Goal: Transaction & Acquisition: Purchase product/service

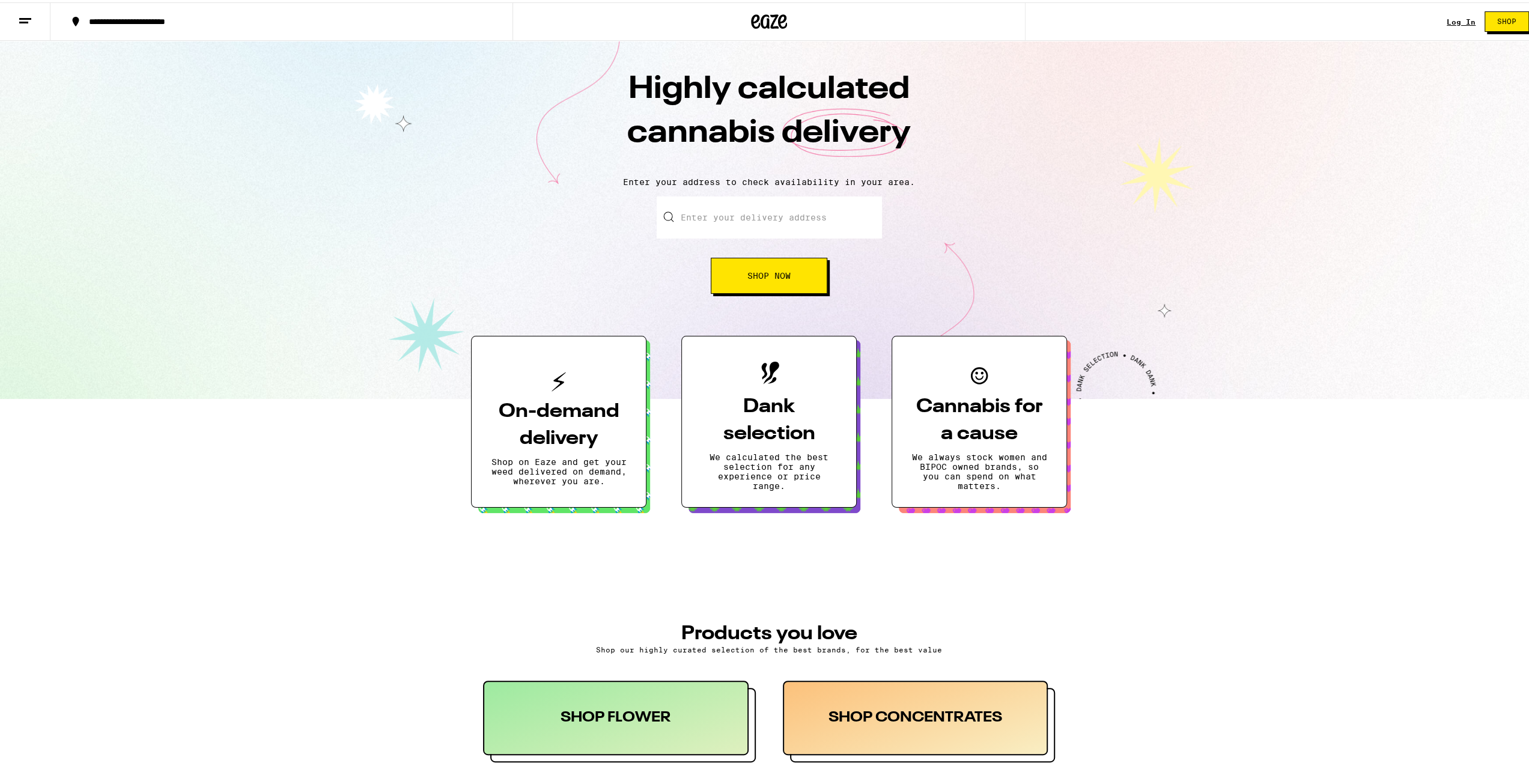
click at [1452, 21] on link "Log In" at bounding box center [1461, 19] width 29 height 8
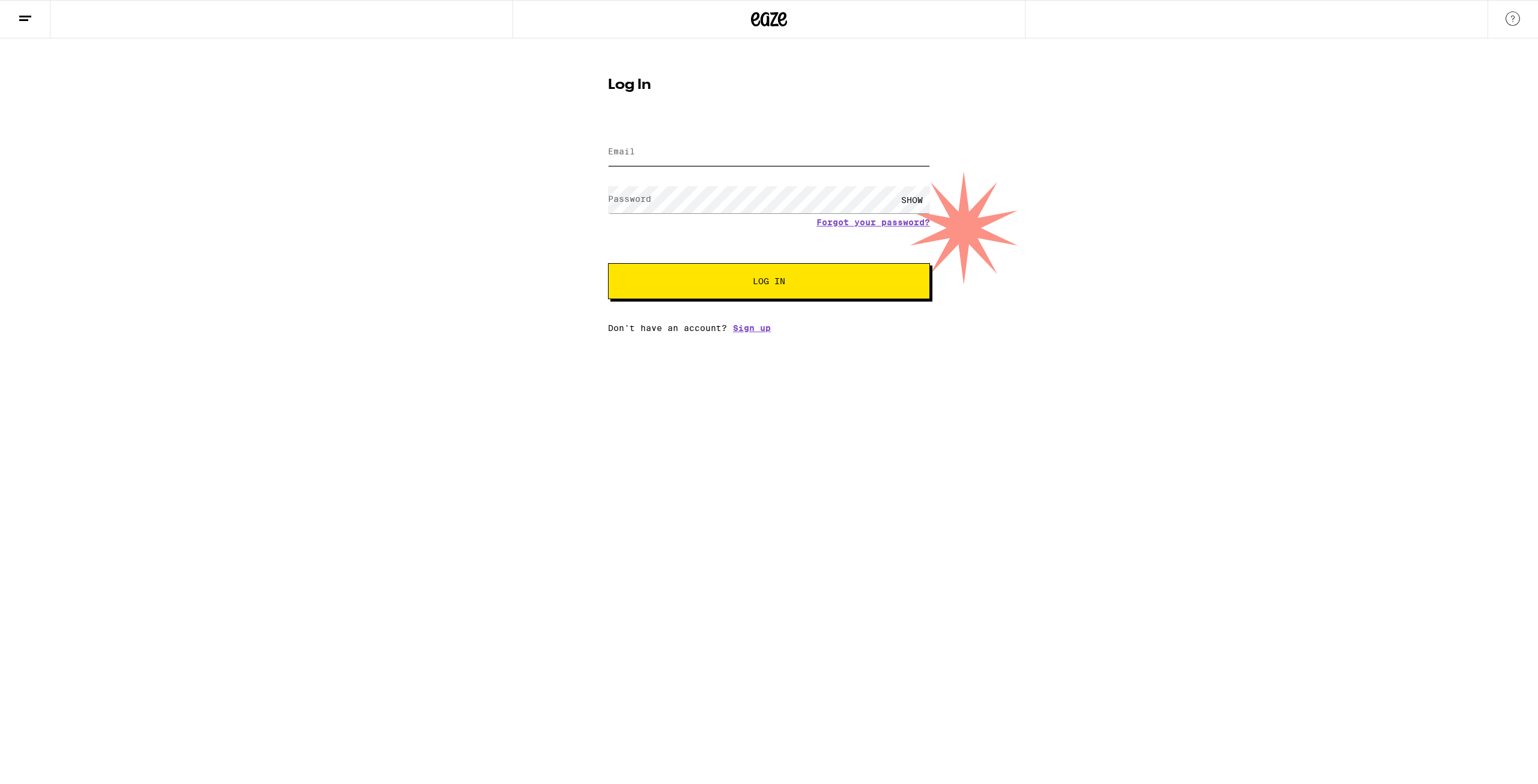
click at [733, 149] on input "Email" at bounding box center [769, 152] width 322 height 27
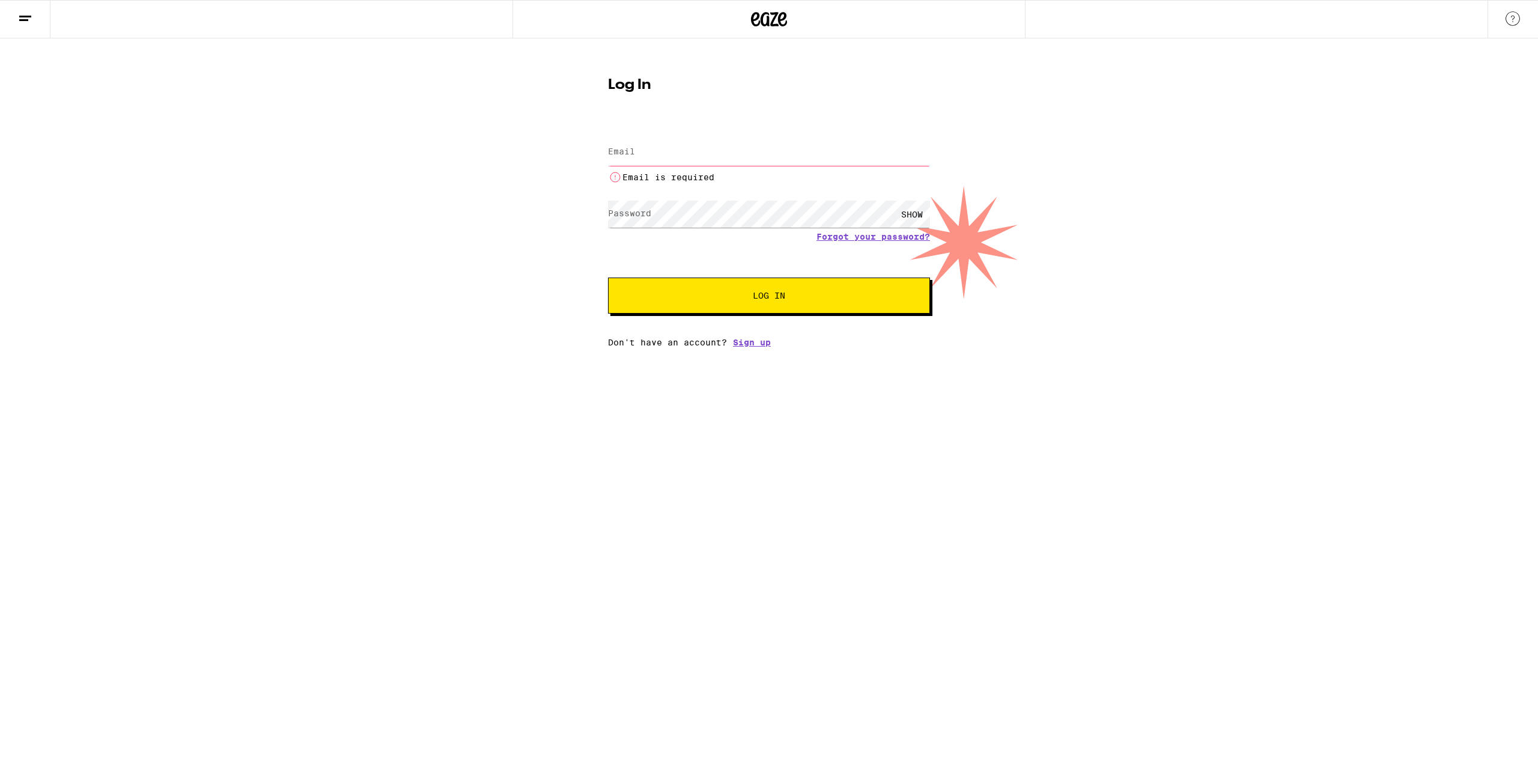
type input "[EMAIL_ADDRESS][DOMAIN_NAME]"
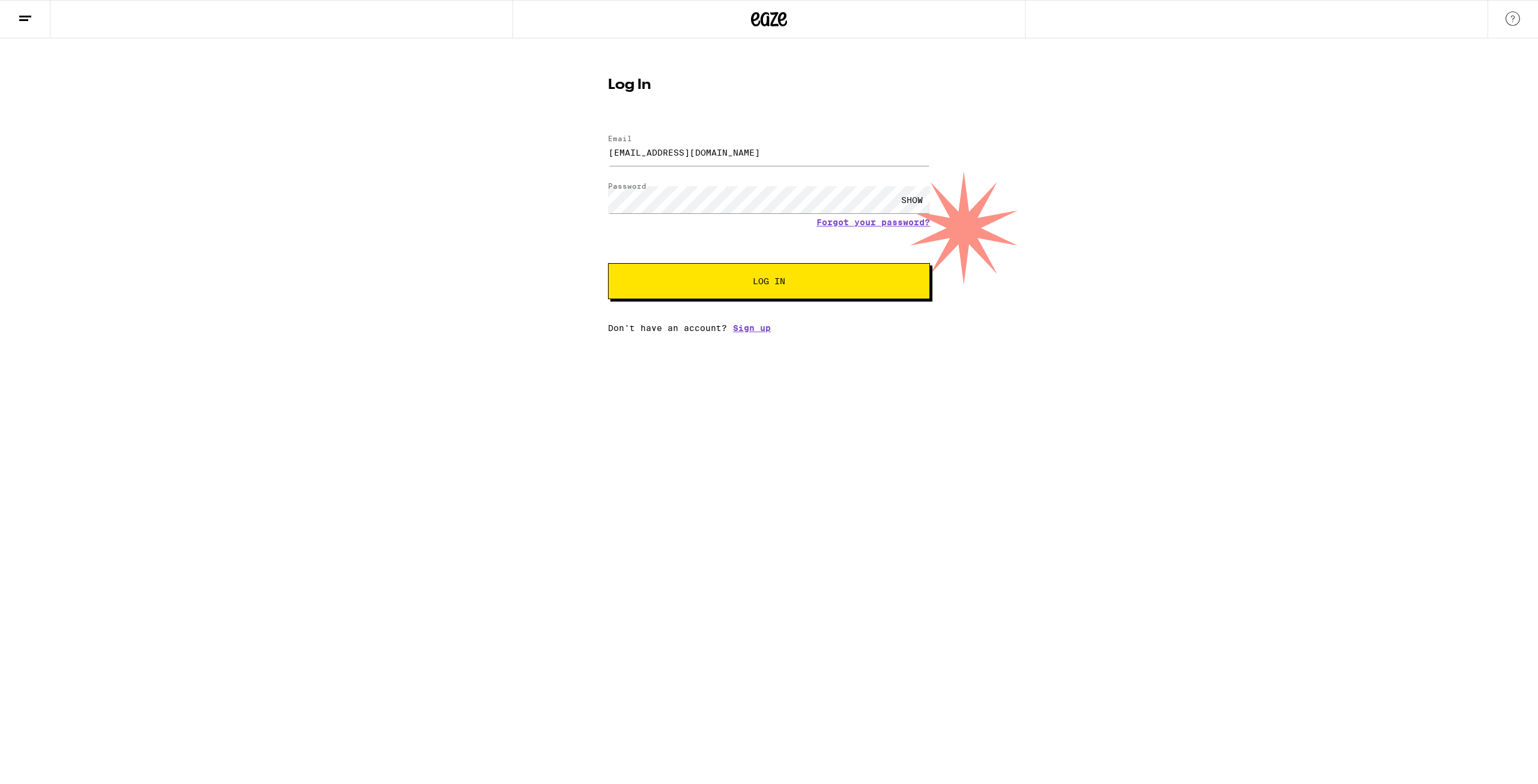
click at [722, 277] on button "Log In" at bounding box center [769, 281] width 322 height 36
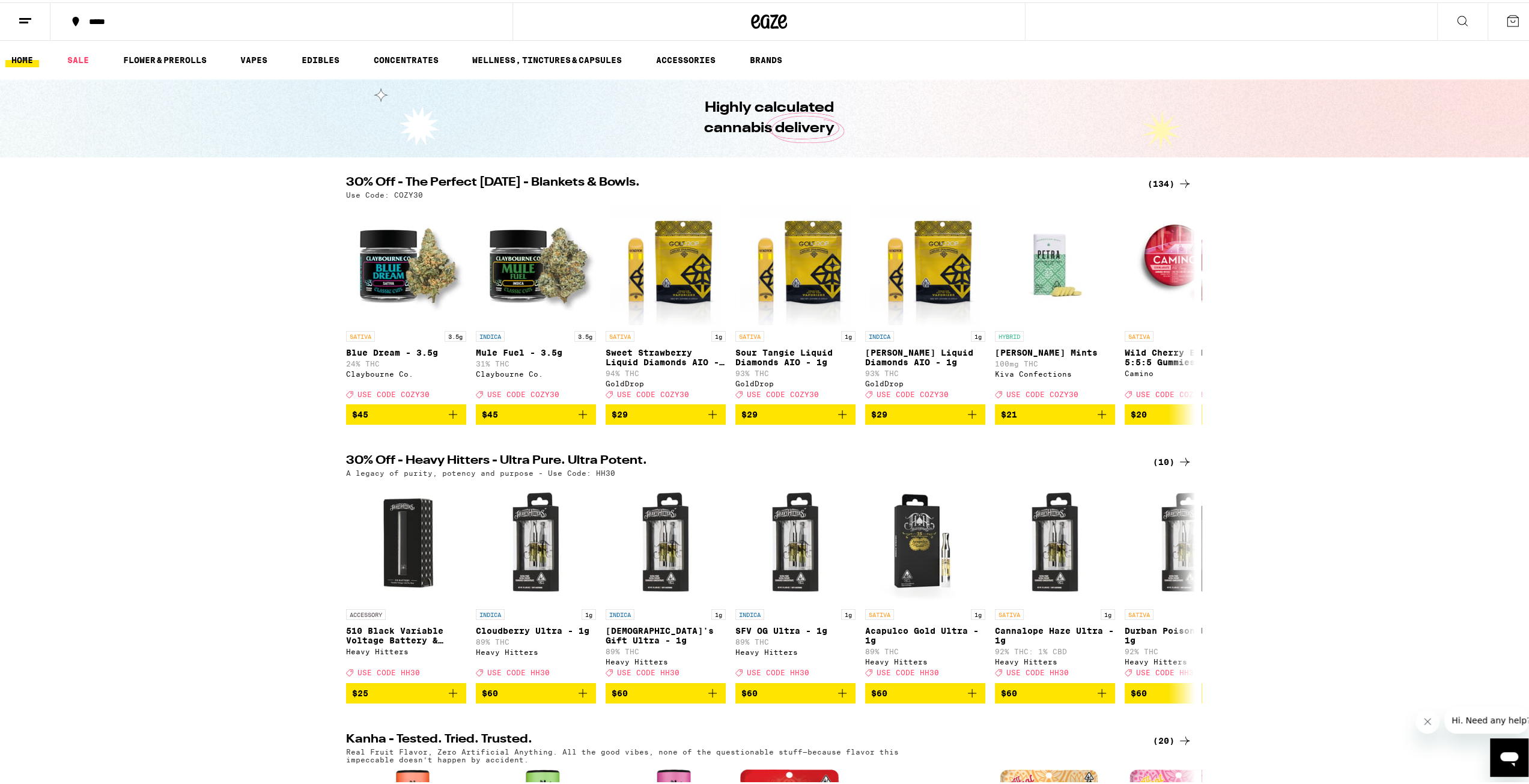
click at [133, 25] on button "*****" at bounding box center [281, 19] width 462 height 36
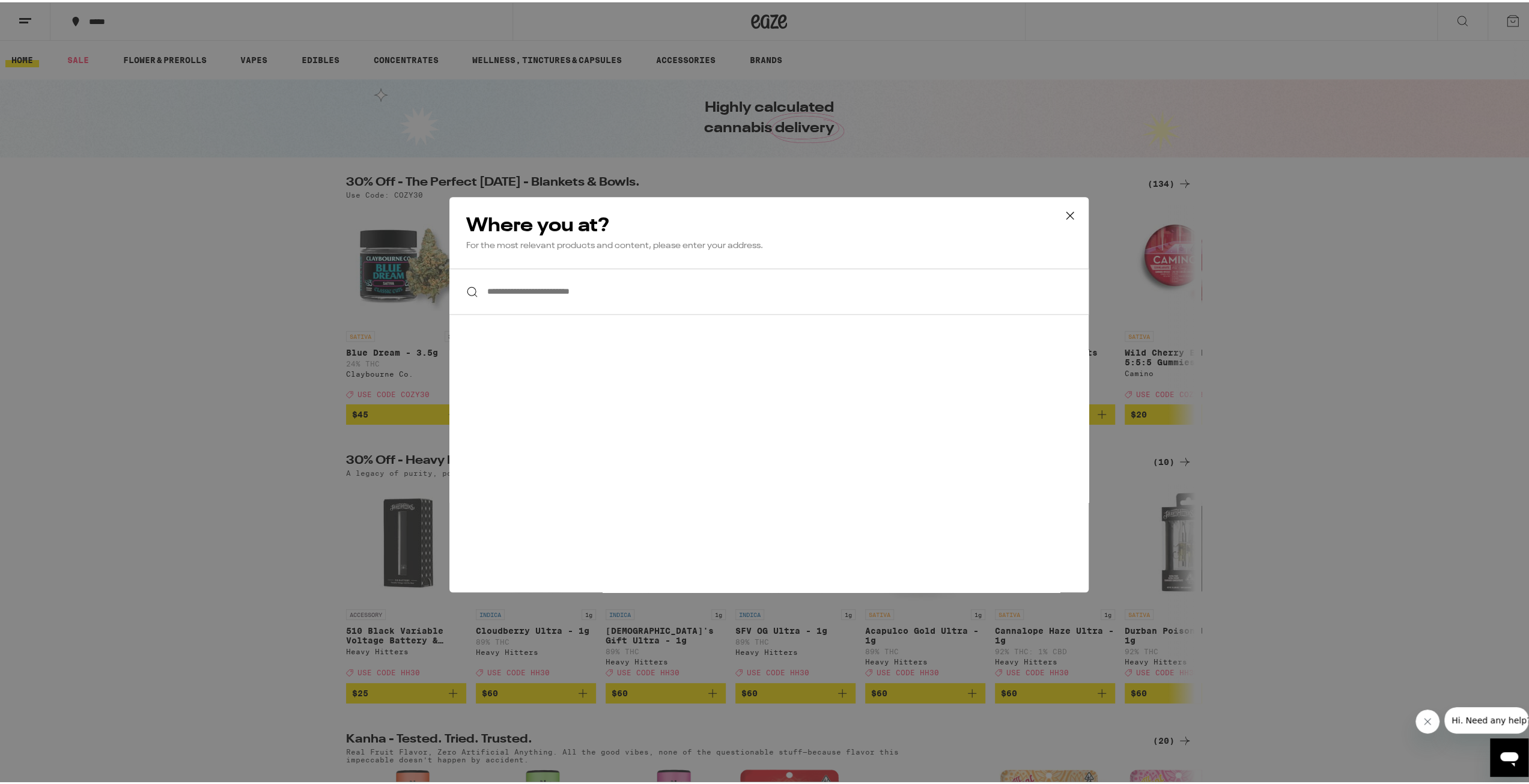
click at [601, 291] on input "**********" at bounding box center [769, 289] width 639 height 46
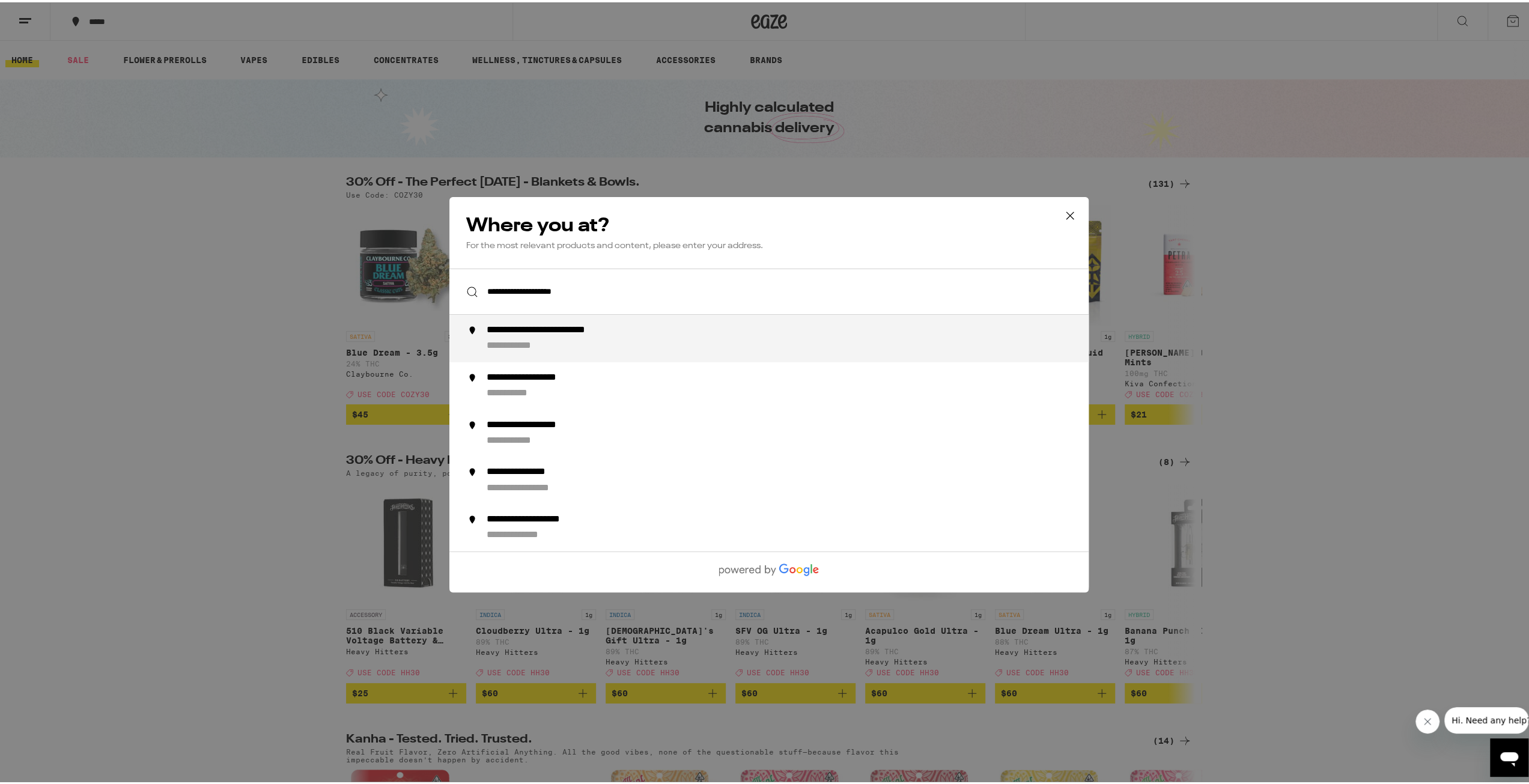
click at [592, 324] on div "**********" at bounding box center [570, 328] width 168 height 13
type input "**********"
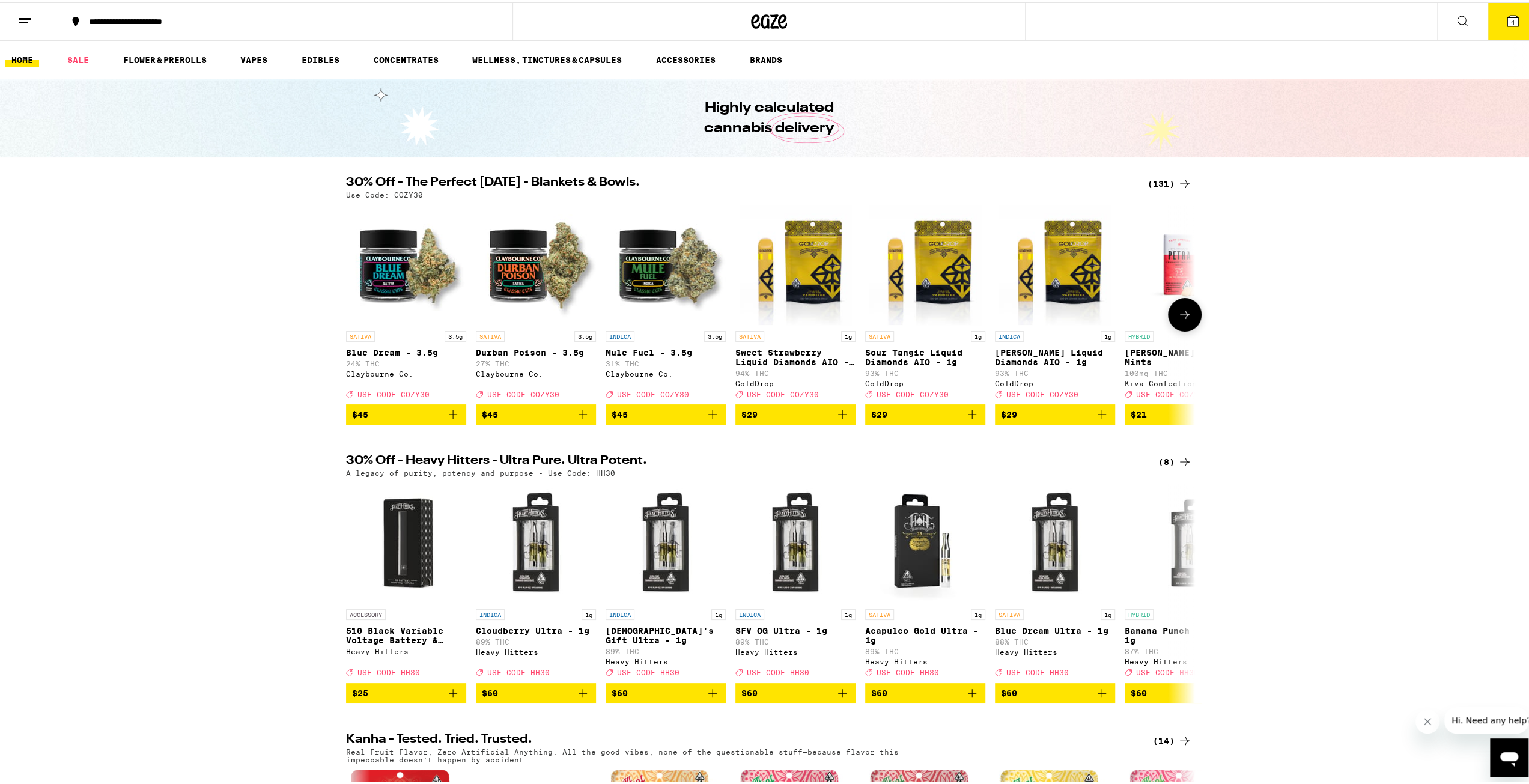
click at [1180, 319] on icon at bounding box center [1185, 312] width 14 height 14
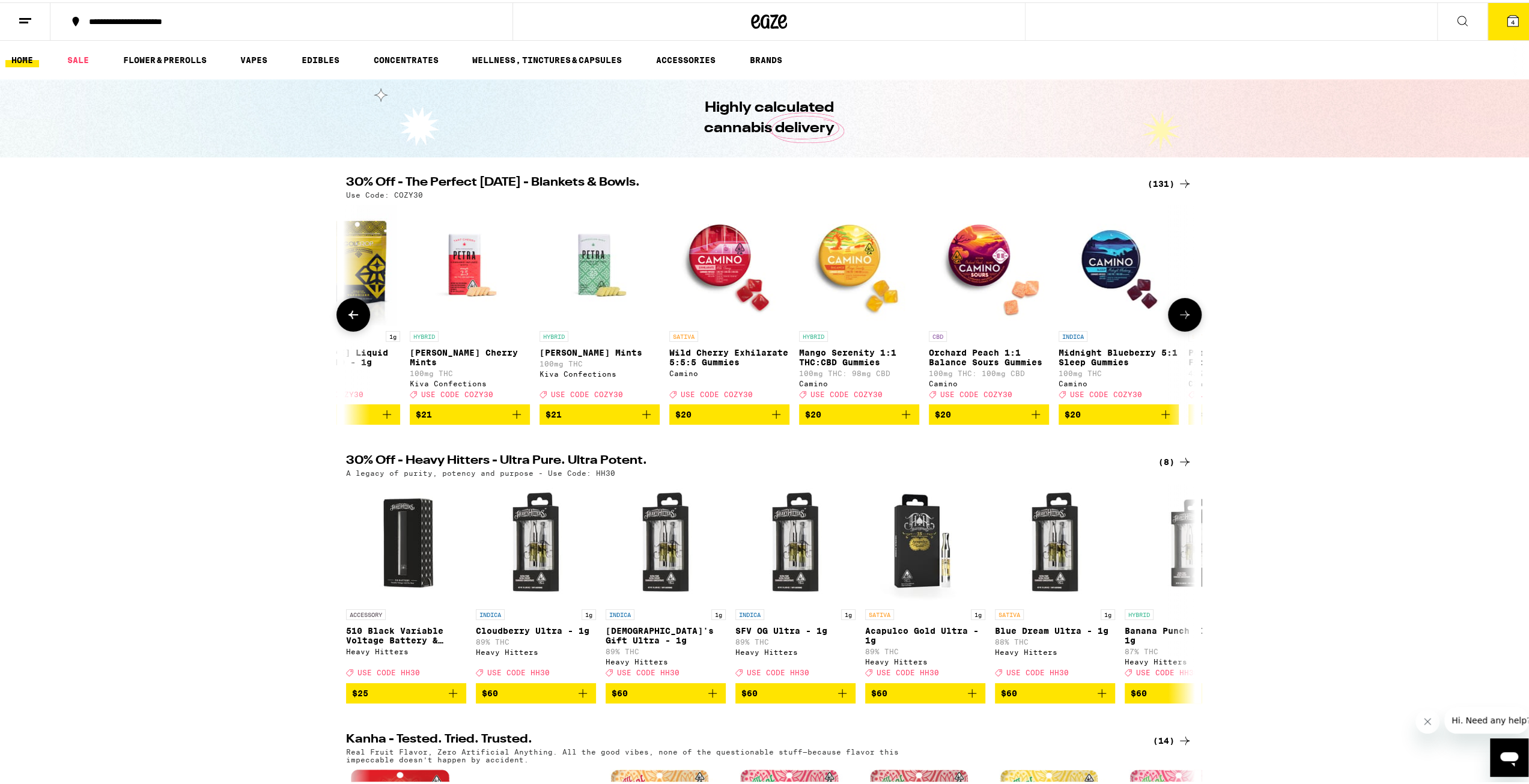
click at [1180, 319] on icon at bounding box center [1185, 312] width 14 height 14
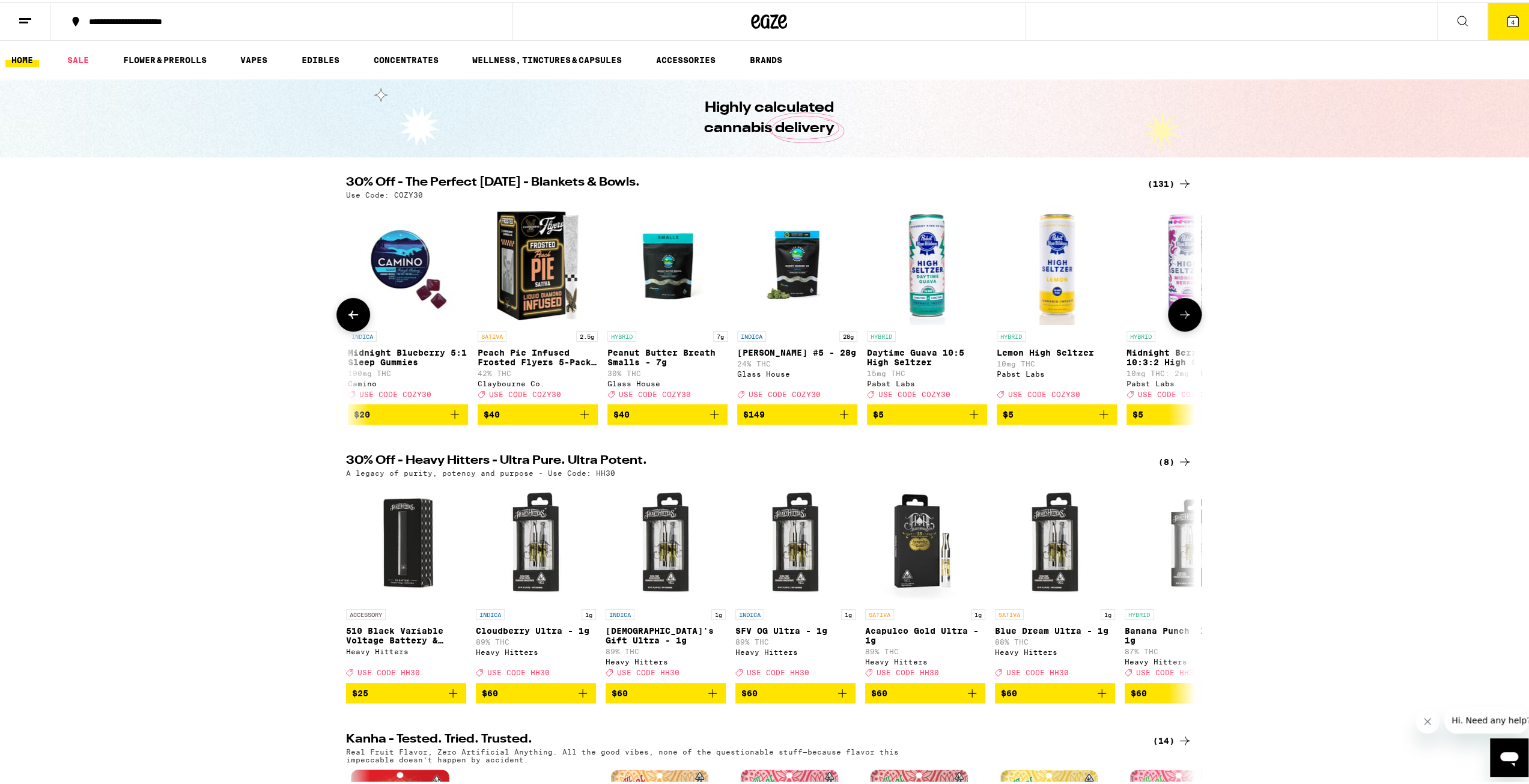
scroll to position [0, 1430]
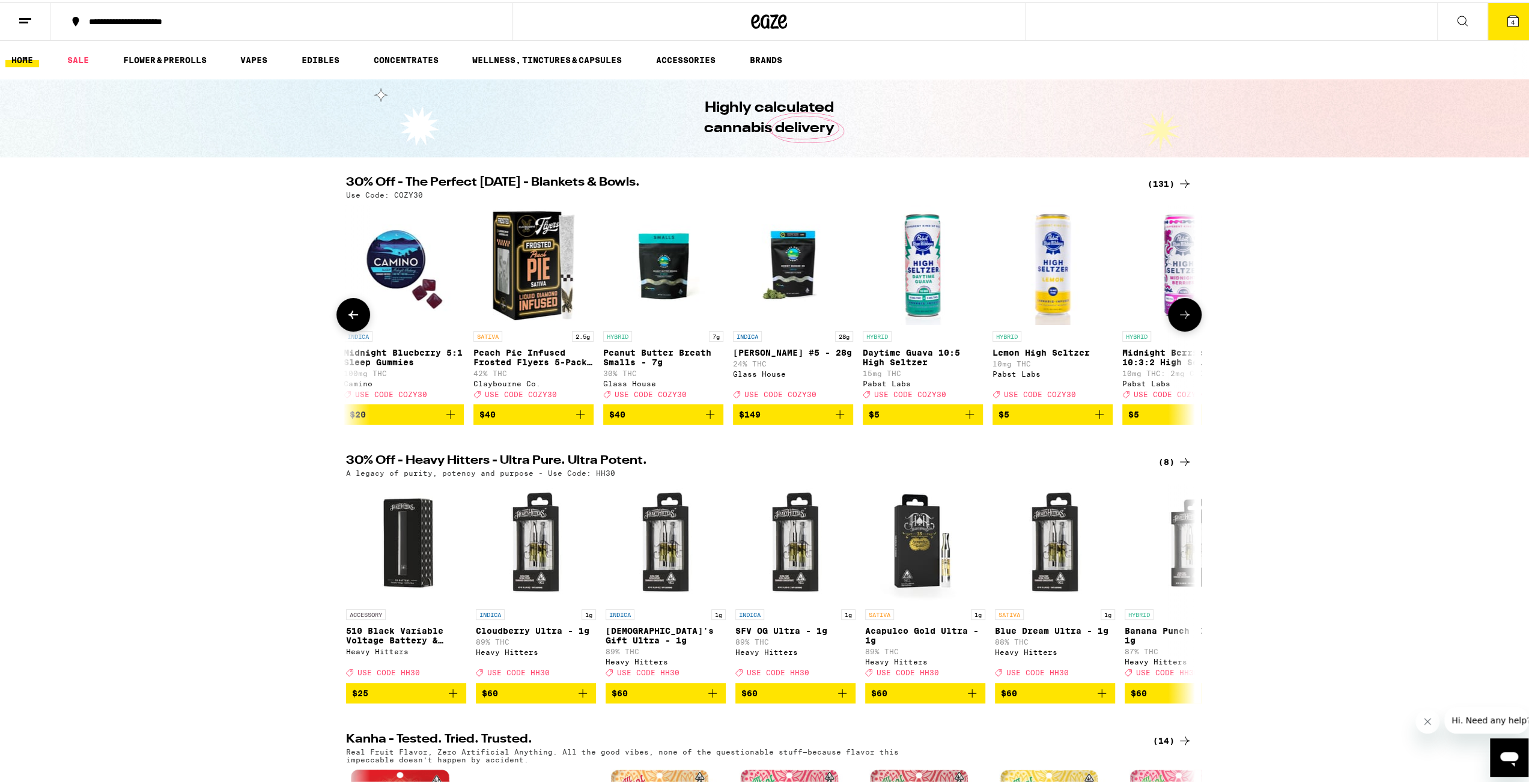
click at [1180, 319] on icon at bounding box center [1185, 312] width 14 height 14
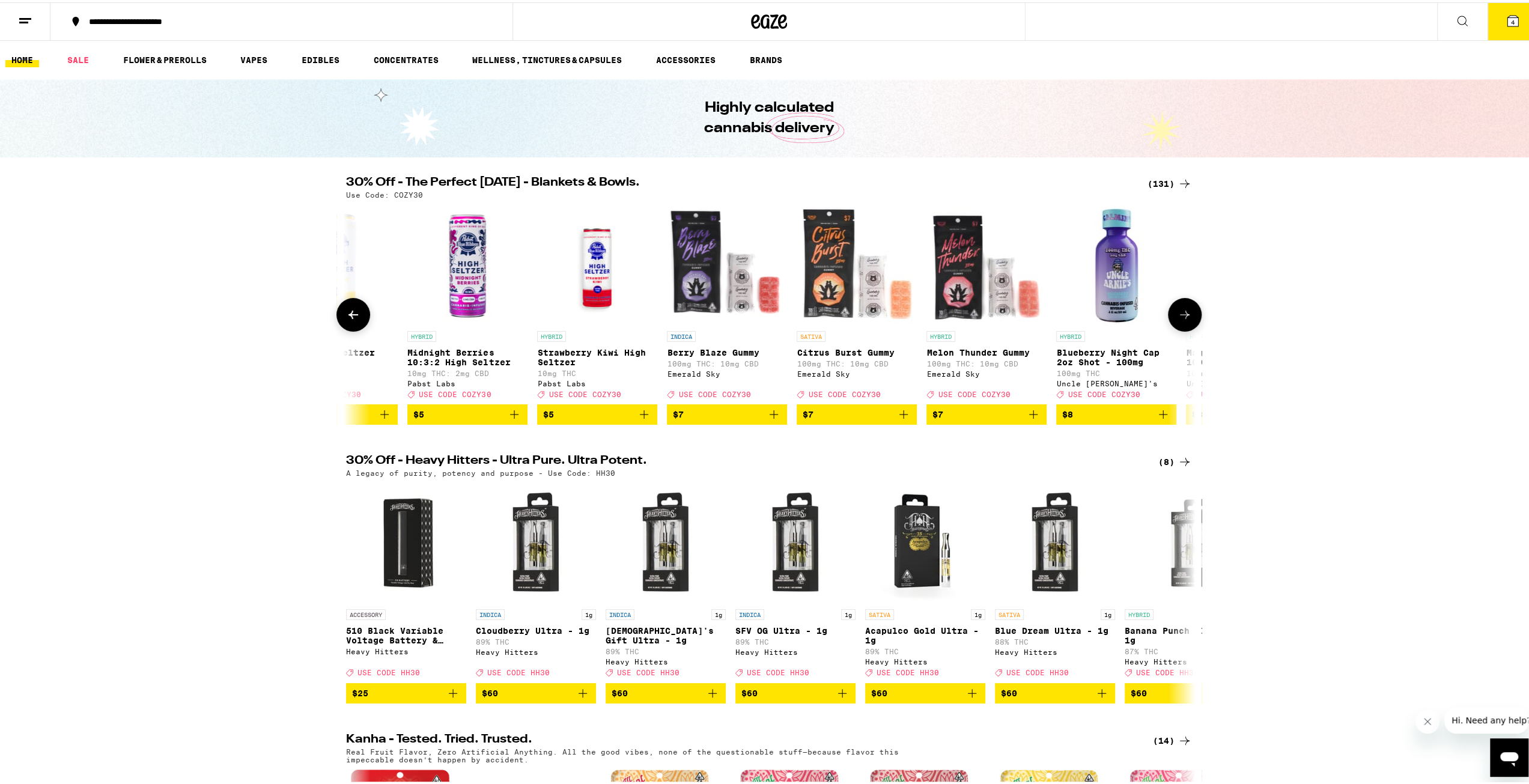
click at [1180, 319] on icon at bounding box center [1185, 312] width 14 height 14
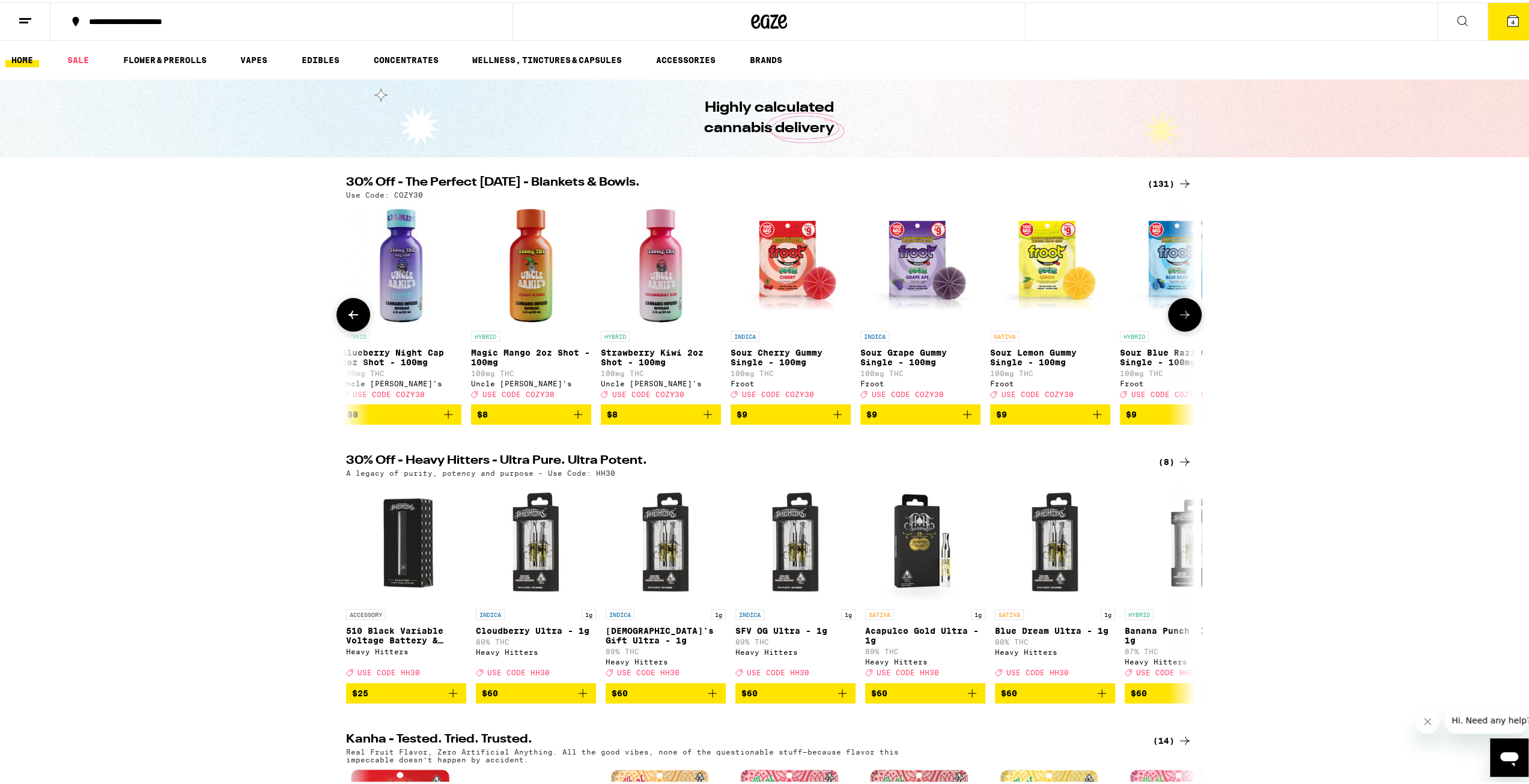
click at [1180, 319] on icon at bounding box center [1185, 312] width 14 height 14
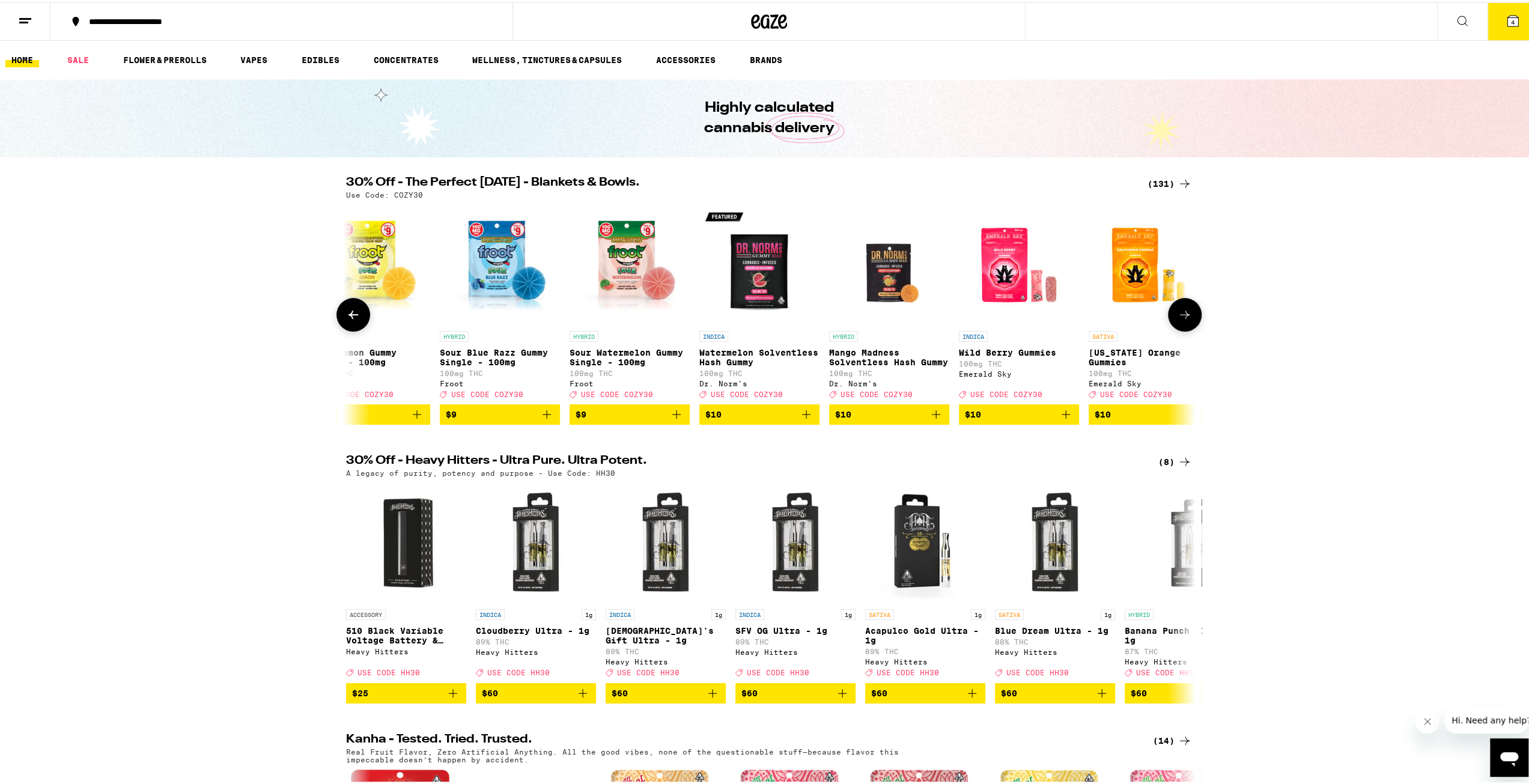
click at [1180, 319] on icon at bounding box center [1185, 312] width 14 height 14
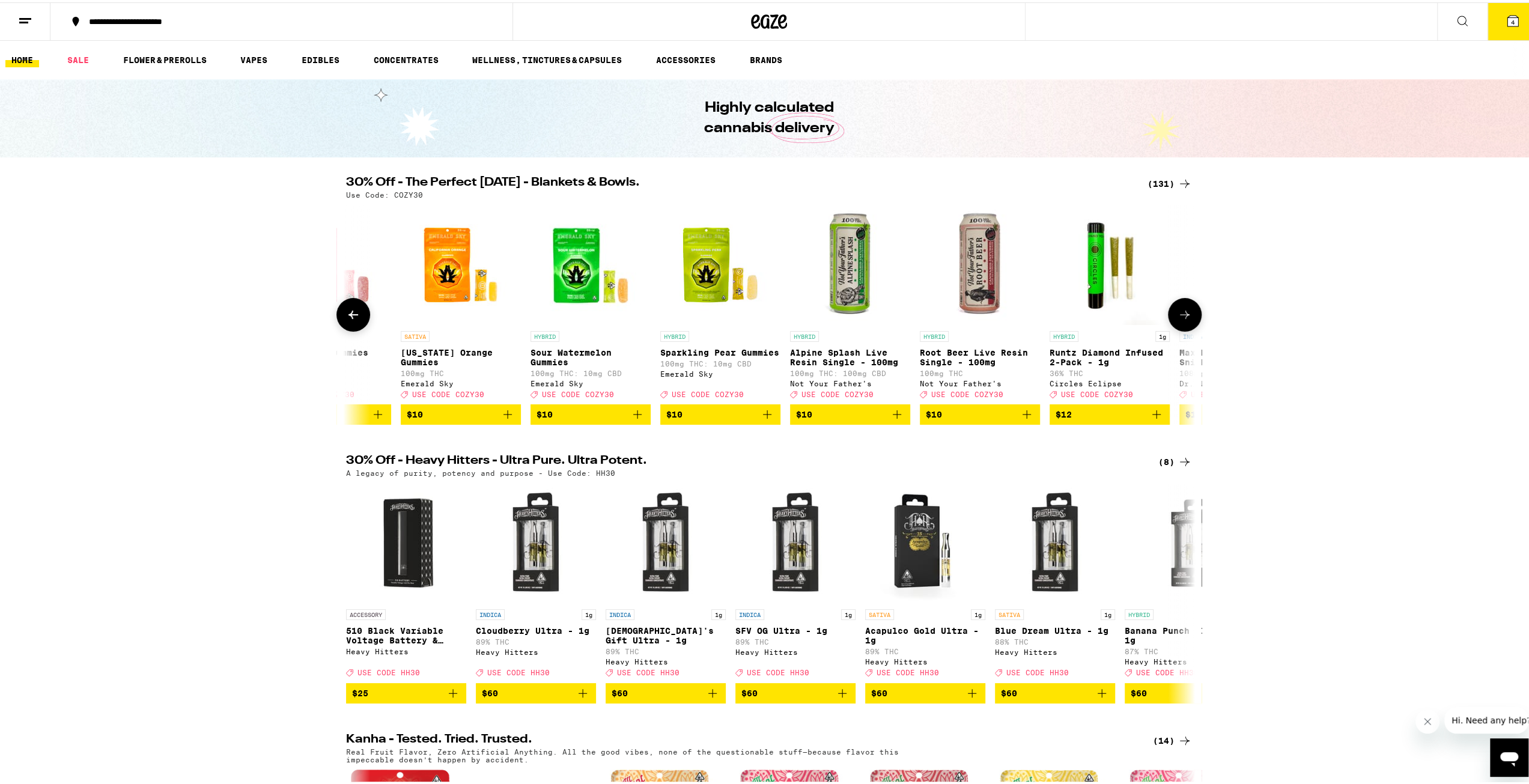
click at [1180, 319] on icon at bounding box center [1185, 312] width 14 height 14
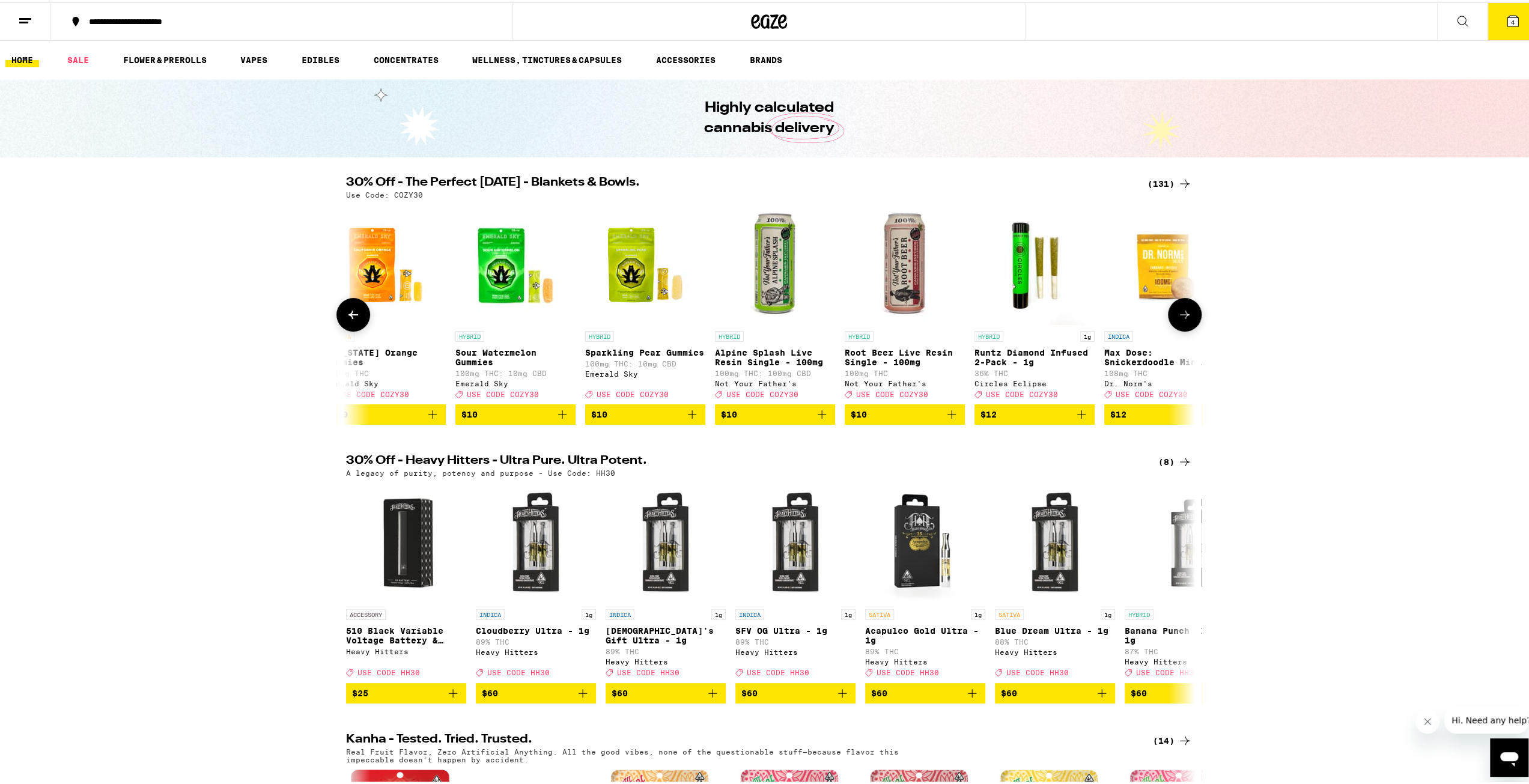
click at [1180, 319] on icon at bounding box center [1185, 312] width 14 height 14
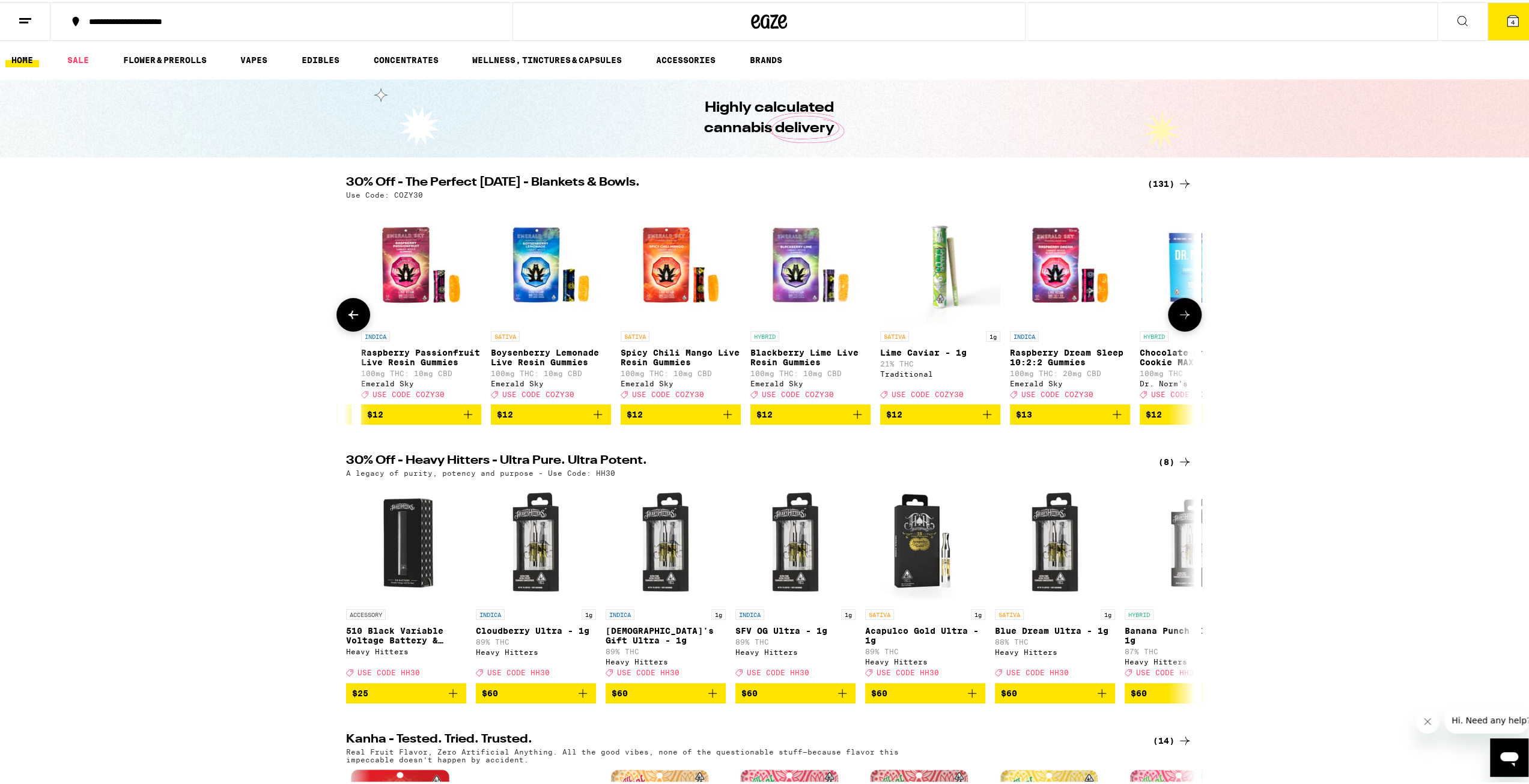
click at [1180, 319] on icon at bounding box center [1185, 312] width 14 height 14
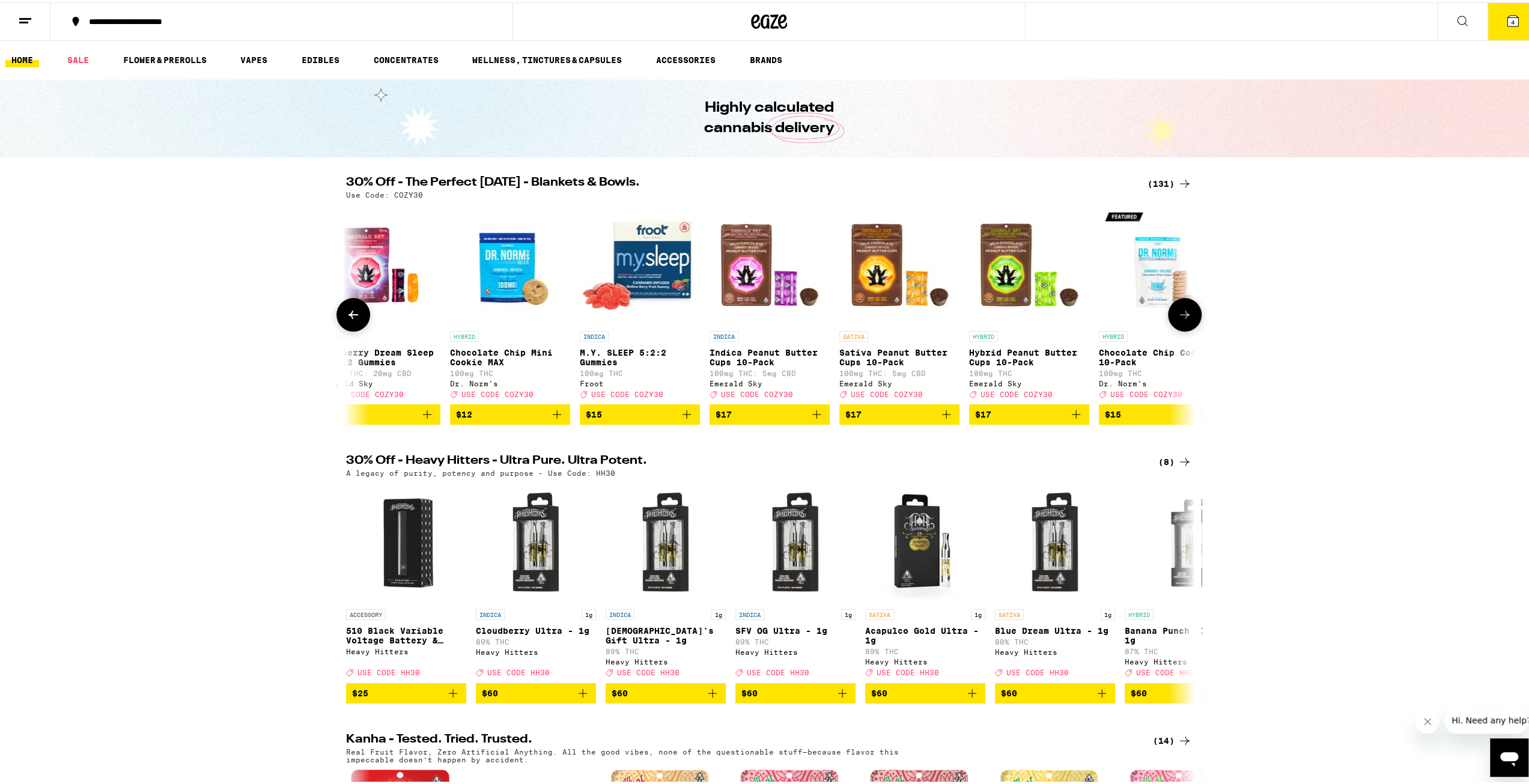
click at [1180, 319] on icon at bounding box center [1185, 312] width 14 height 14
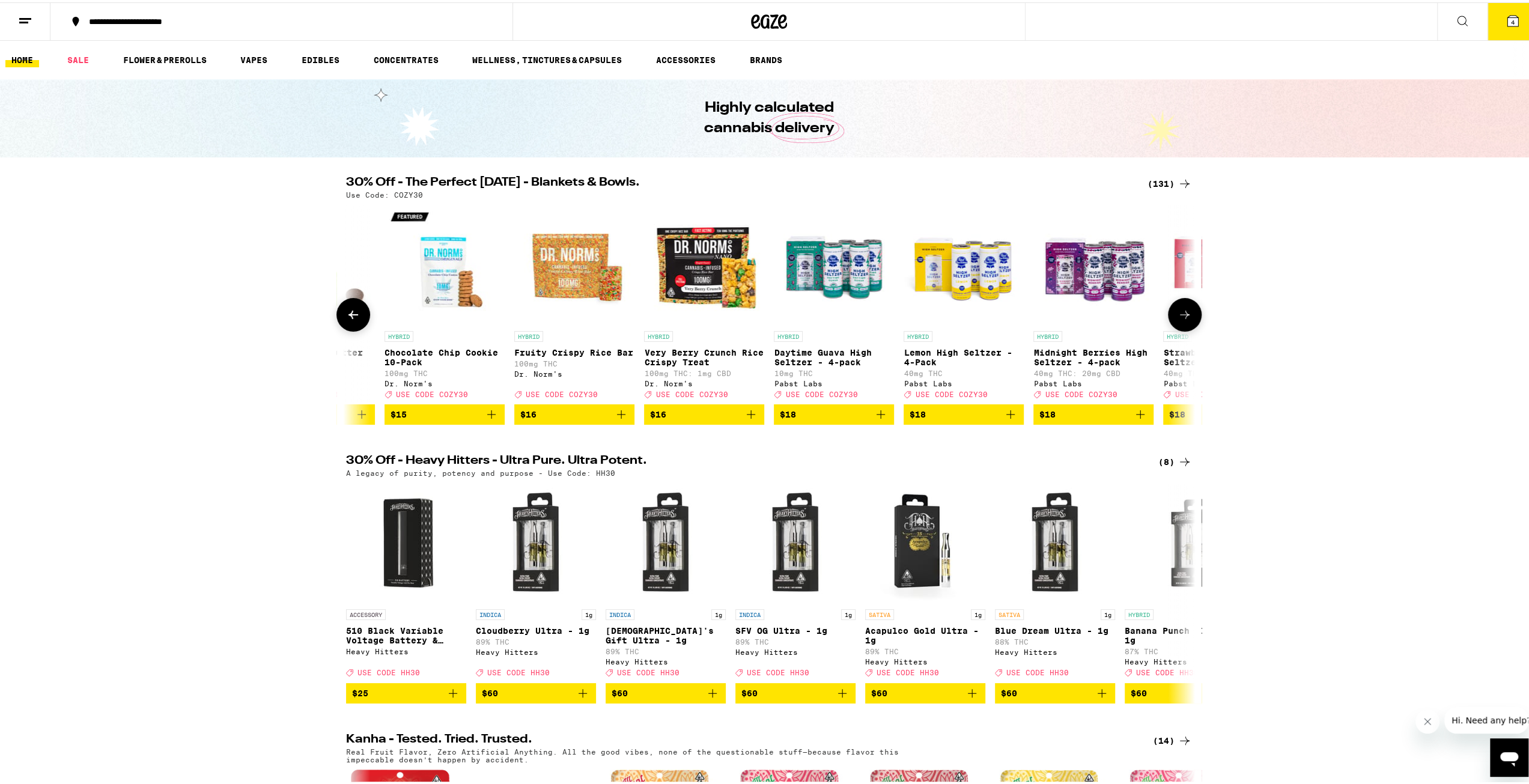
click at [1180, 319] on icon at bounding box center [1185, 312] width 14 height 14
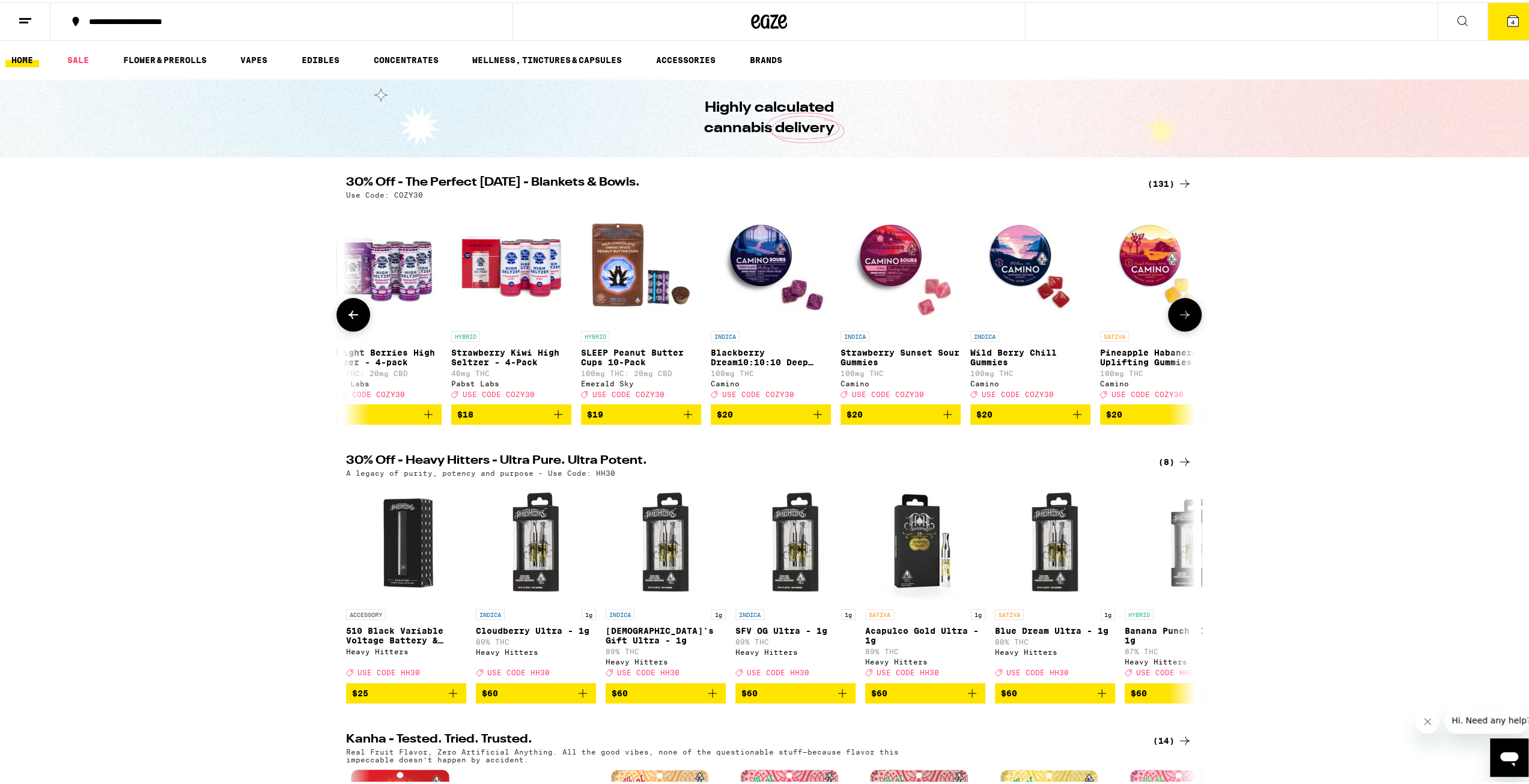
click at [1180, 319] on icon at bounding box center [1185, 312] width 14 height 14
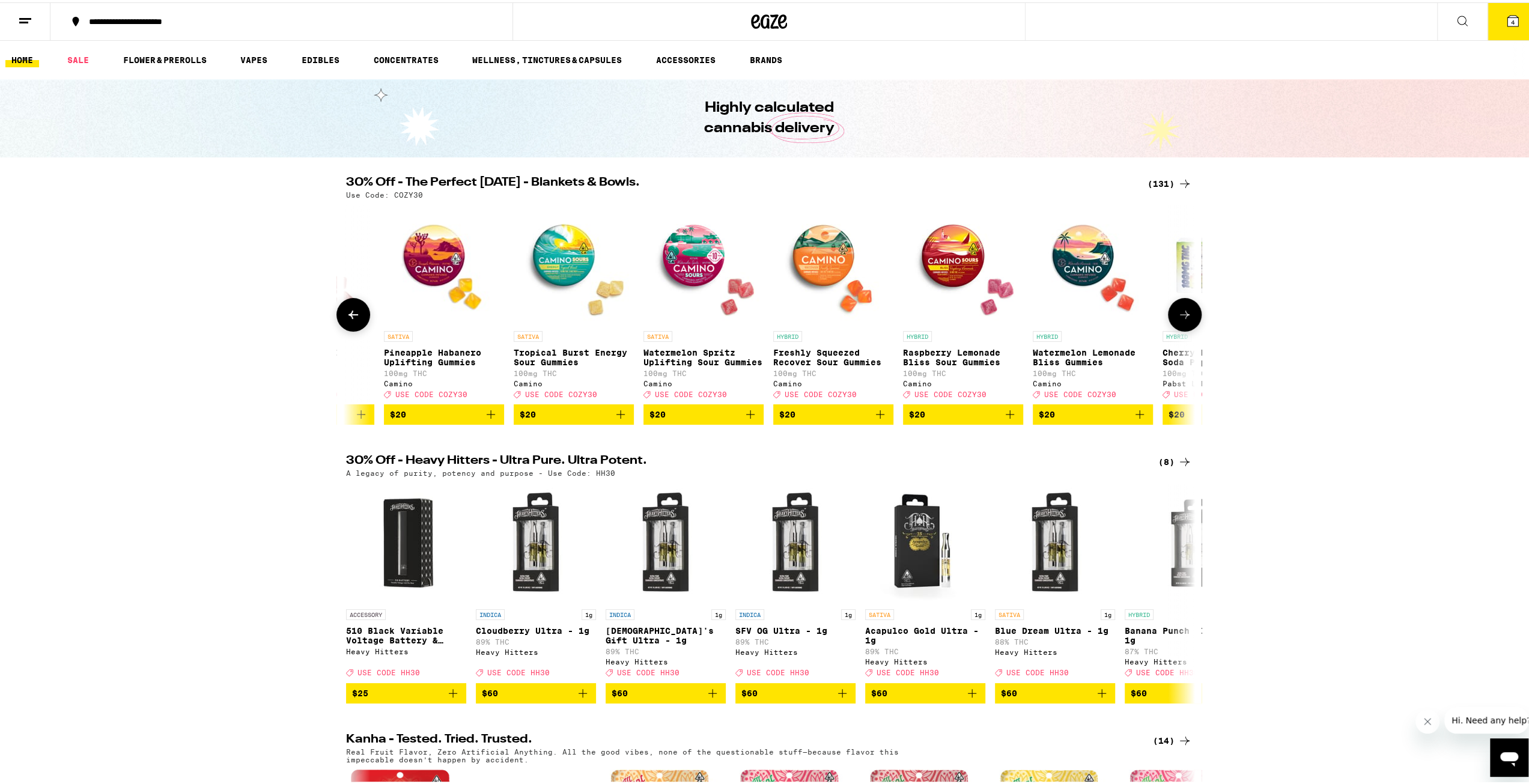
click at [1180, 319] on icon at bounding box center [1185, 312] width 14 height 14
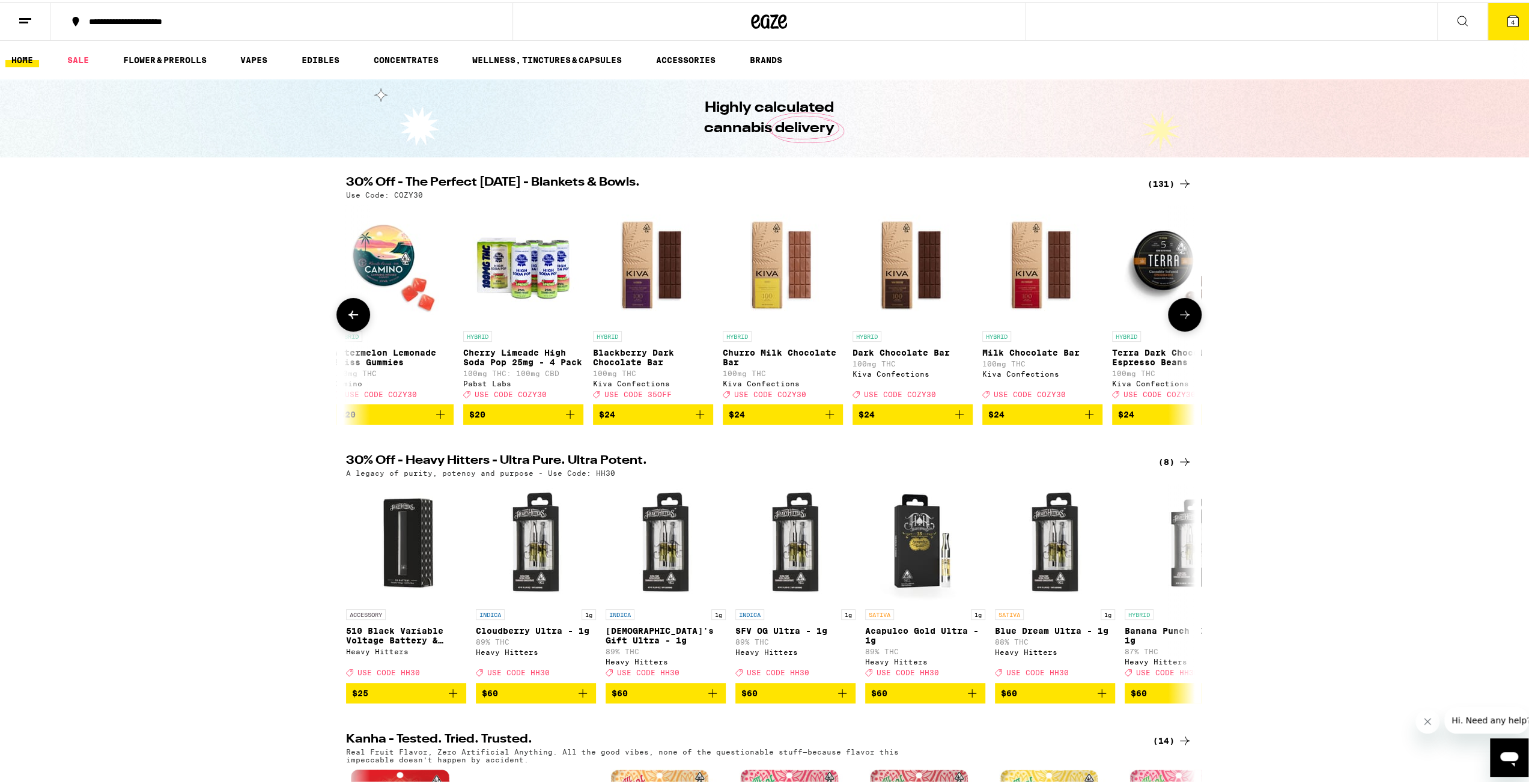
click at [1180, 319] on icon at bounding box center [1185, 312] width 14 height 14
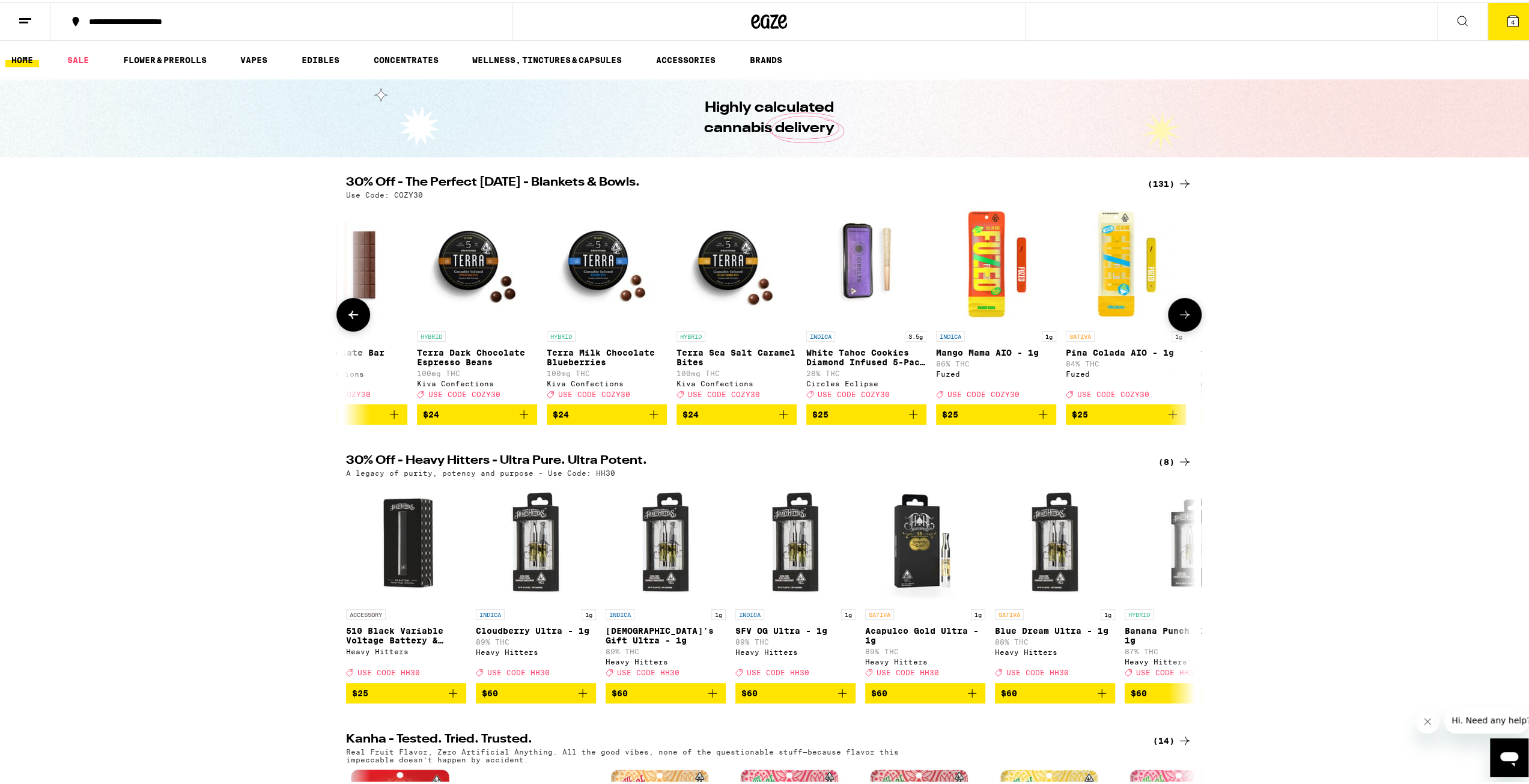
click at [1180, 319] on icon at bounding box center [1185, 312] width 14 height 14
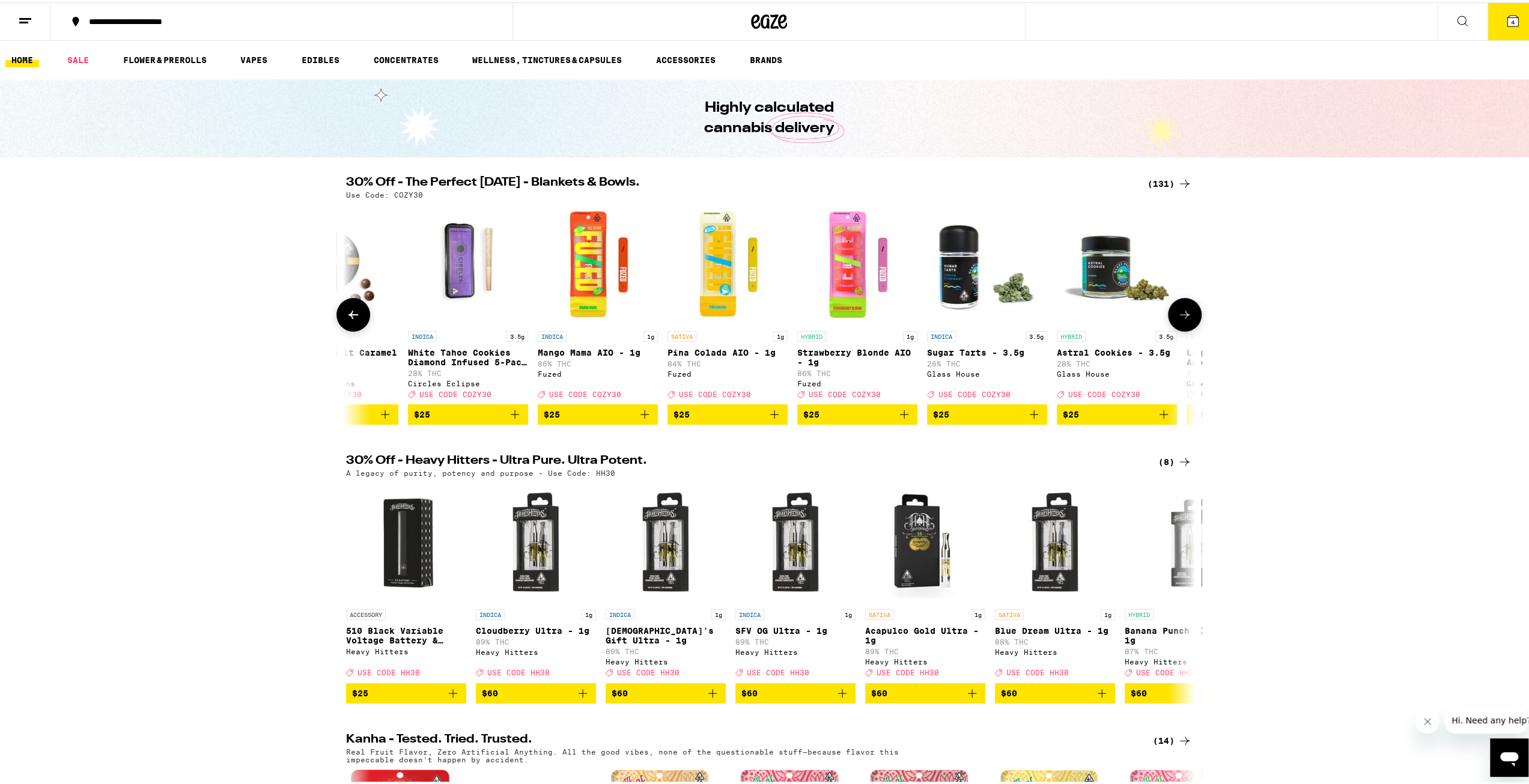
click at [1180, 319] on icon at bounding box center [1185, 312] width 14 height 14
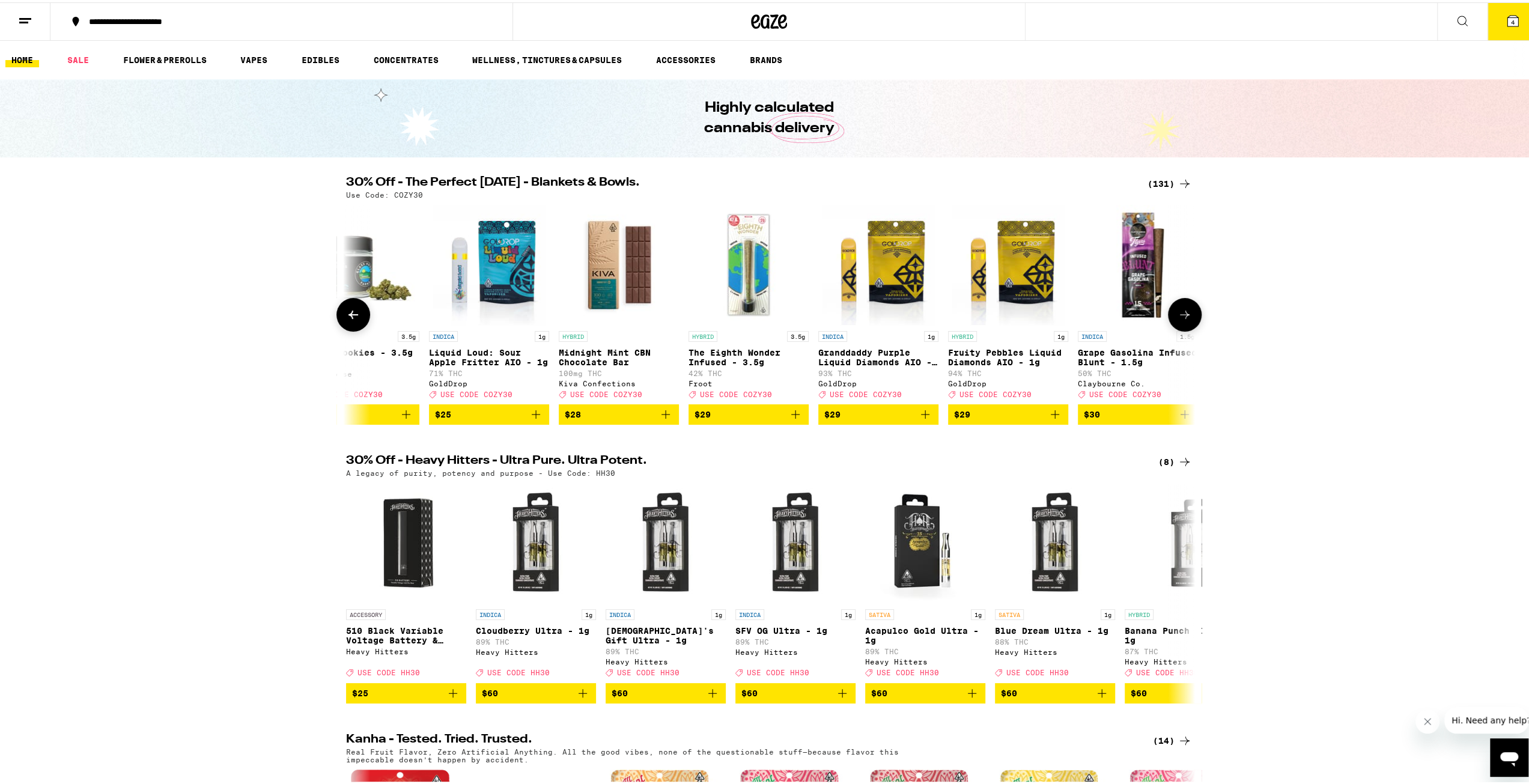
scroll to position [0, 10562]
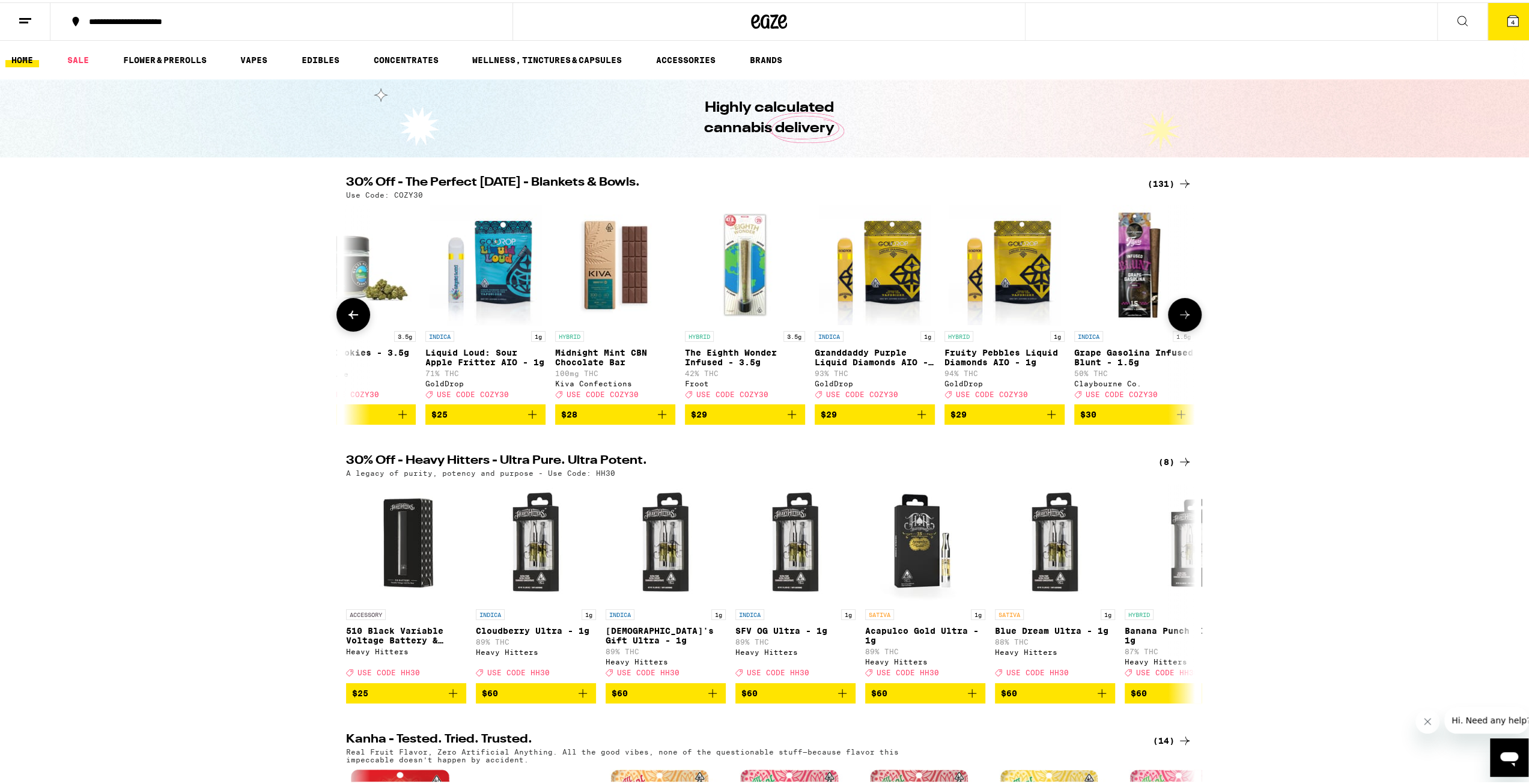
click at [1178, 319] on icon at bounding box center [1185, 312] width 14 height 14
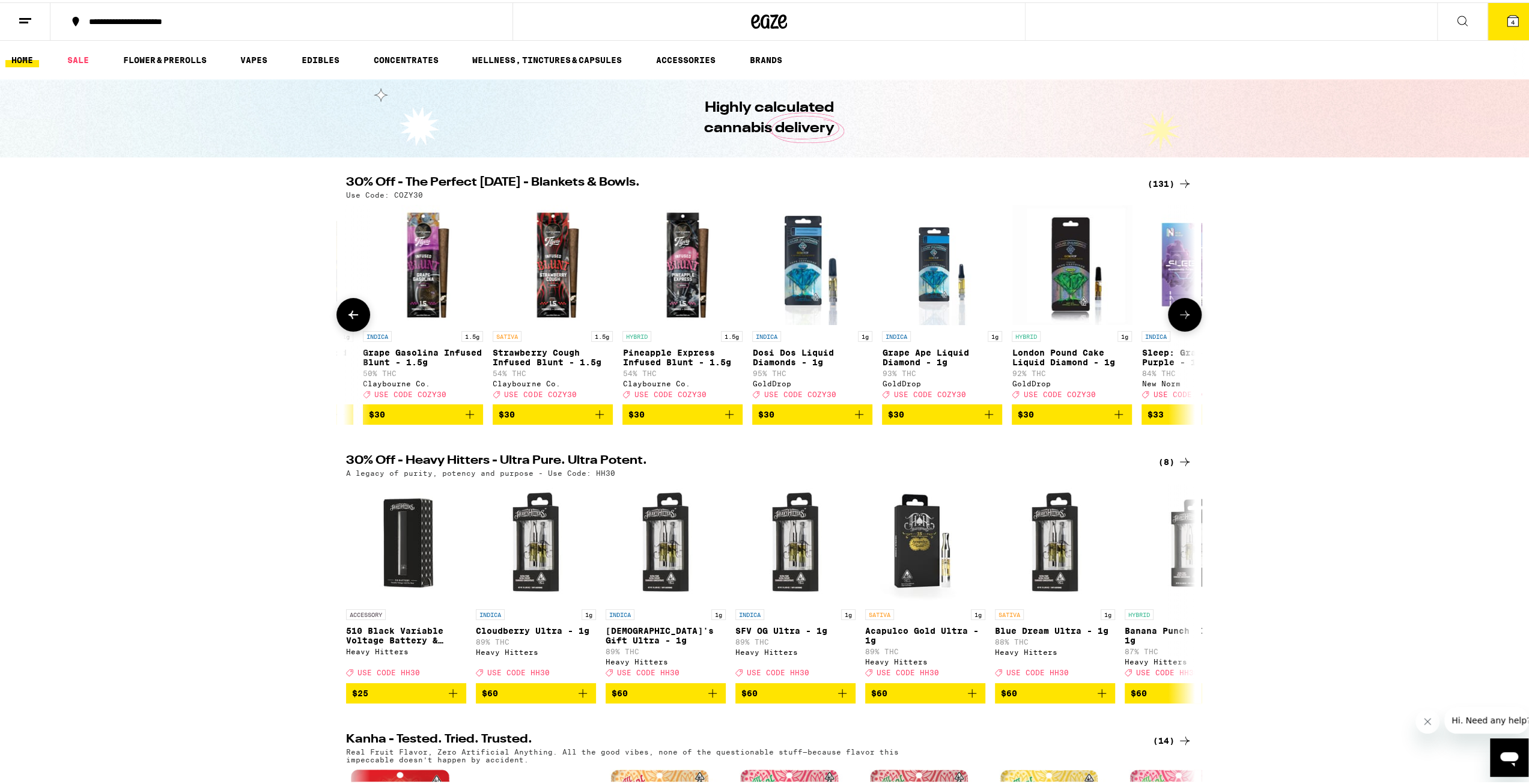
scroll to position [0, 11277]
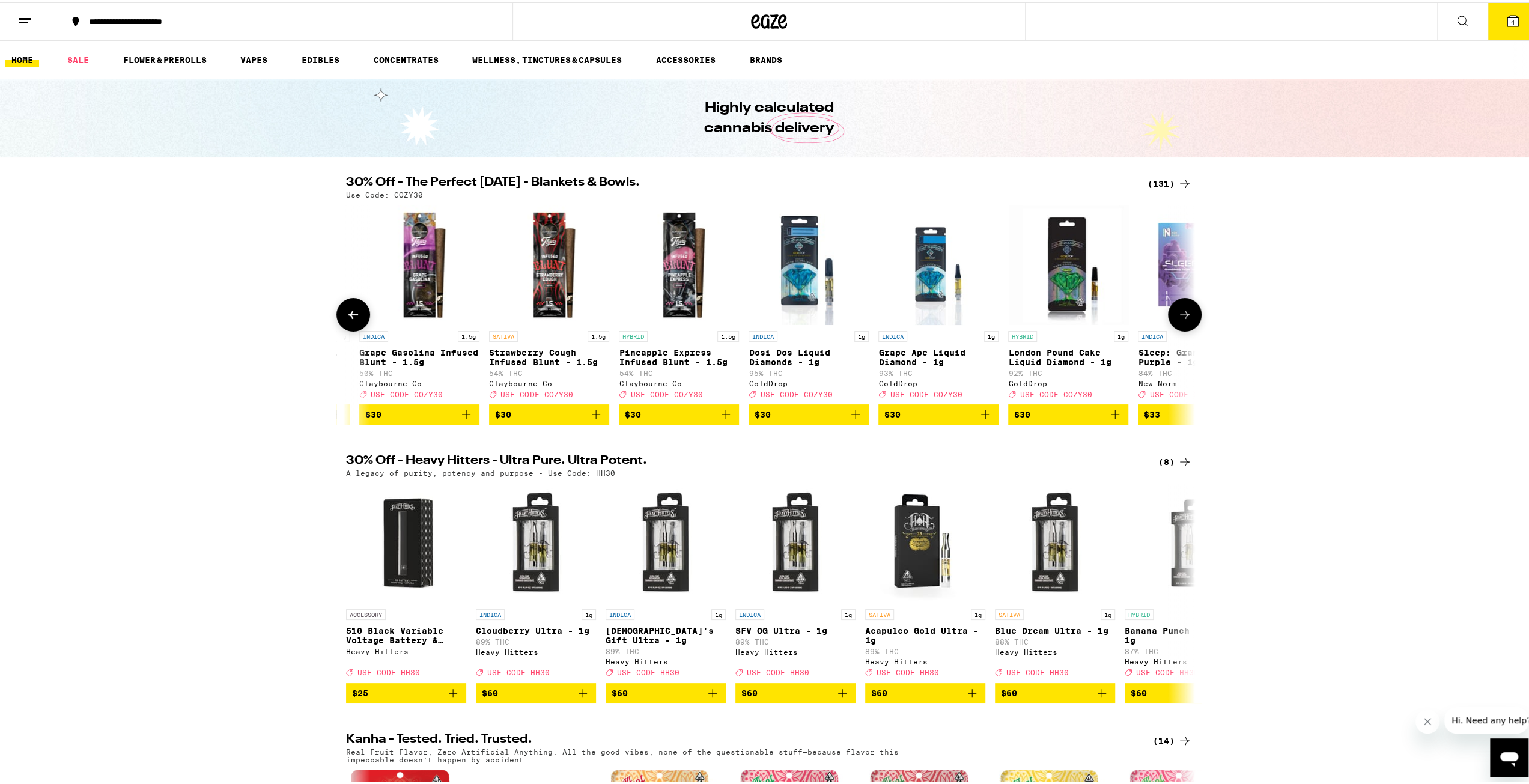
click at [1178, 319] on icon at bounding box center [1185, 312] width 14 height 14
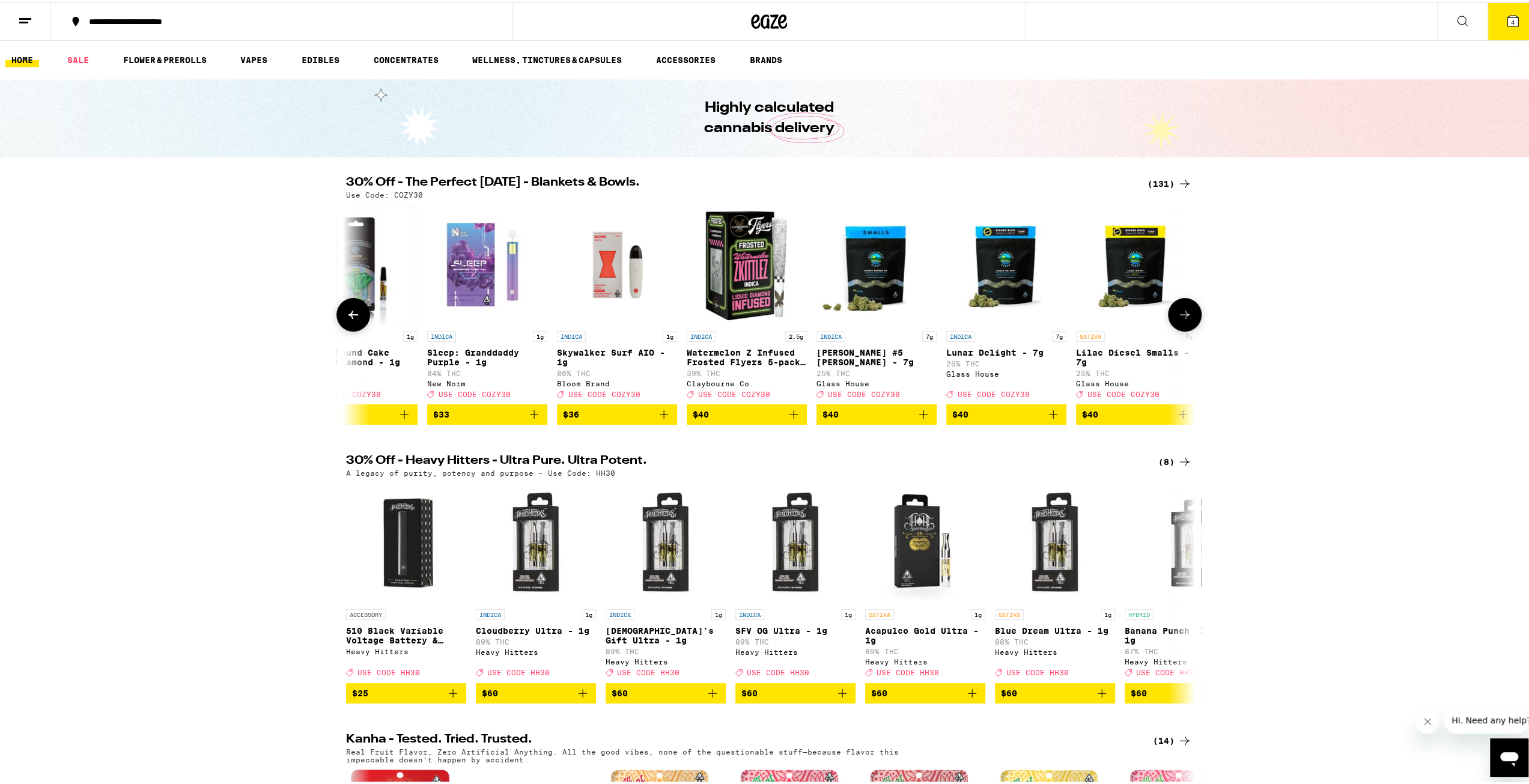
scroll to position [0, 11992]
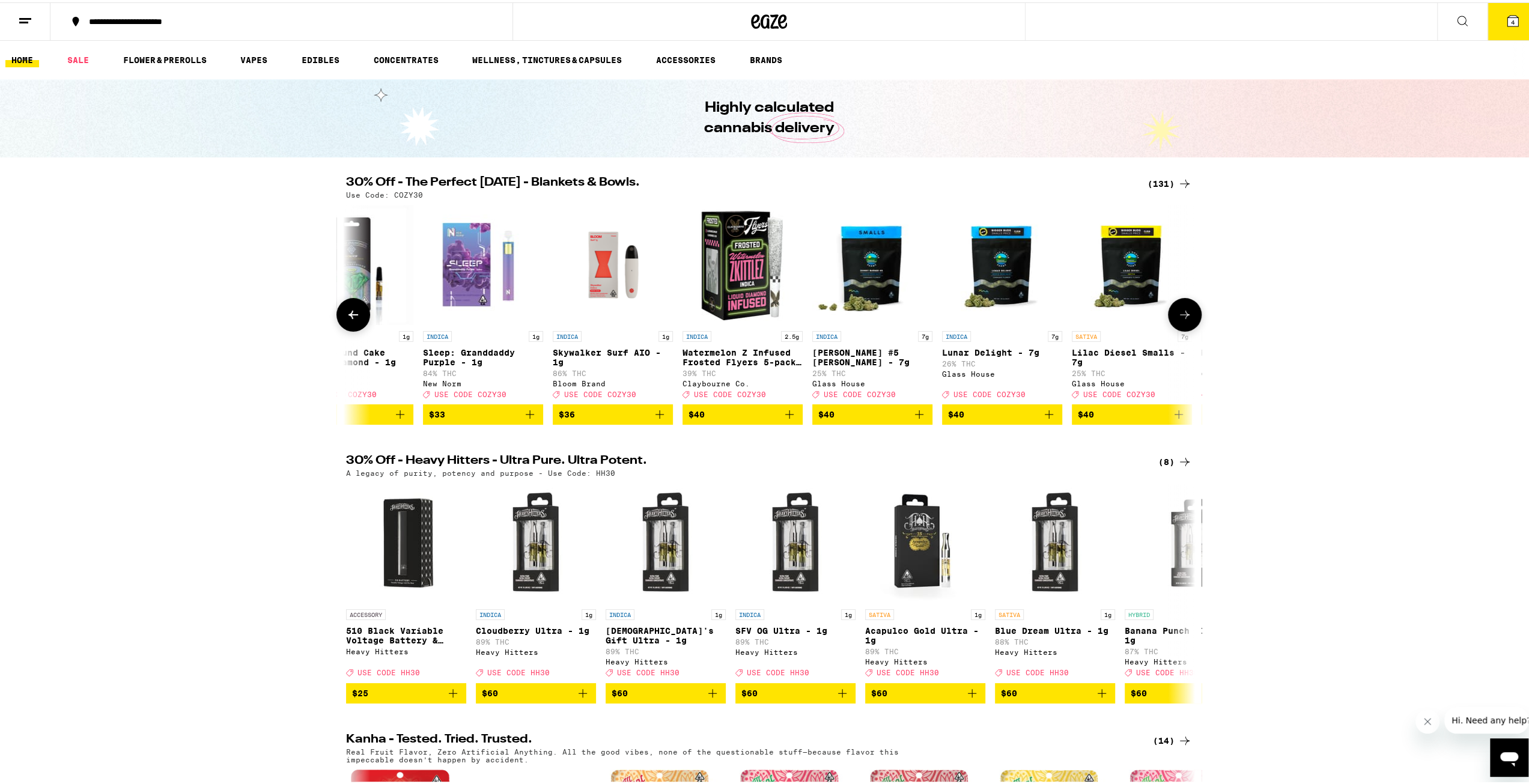
click at [1178, 319] on icon at bounding box center [1185, 312] width 14 height 14
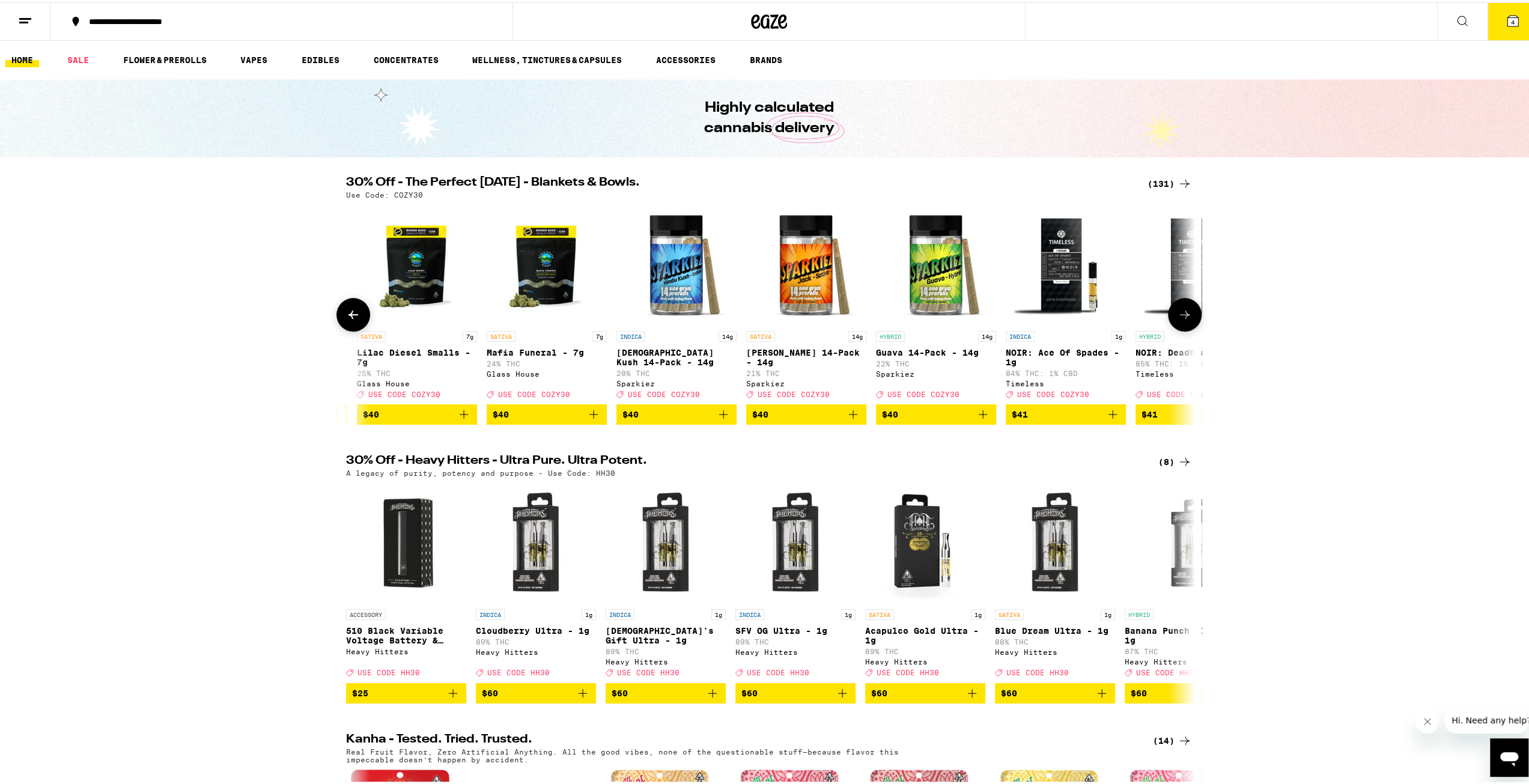
click at [1178, 319] on icon at bounding box center [1185, 312] width 14 height 14
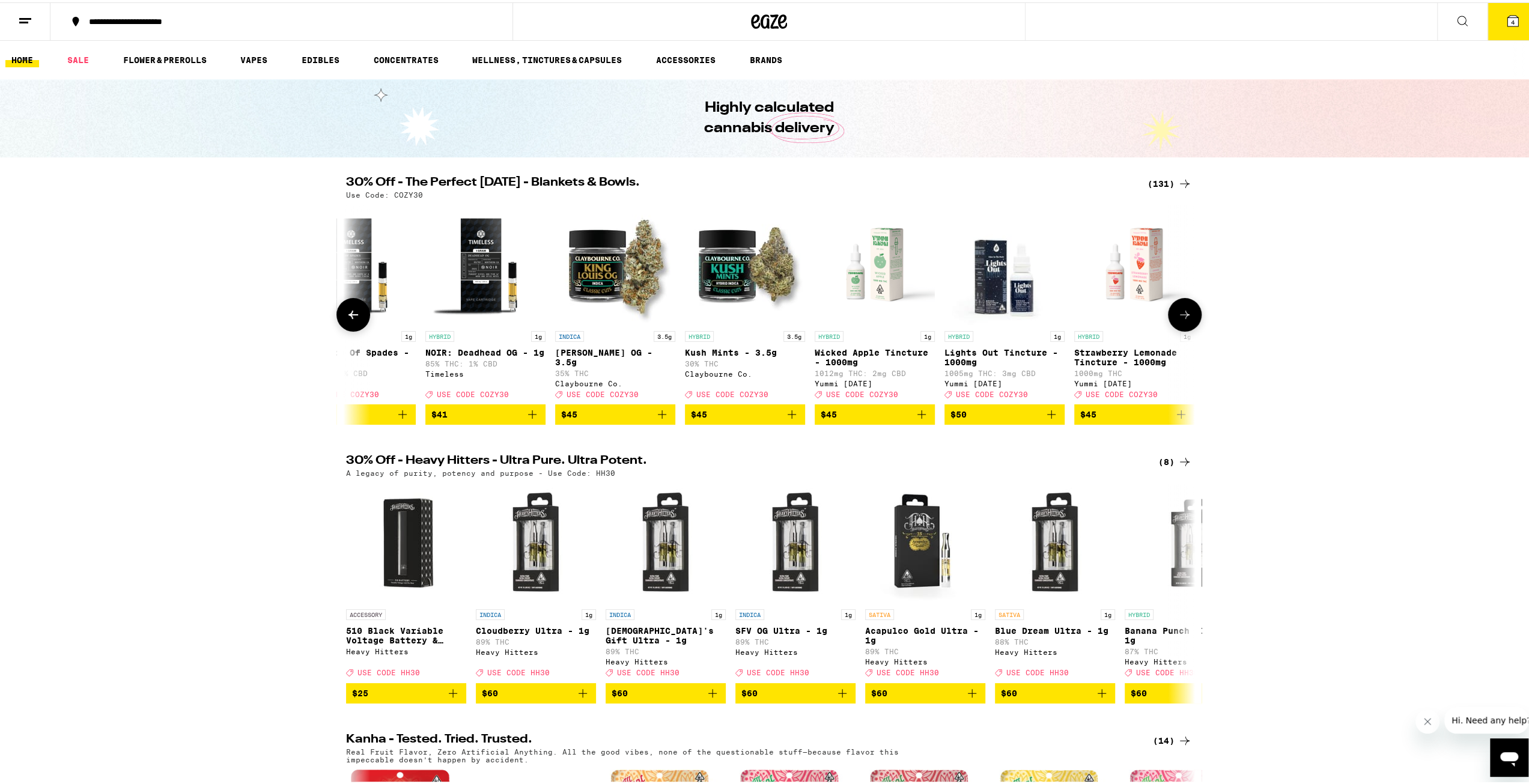
scroll to position [0, 13422]
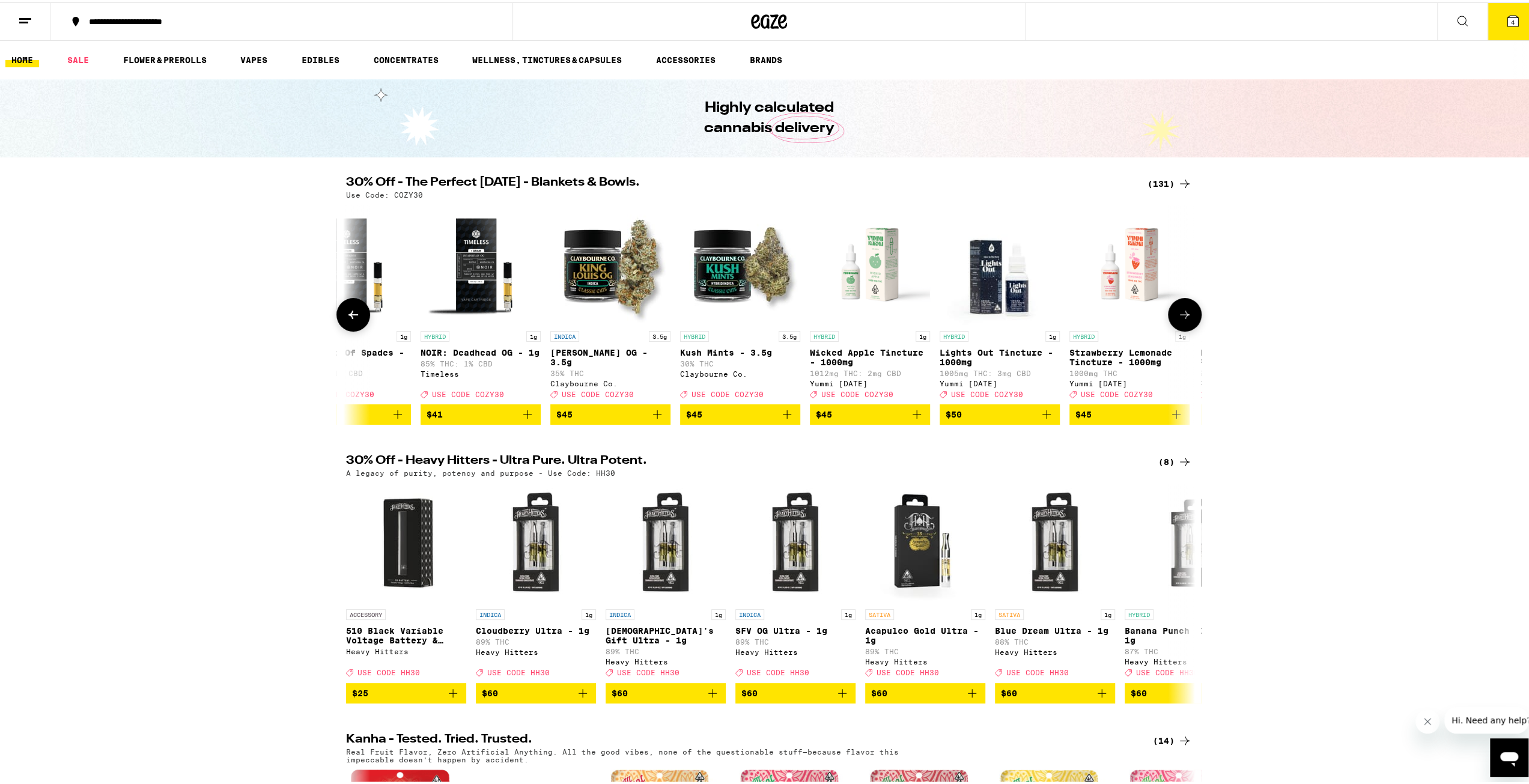
click at [351, 328] on button at bounding box center [353, 312] width 34 height 34
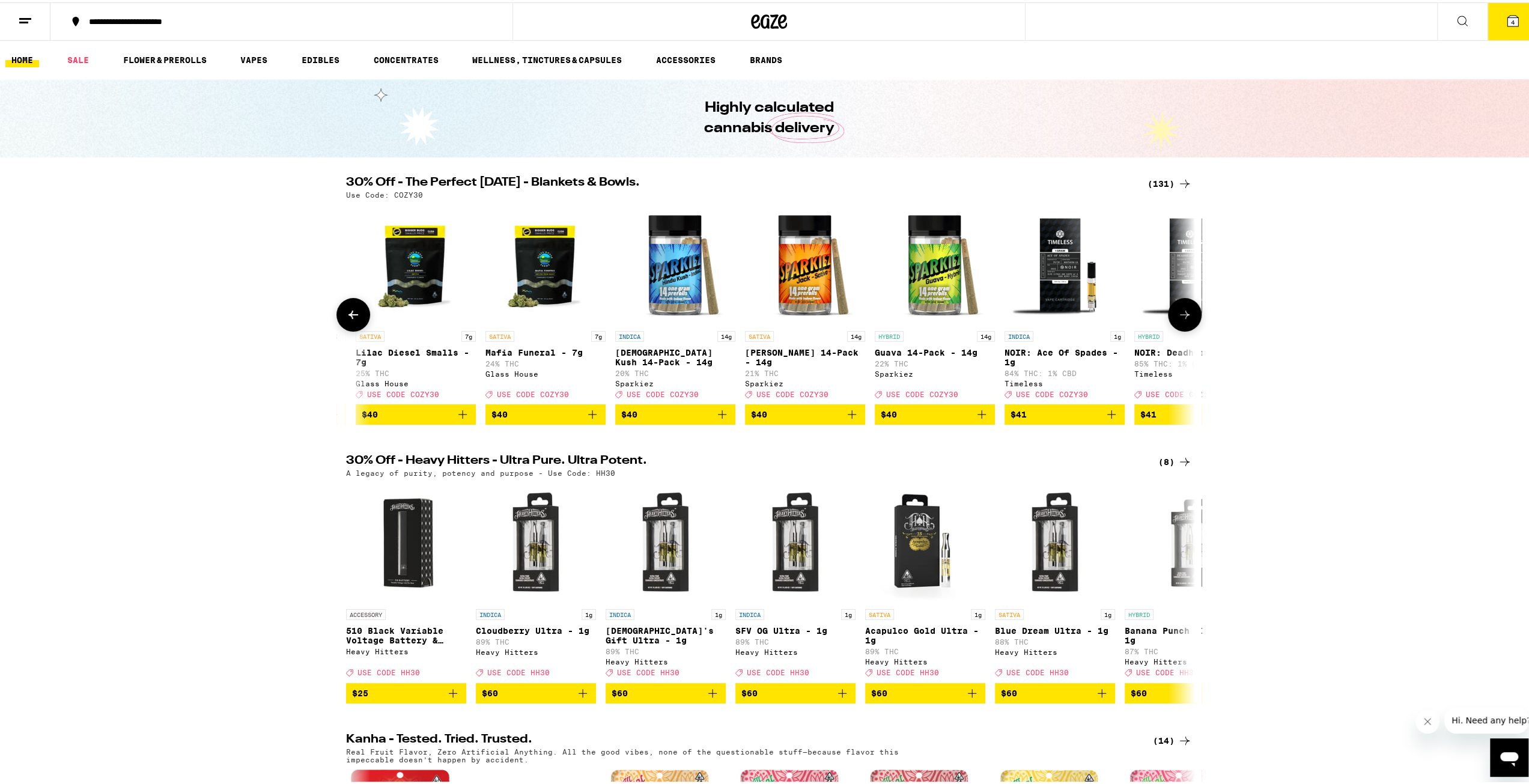
scroll to position [0, 12706]
click at [1187, 319] on icon at bounding box center [1185, 312] width 14 height 14
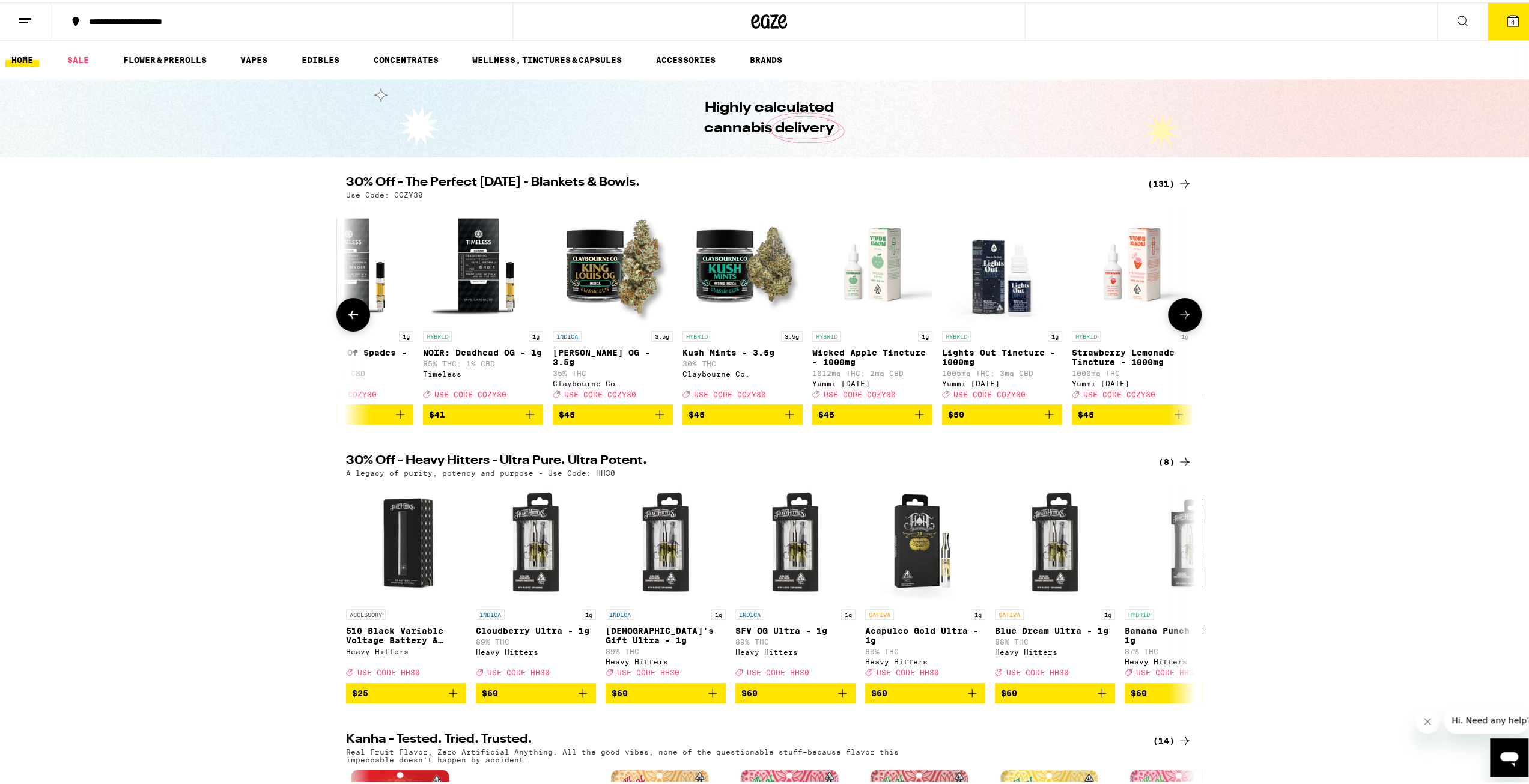
scroll to position [0, 13422]
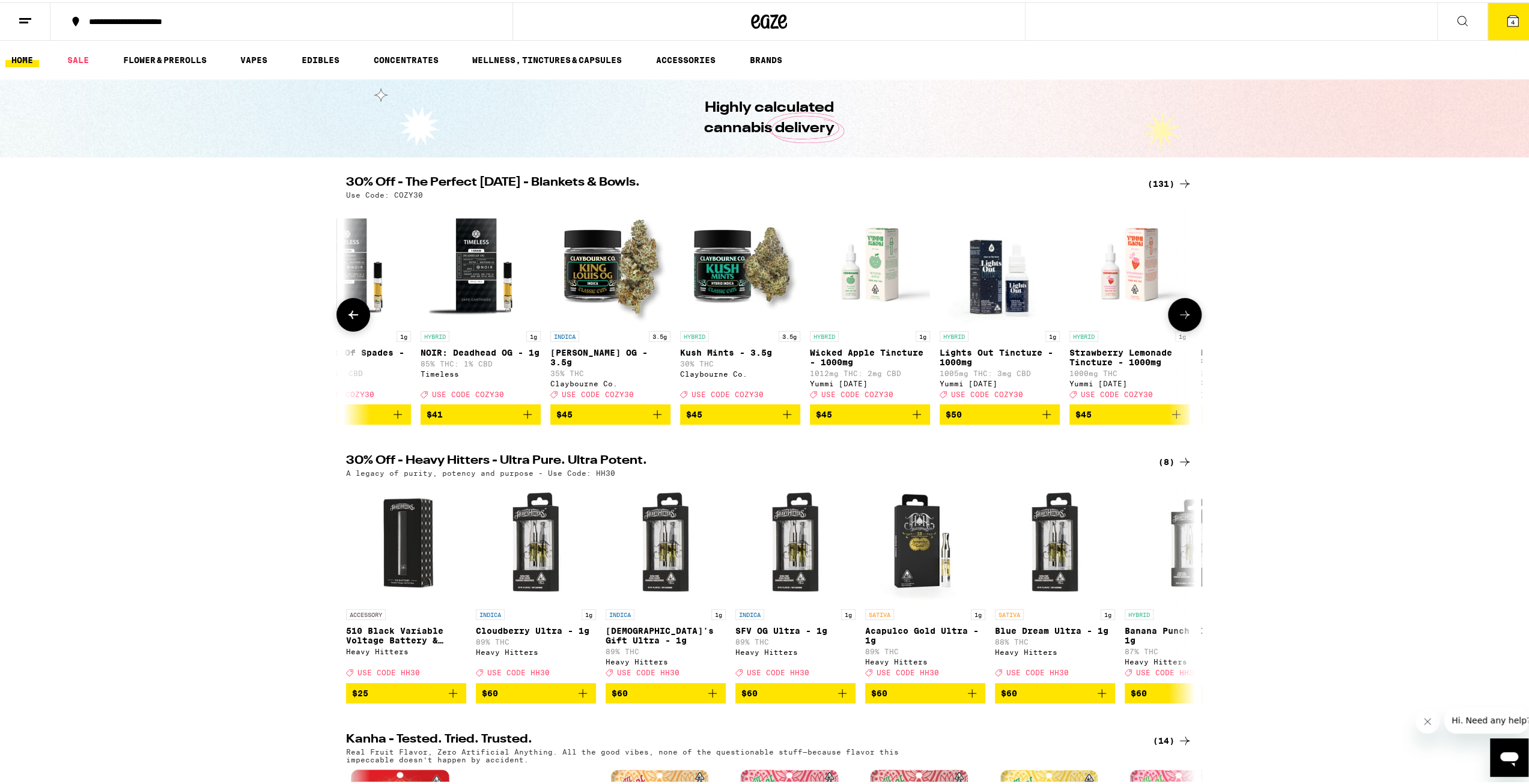
click at [1184, 319] on icon at bounding box center [1185, 312] width 14 height 14
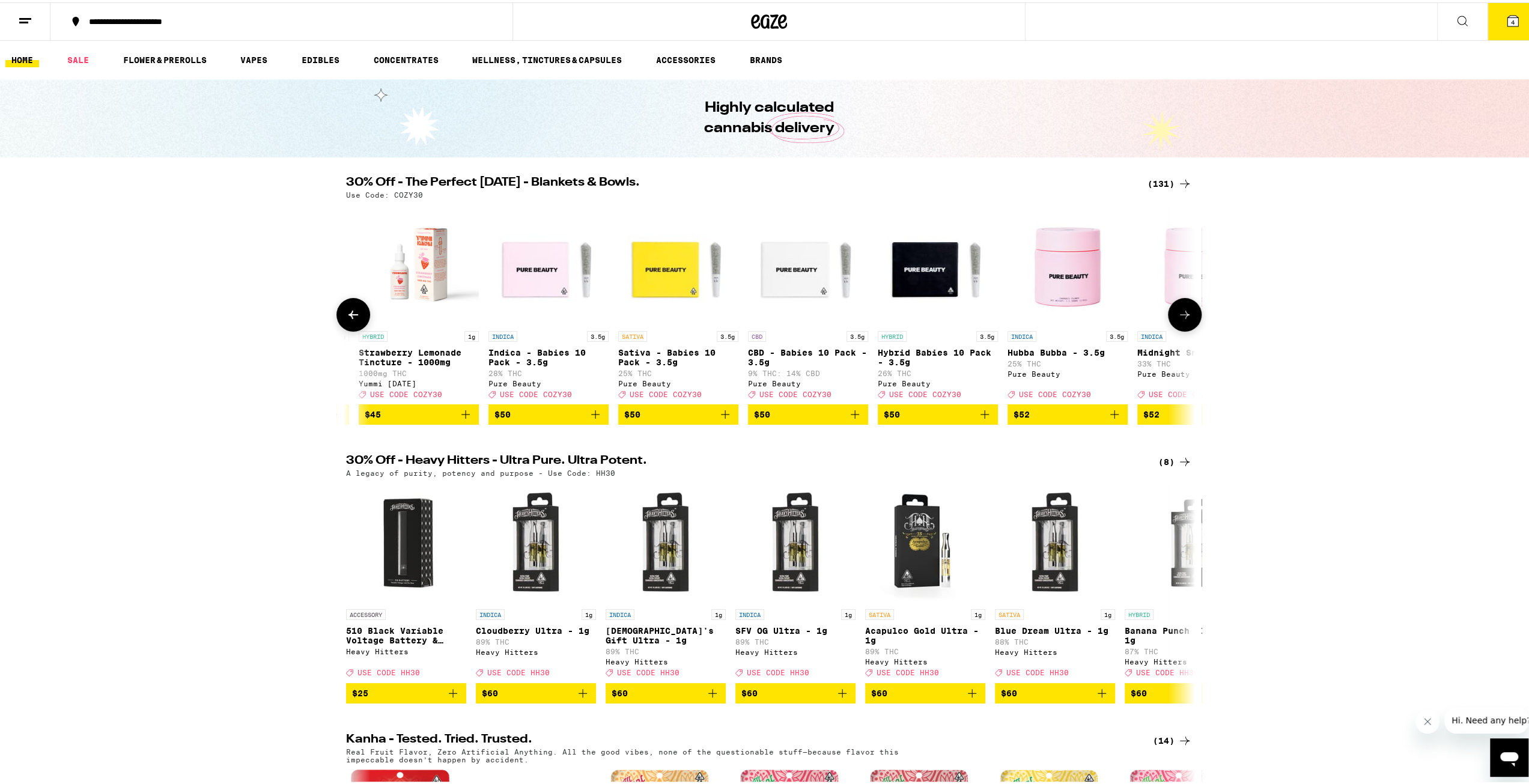
scroll to position [0, 14136]
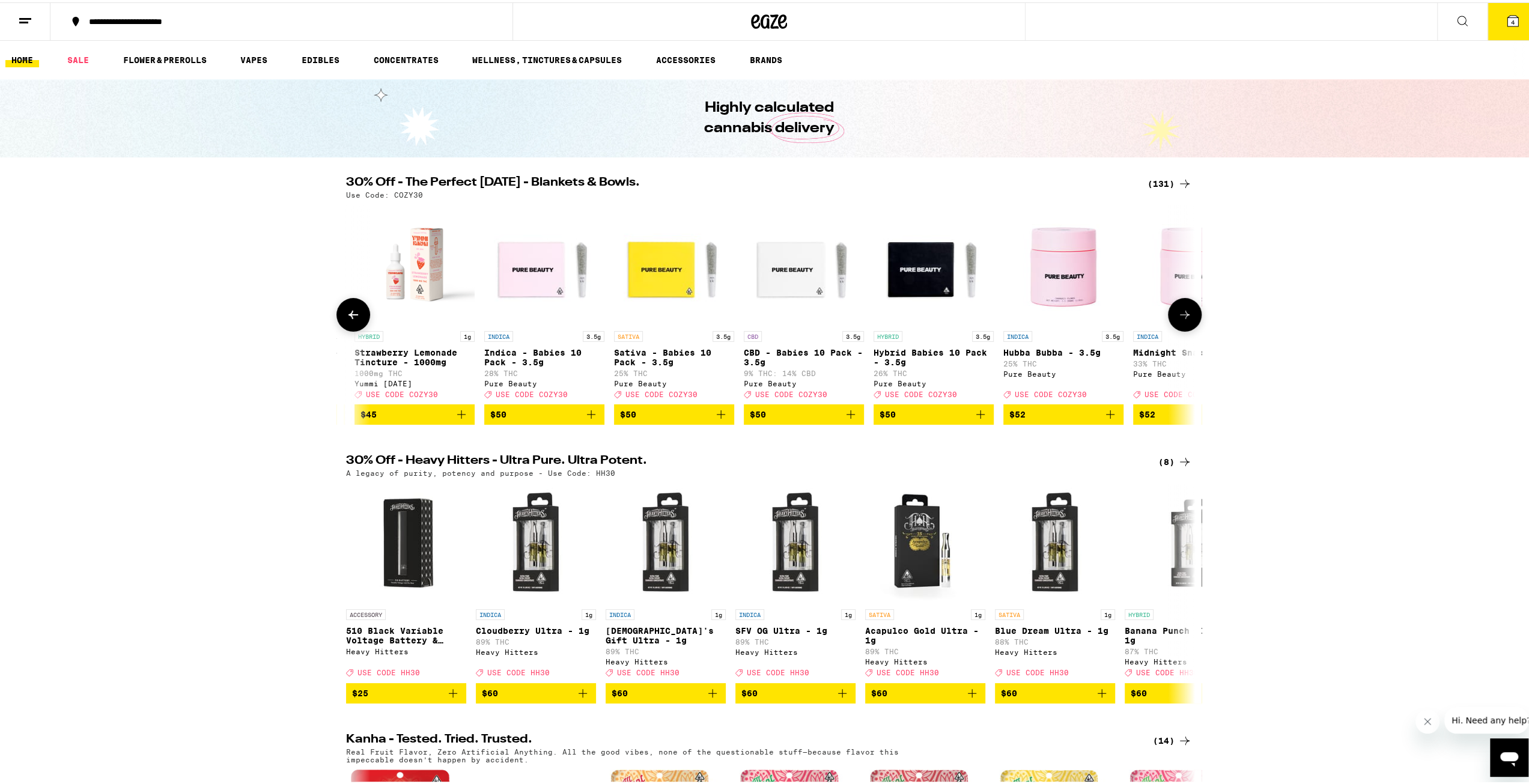
click at [1184, 319] on icon at bounding box center [1185, 312] width 14 height 14
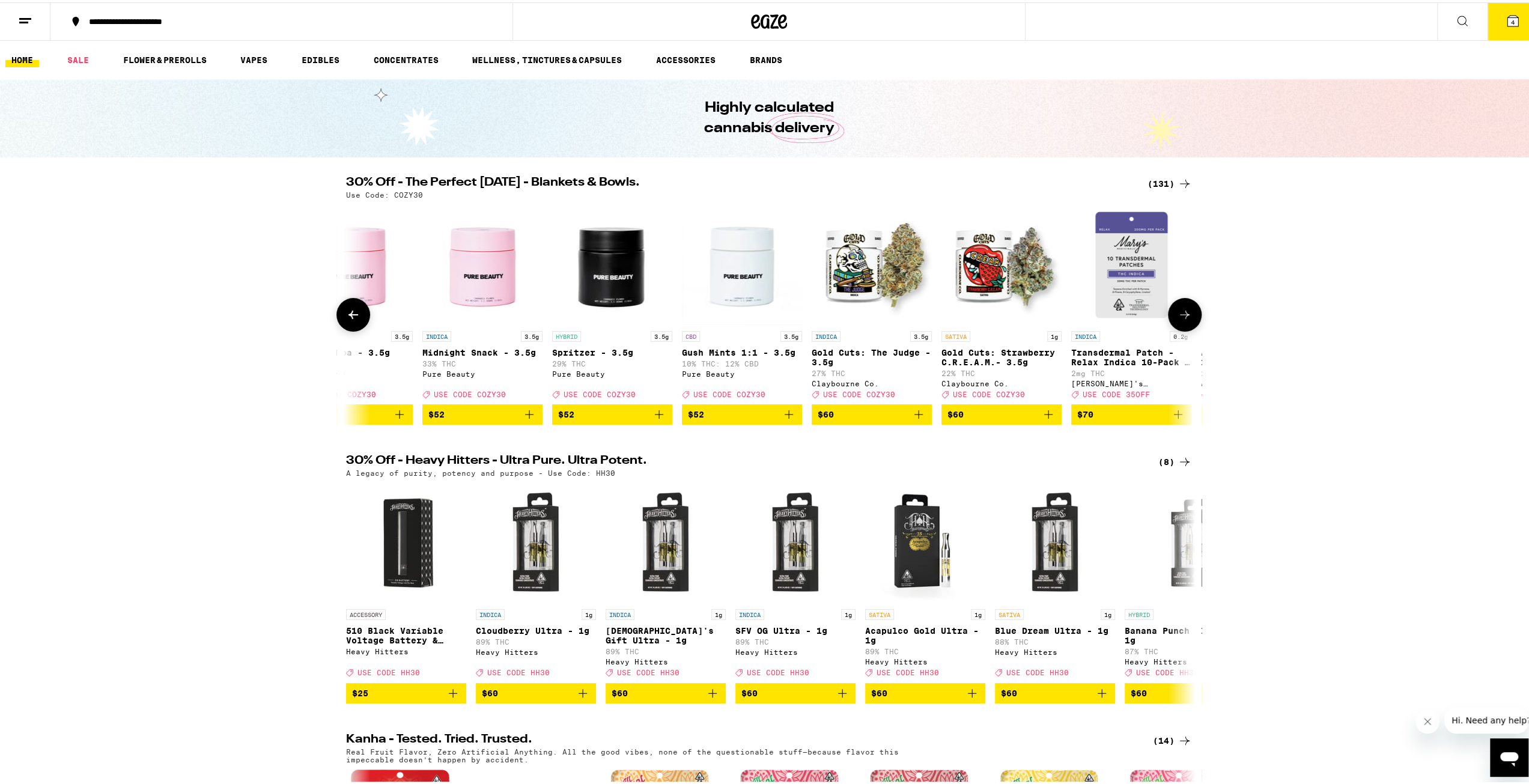
scroll to position [0, 14851]
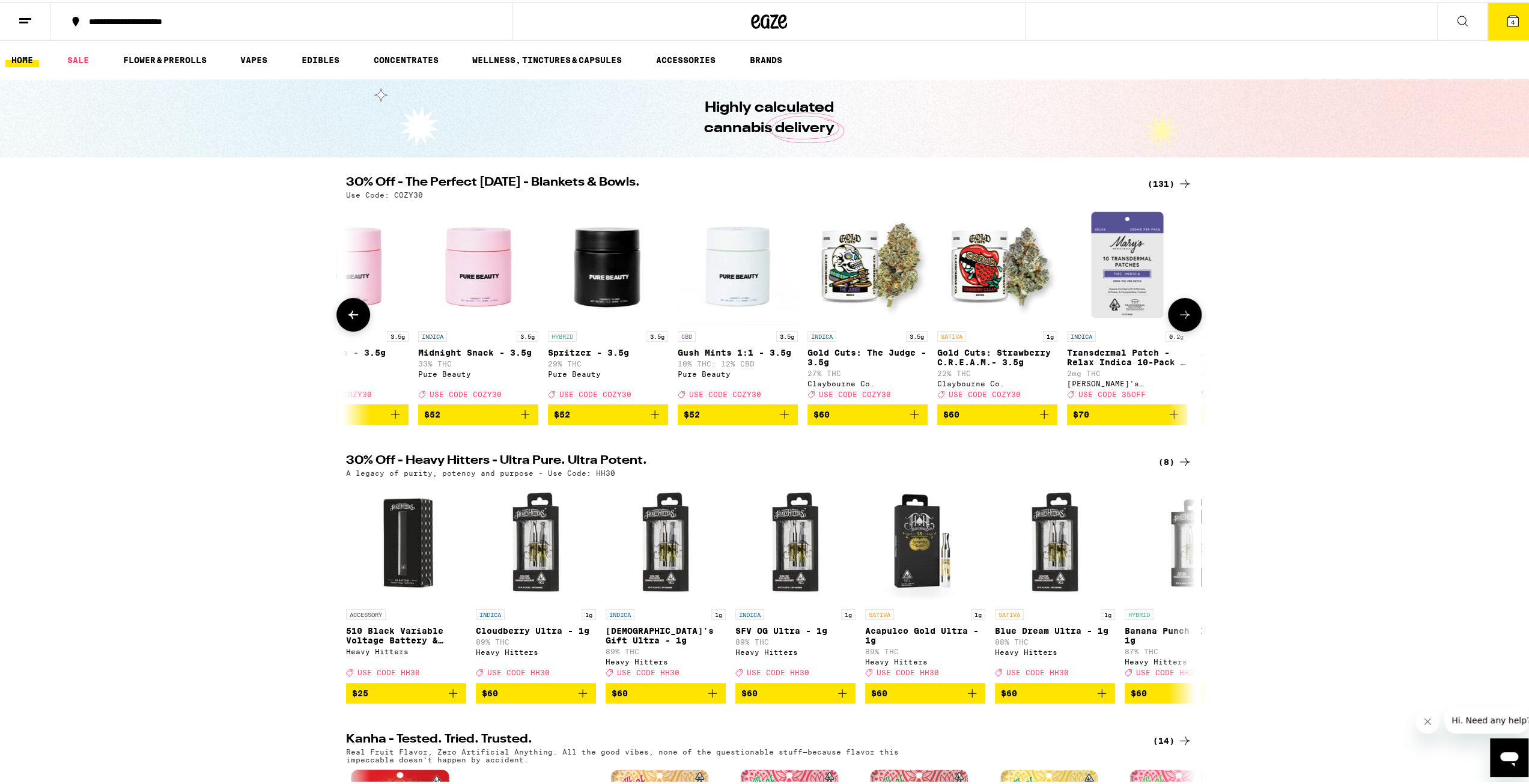
click at [1184, 319] on icon at bounding box center [1185, 312] width 14 height 14
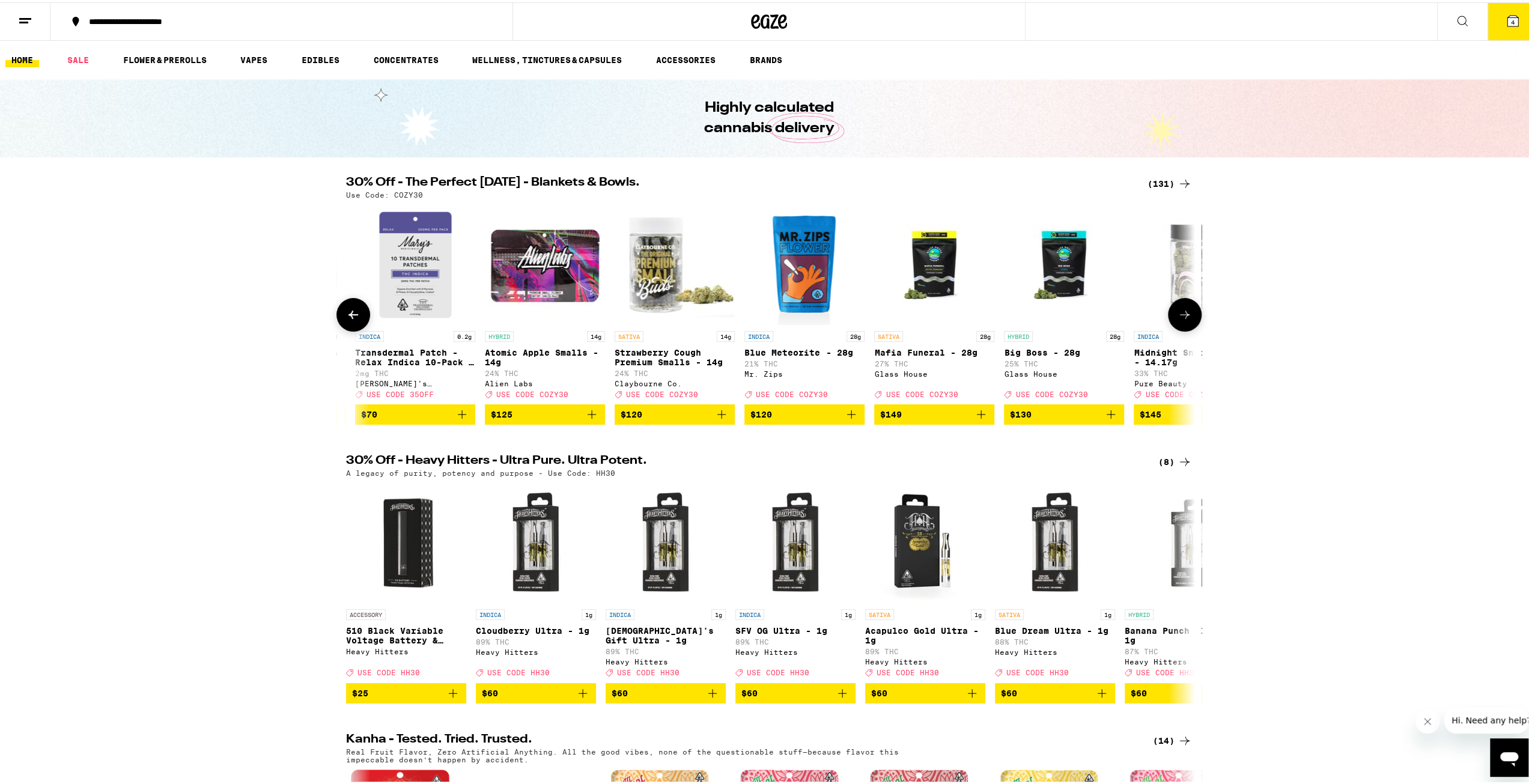
scroll to position [0, 15566]
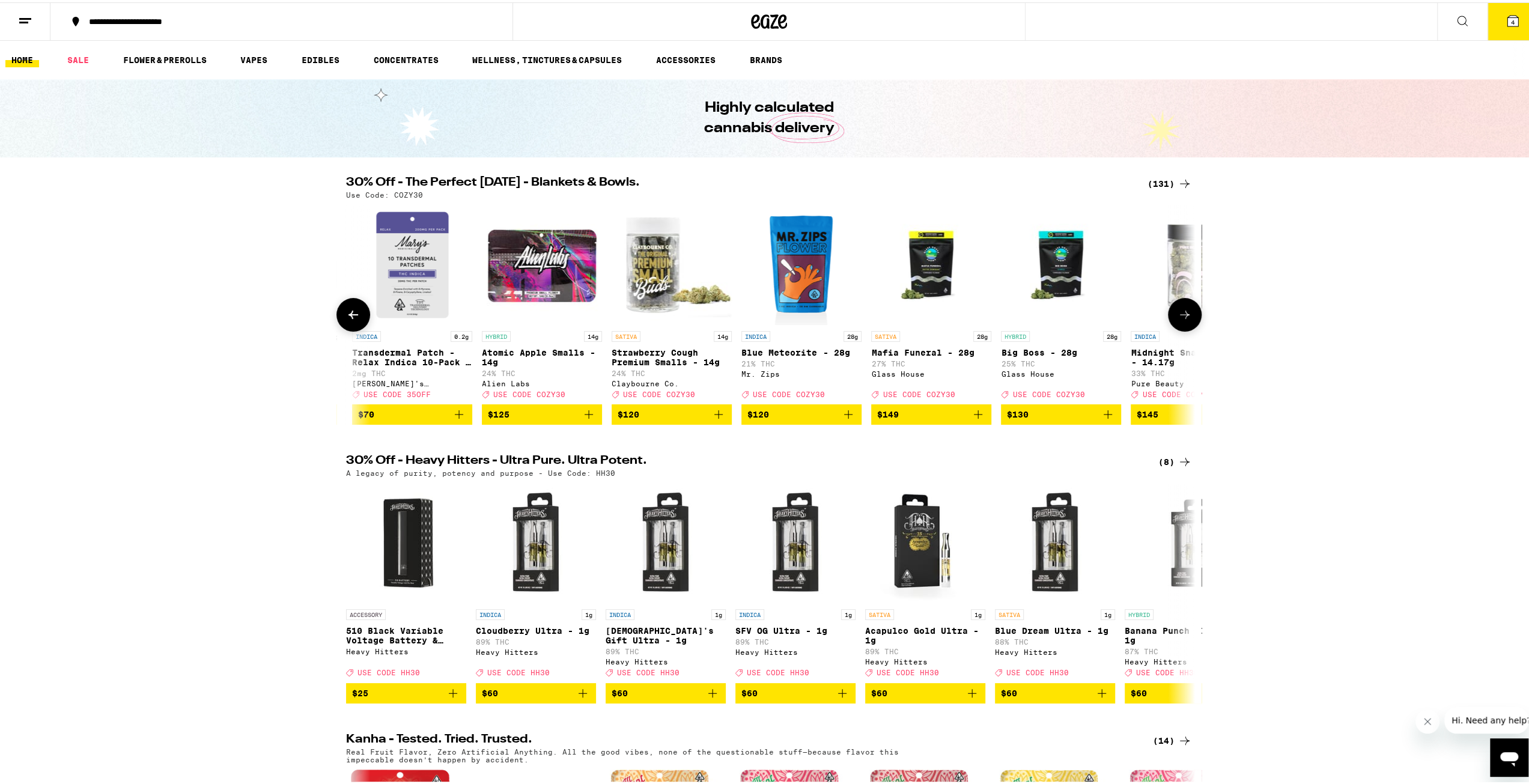
click at [351, 313] on icon at bounding box center [353, 312] width 14 height 14
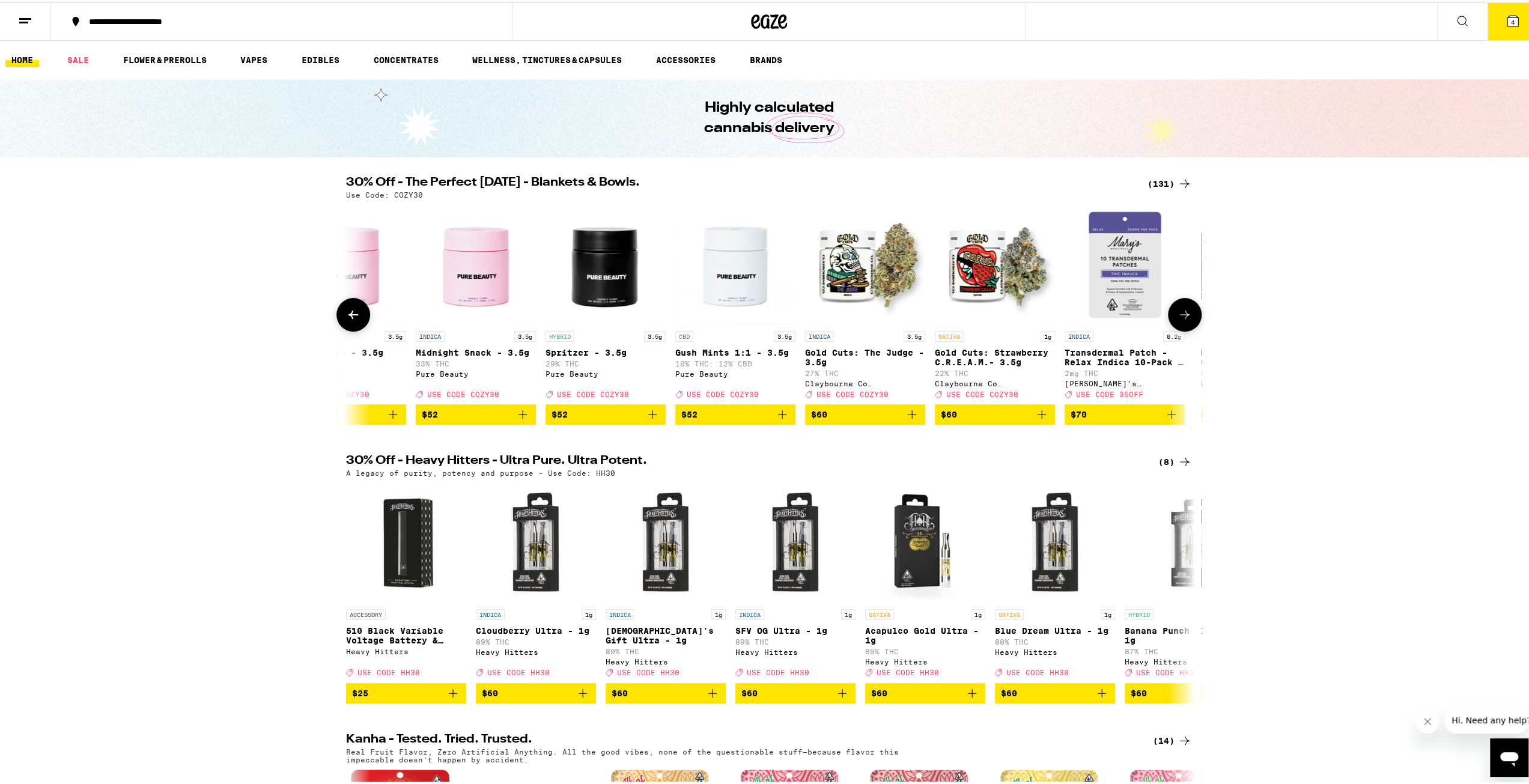
scroll to position [0, 14851]
click at [1190, 322] on button at bounding box center [1185, 312] width 34 height 34
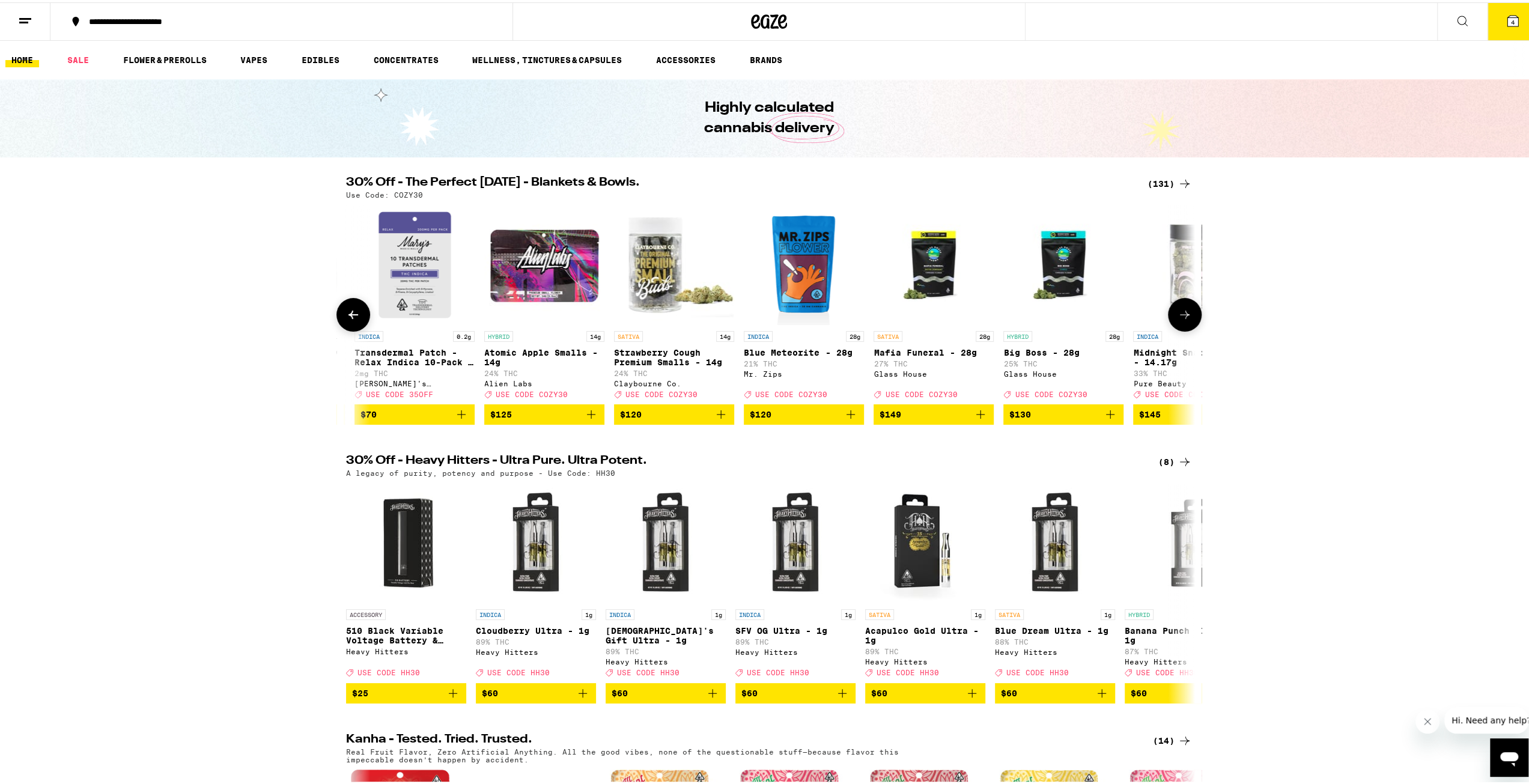
click at [1190, 322] on button at bounding box center [1185, 312] width 34 height 34
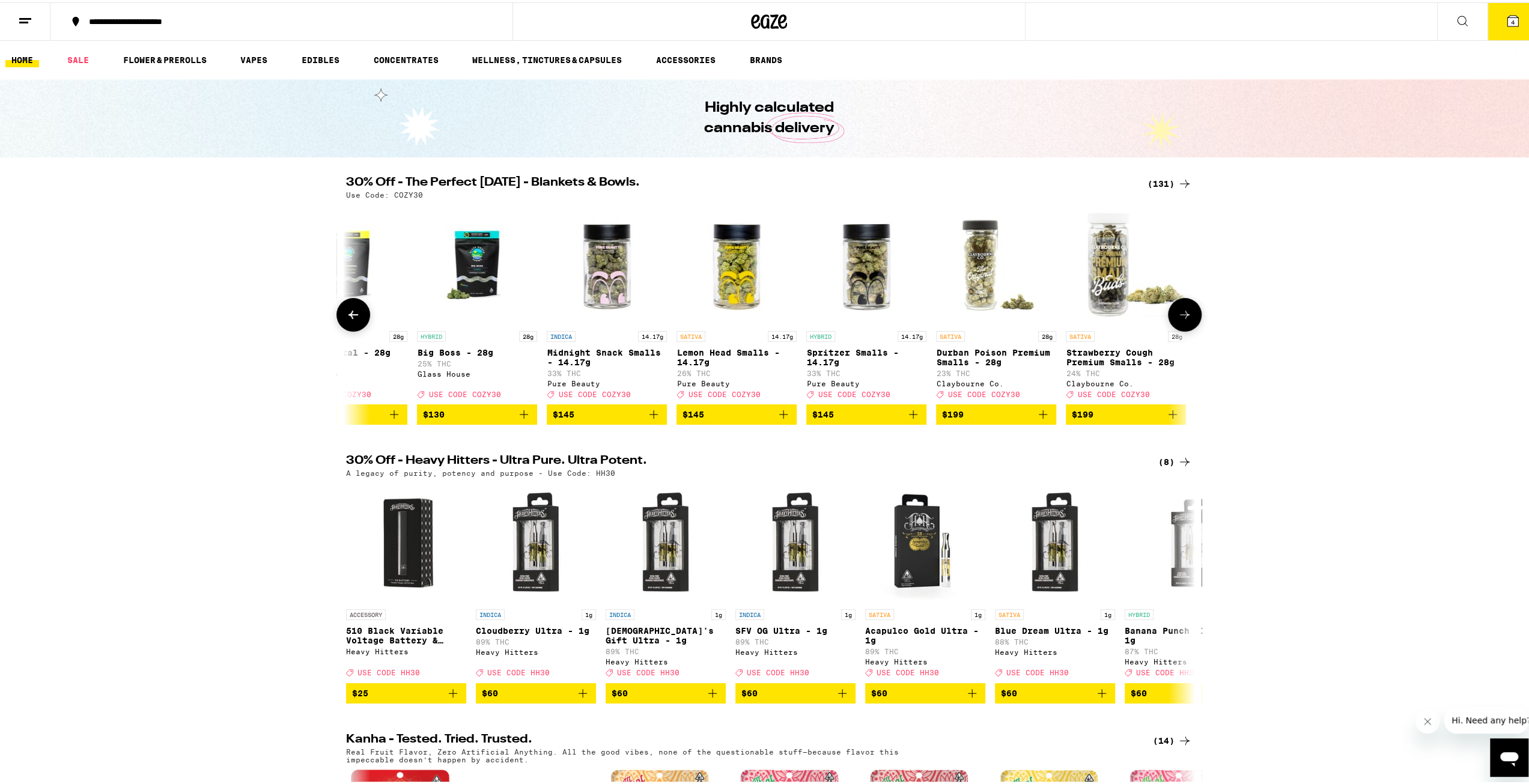
scroll to position [0, 16154]
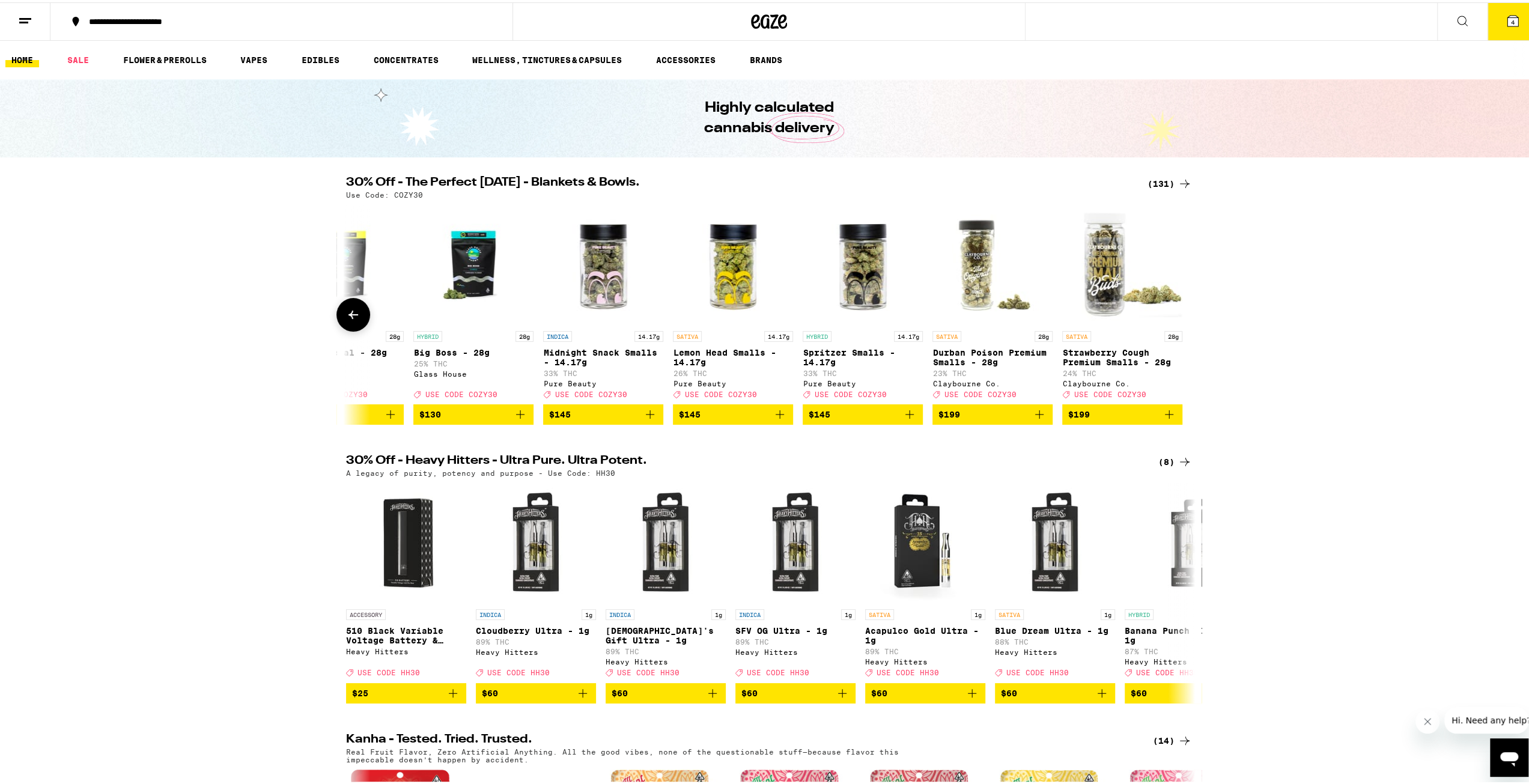
click at [1188, 322] on div at bounding box center [1185, 312] width 34 height 34
click at [358, 316] on button at bounding box center [353, 312] width 34 height 34
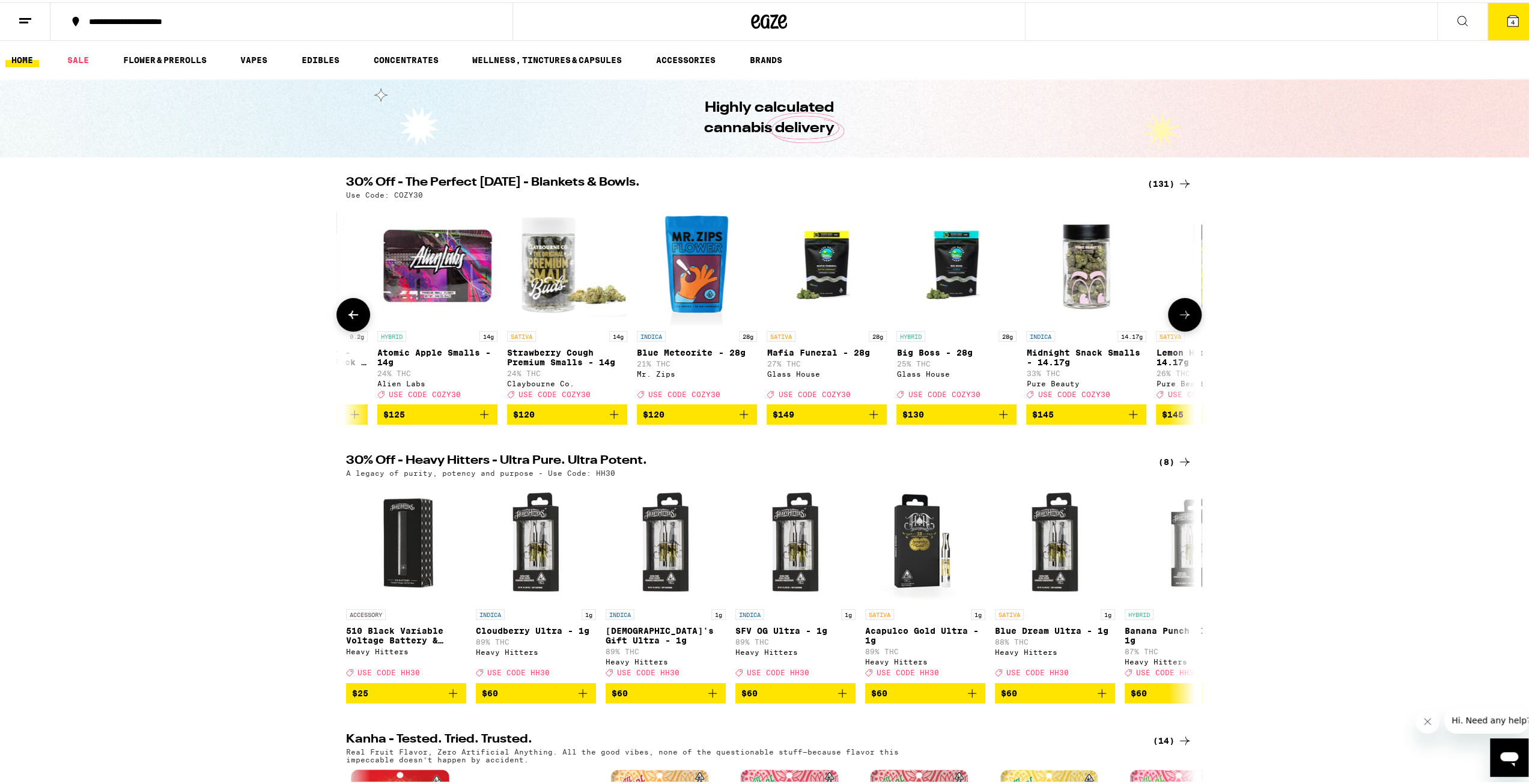
click at [358, 316] on button at bounding box center [353, 312] width 34 height 34
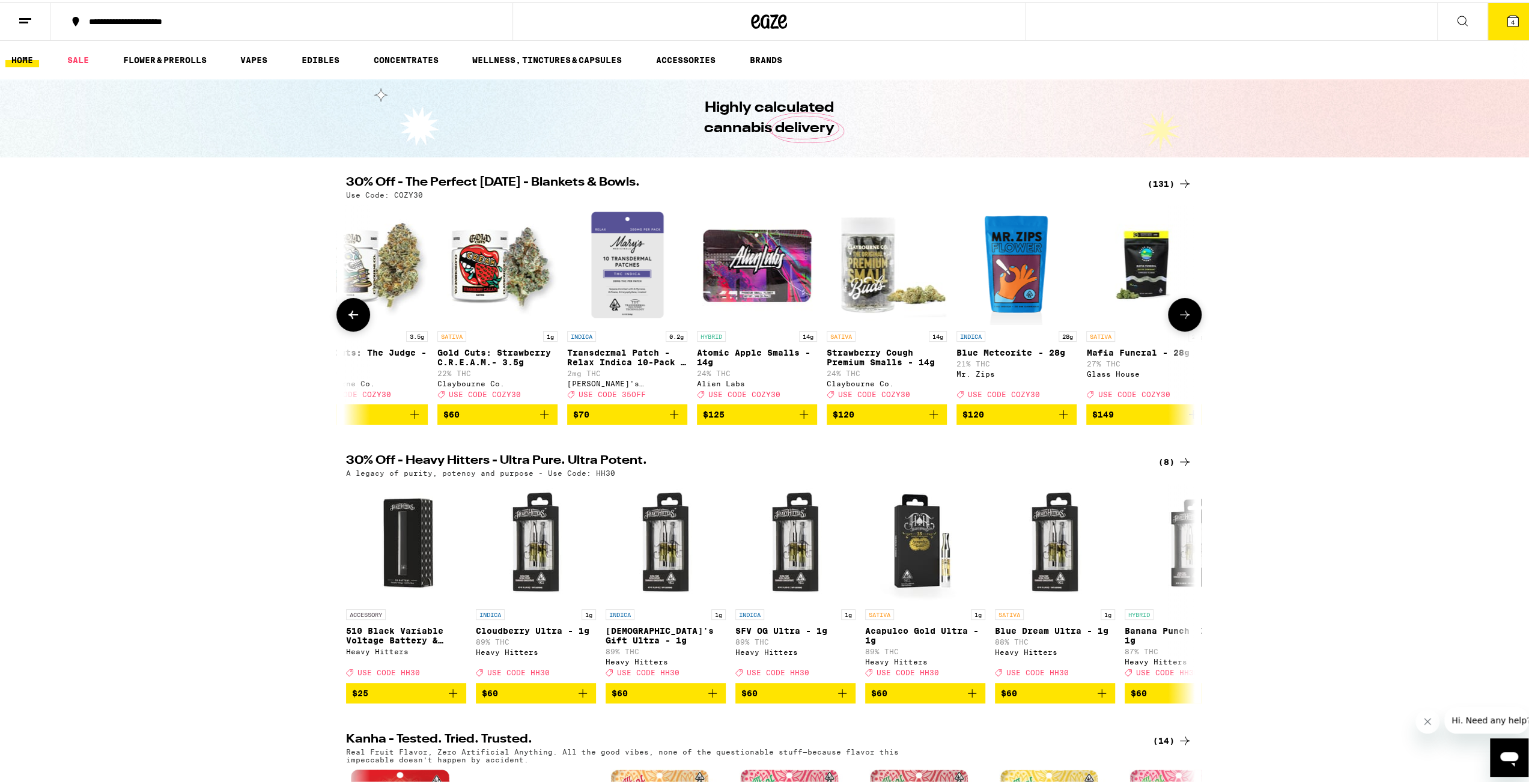
click at [358, 316] on button at bounding box center [353, 312] width 34 height 34
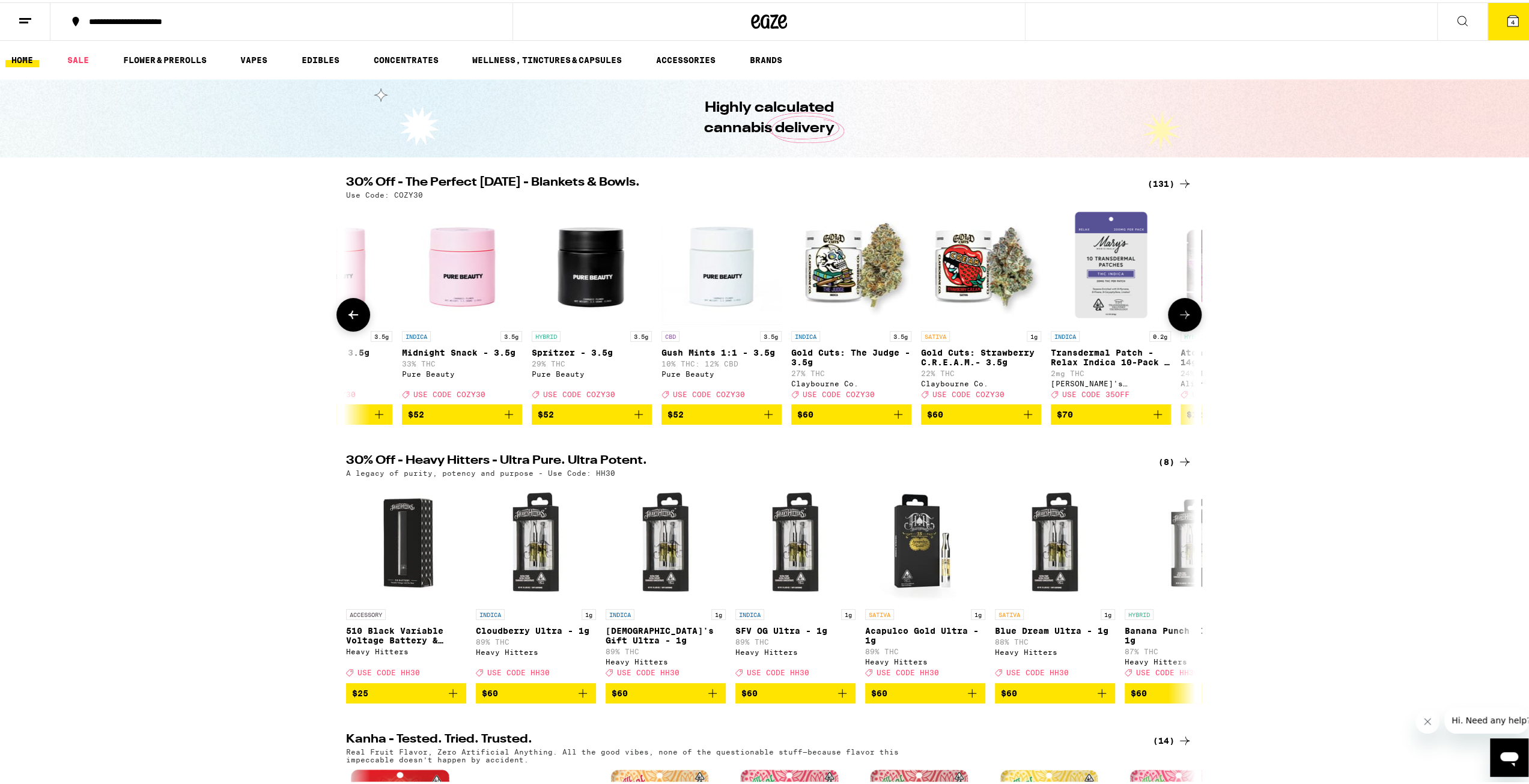
click at [358, 316] on button at bounding box center [353, 312] width 34 height 34
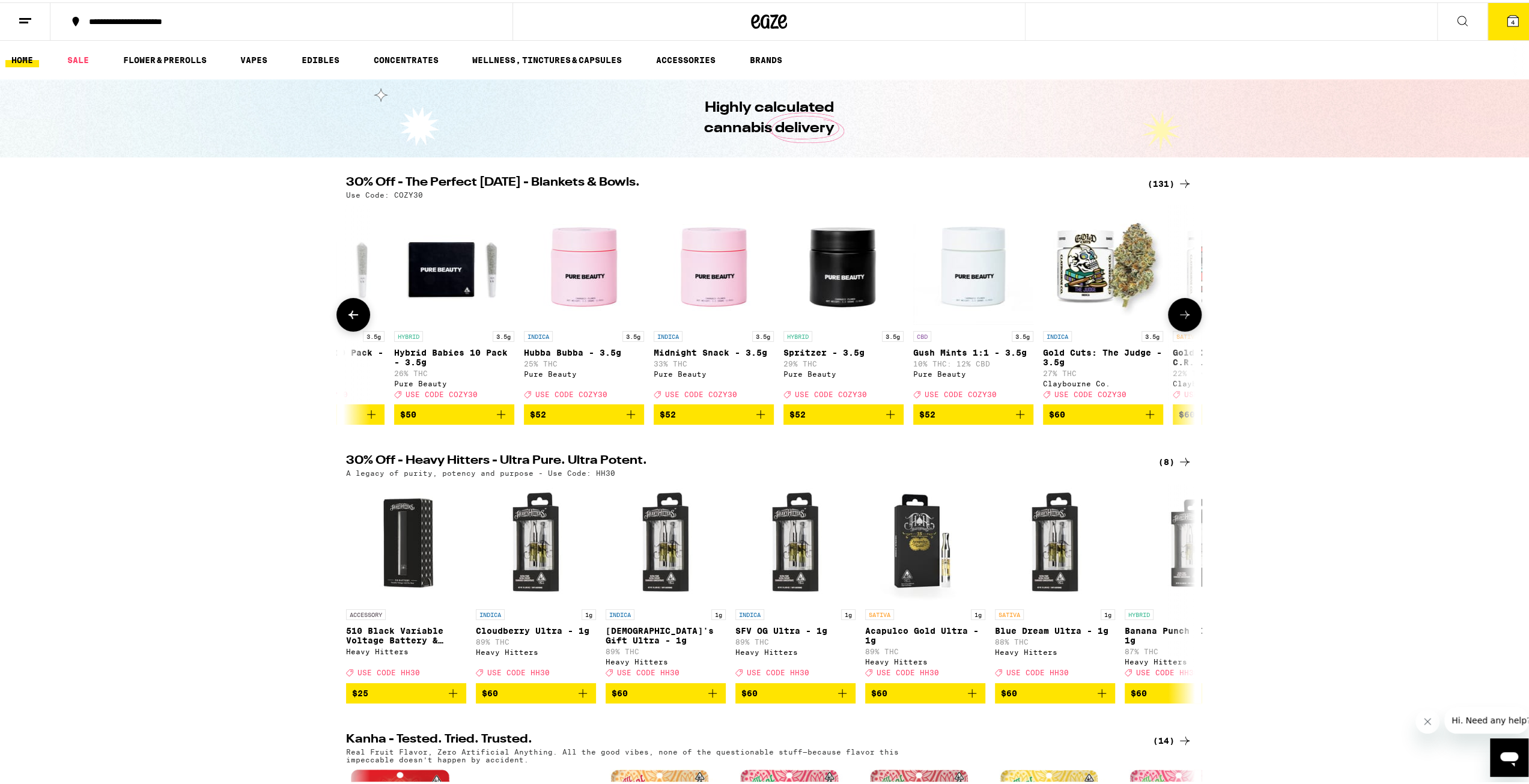
click at [358, 316] on button at bounding box center [353, 312] width 34 height 34
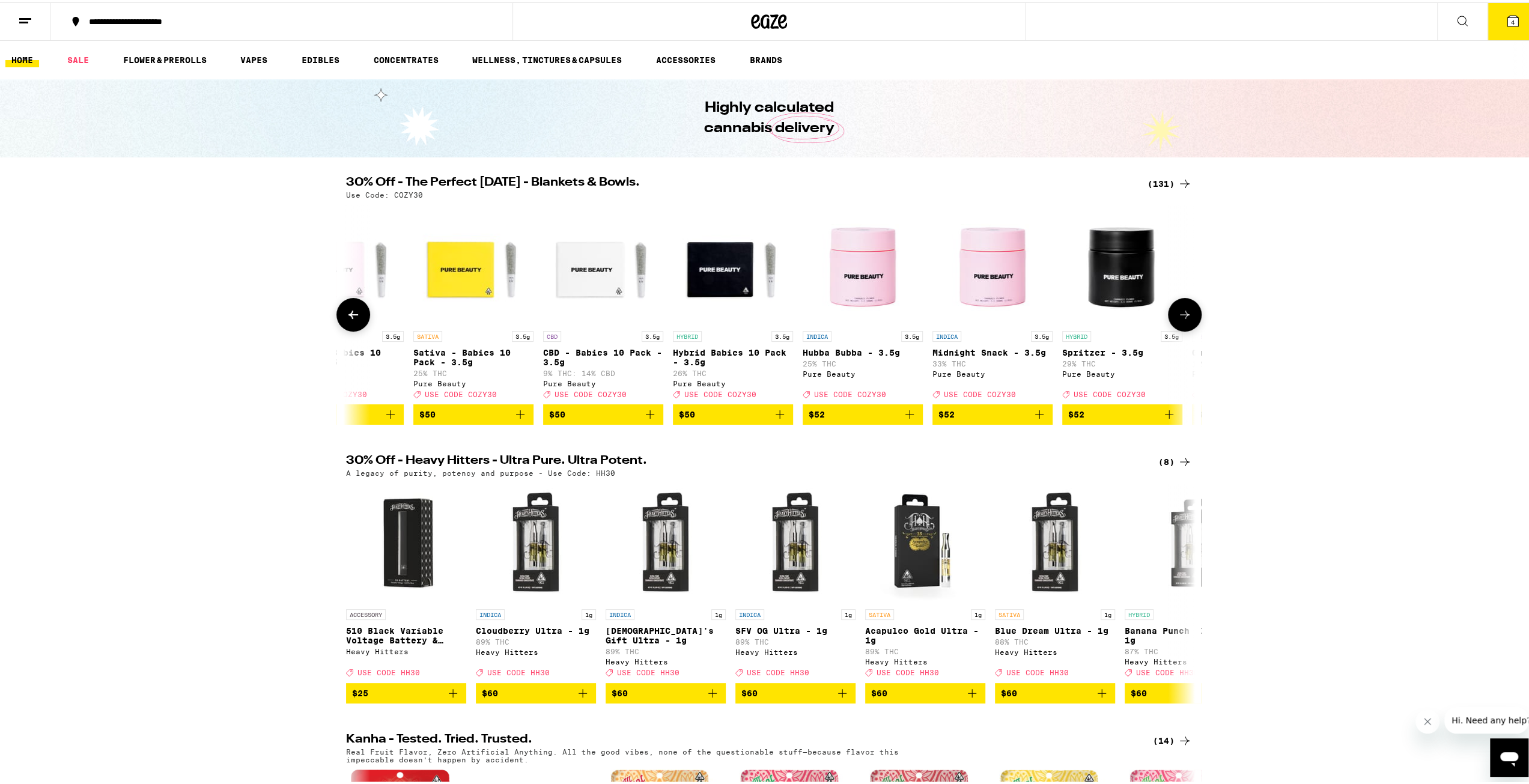
click at [358, 316] on button at bounding box center [353, 312] width 34 height 34
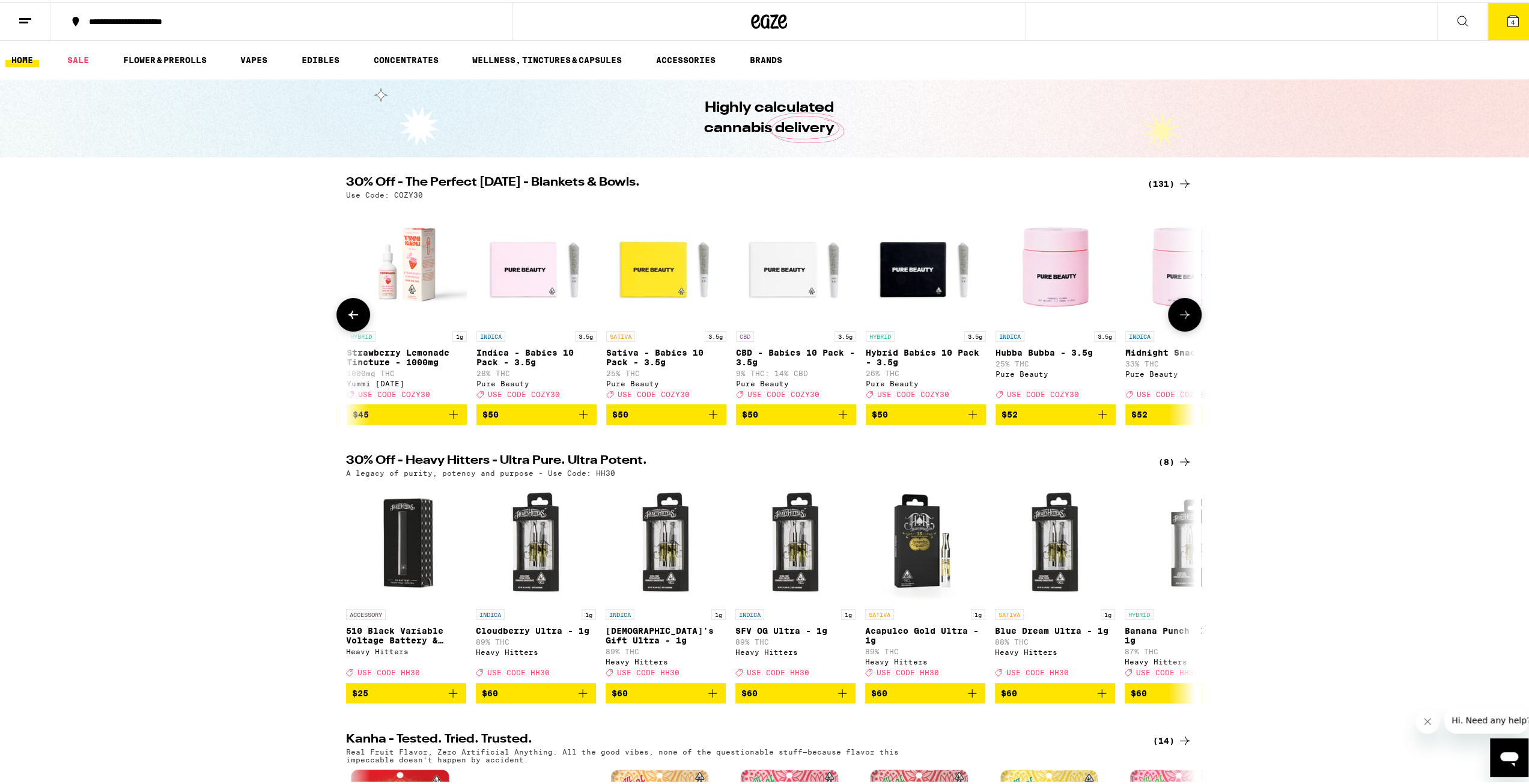
click at [358, 316] on button at bounding box center [353, 312] width 34 height 34
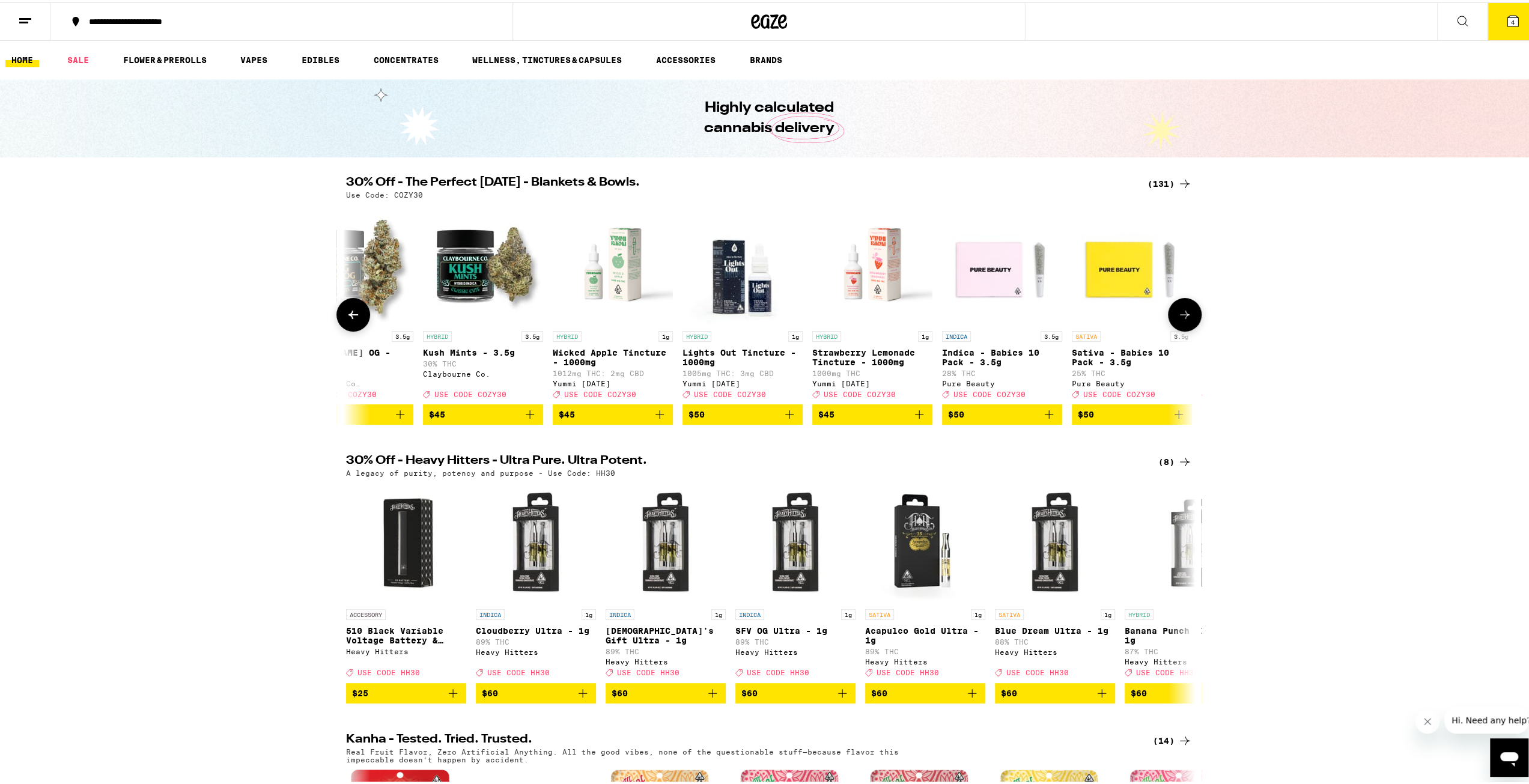
click at [358, 316] on button at bounding box center [353, 312] width 34 height 34
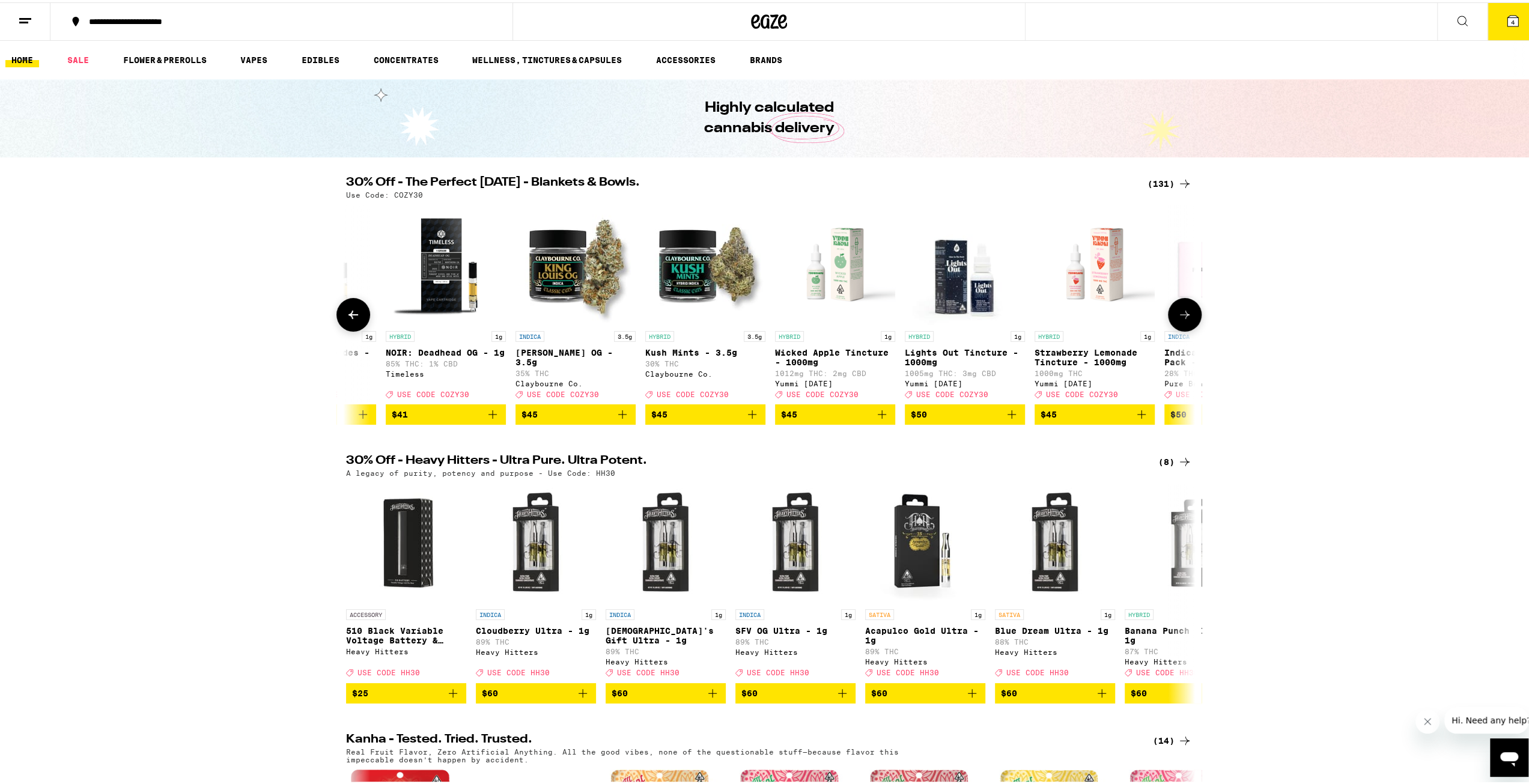
click at [358, 316] on button at bounding box center [353, 312] width 34 height 34
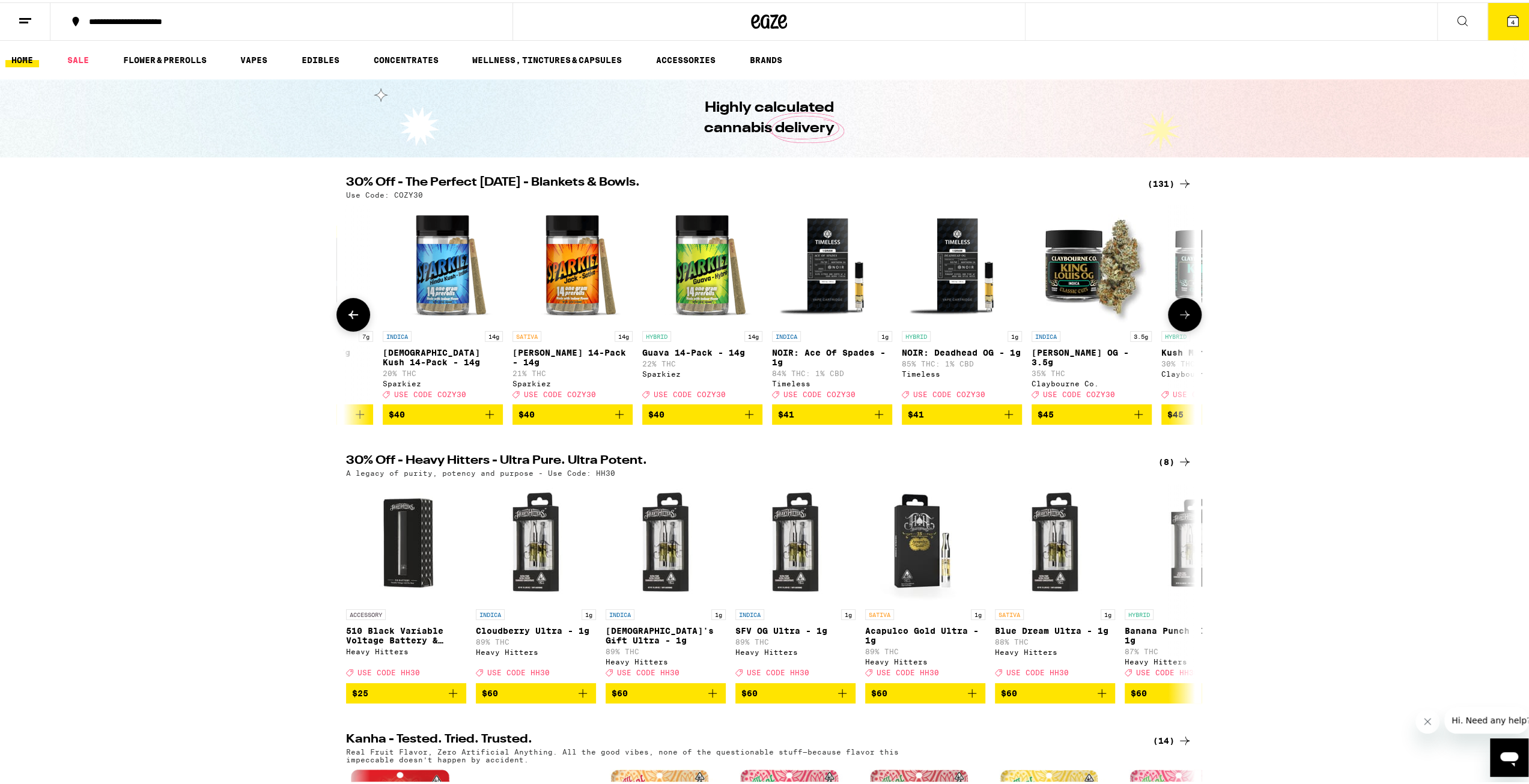
click at [358, 316] on button at bounding box center [353, 312] width 34 height 34
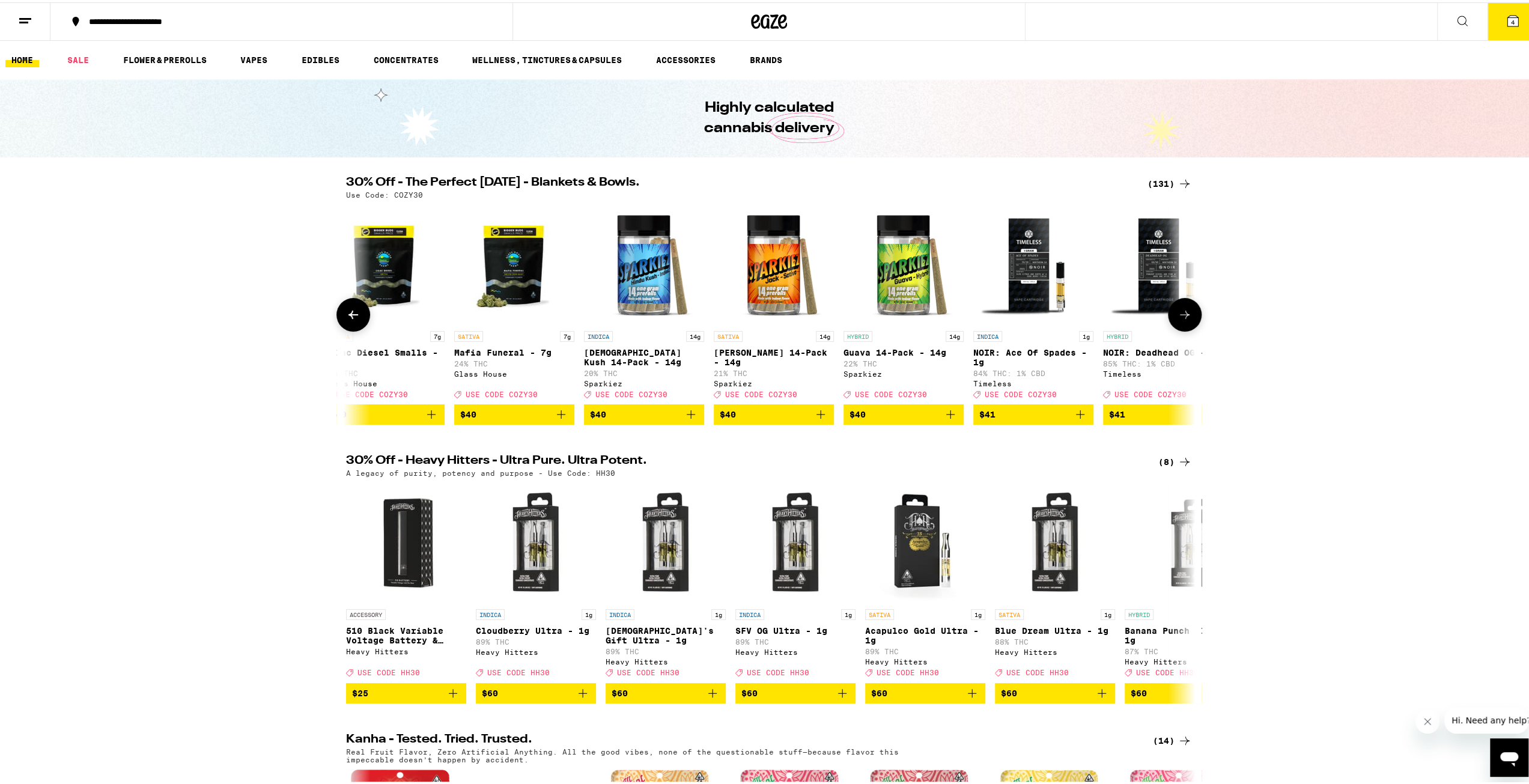
click at [358, 316] on button at bounding box center [353, 312] width 34 height 34
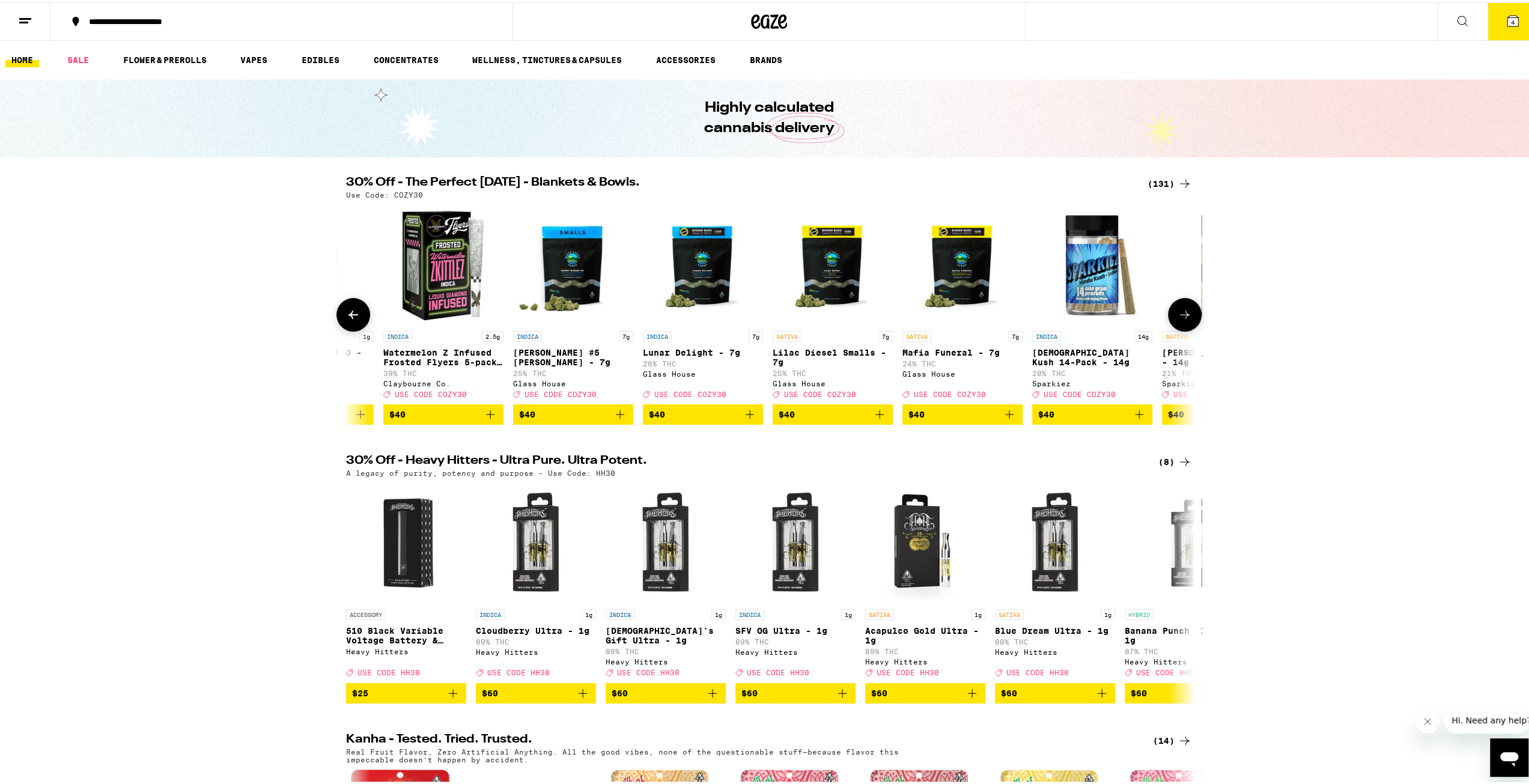
click at [358, 316] on button at bounding box center [353, 312] width 34 height 34
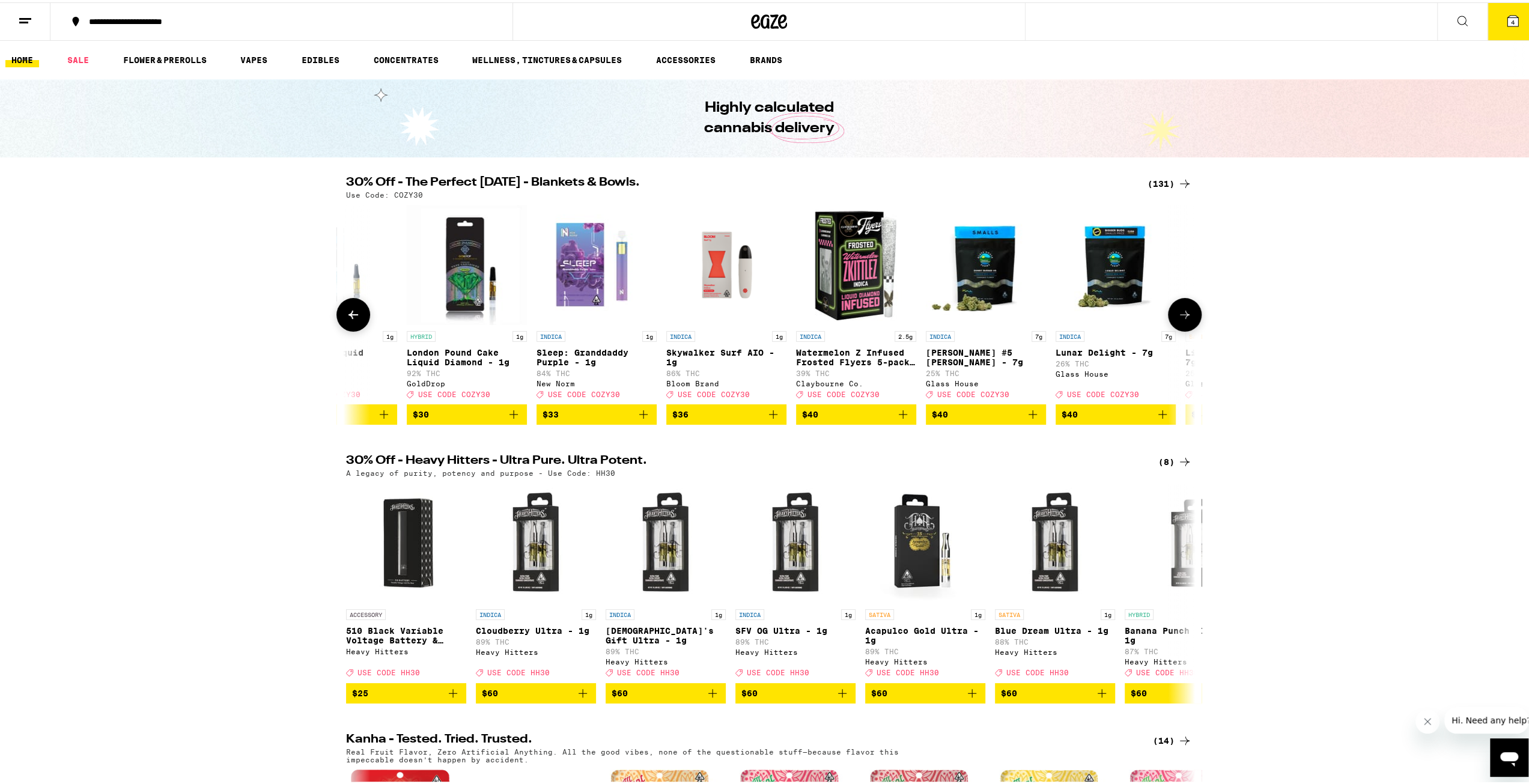
click at [358, 316] on button at bounding box center [353, 312] width 34 height 34
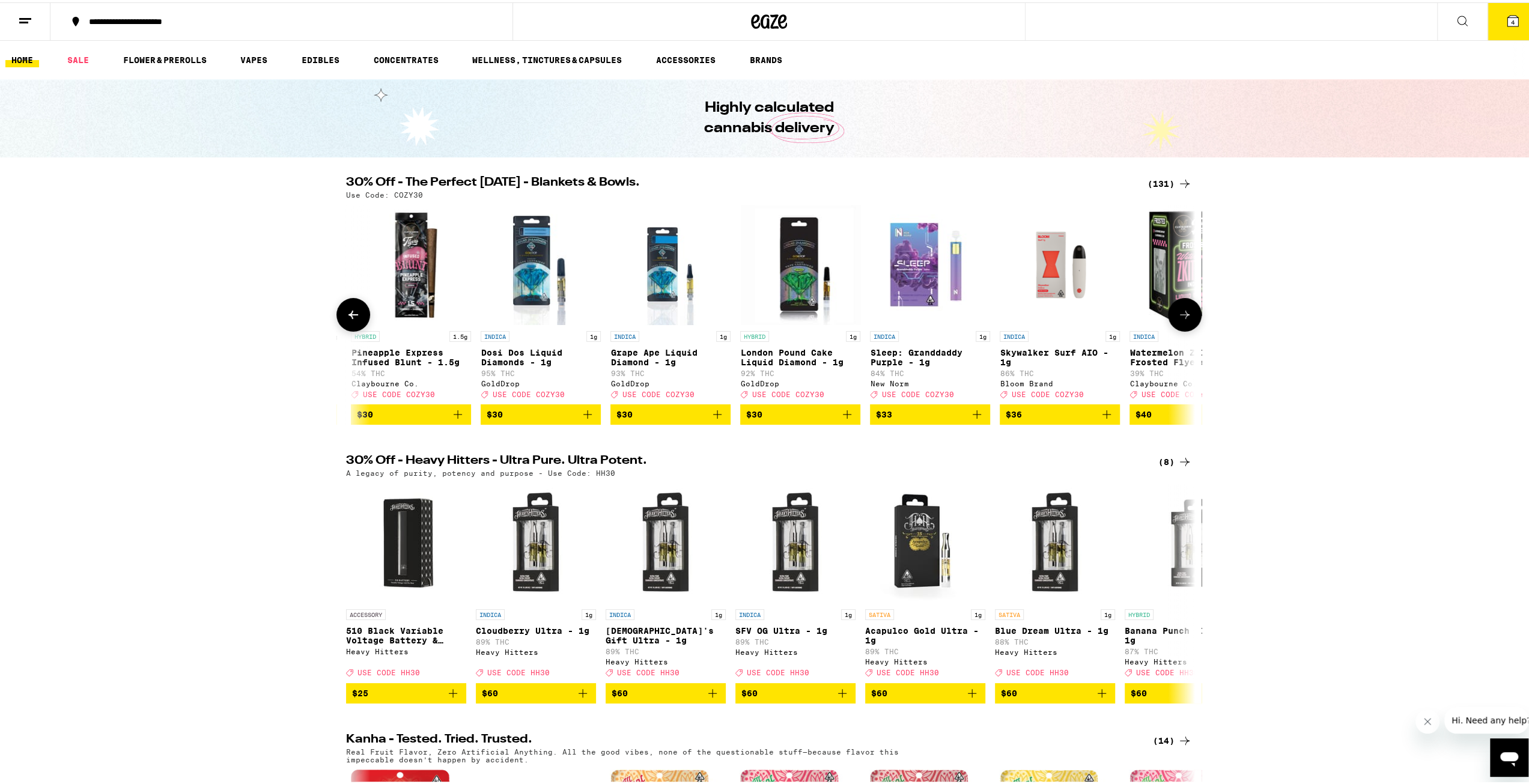
click at [358, 316] on button at bounding box center [353, 312] width 34 height 34
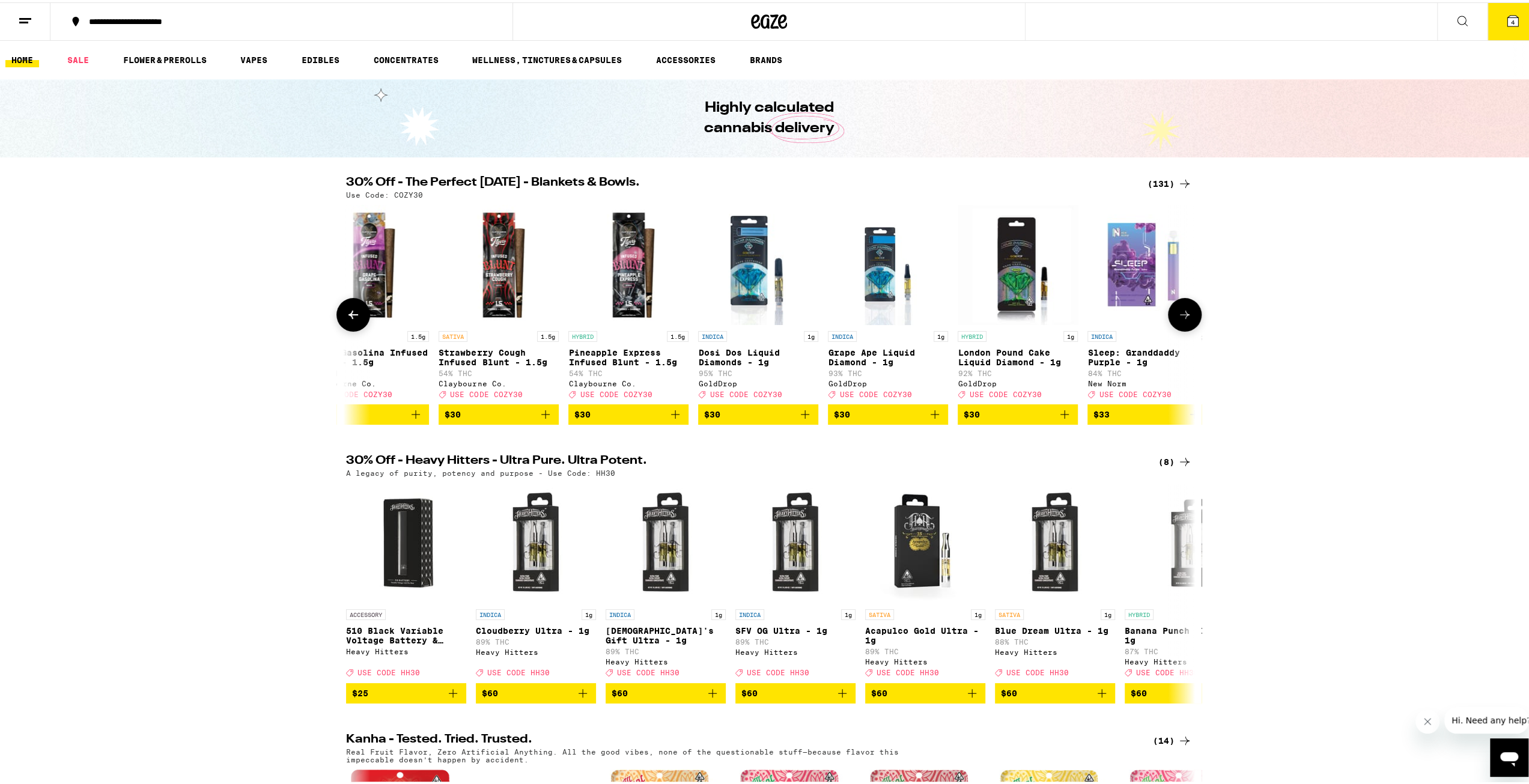
click at [358, 316] on button at bounding box center [353, 312] width 34 height 34
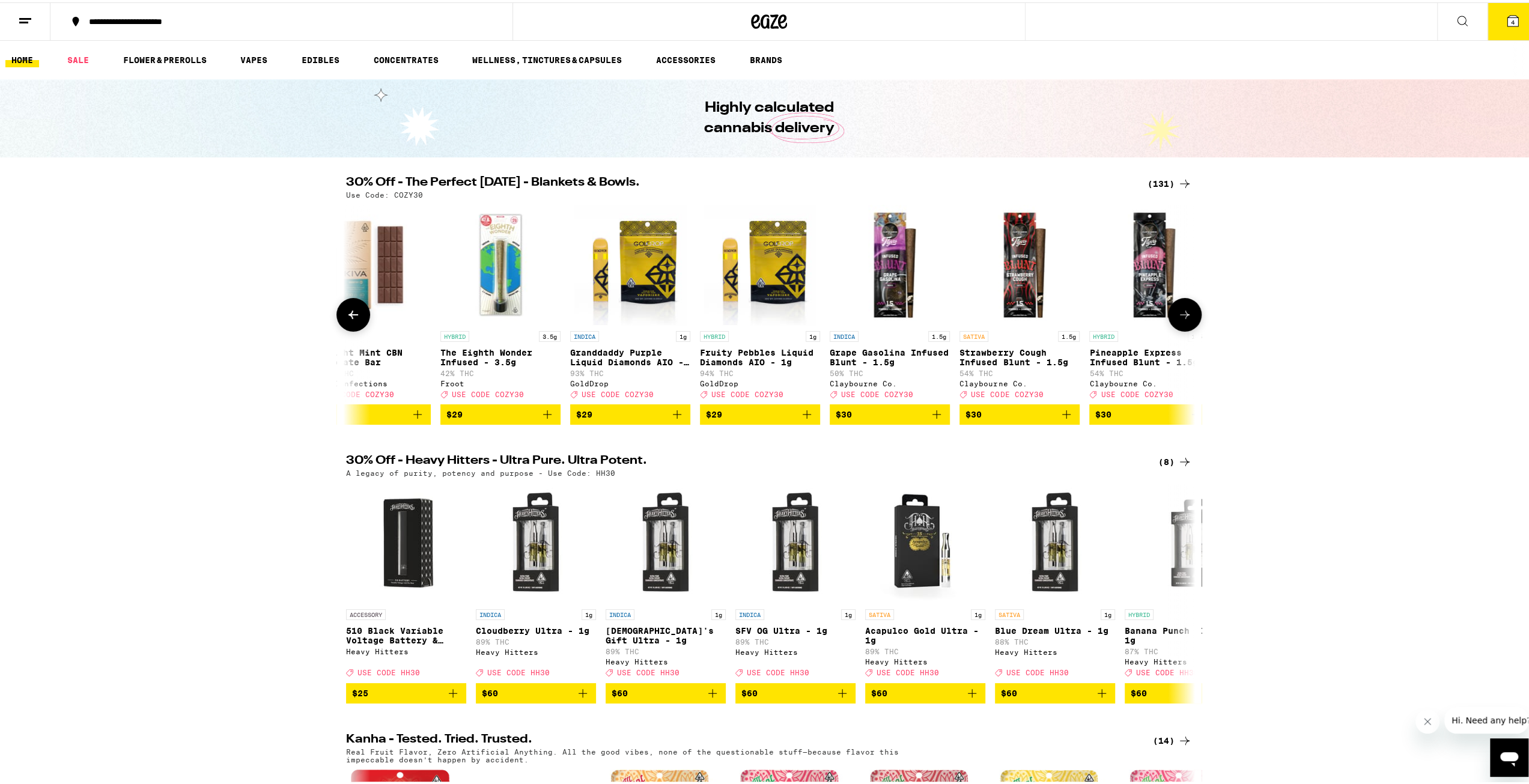
click at [358, 316] on button at bounding box center [353, 312] width 34 height 34
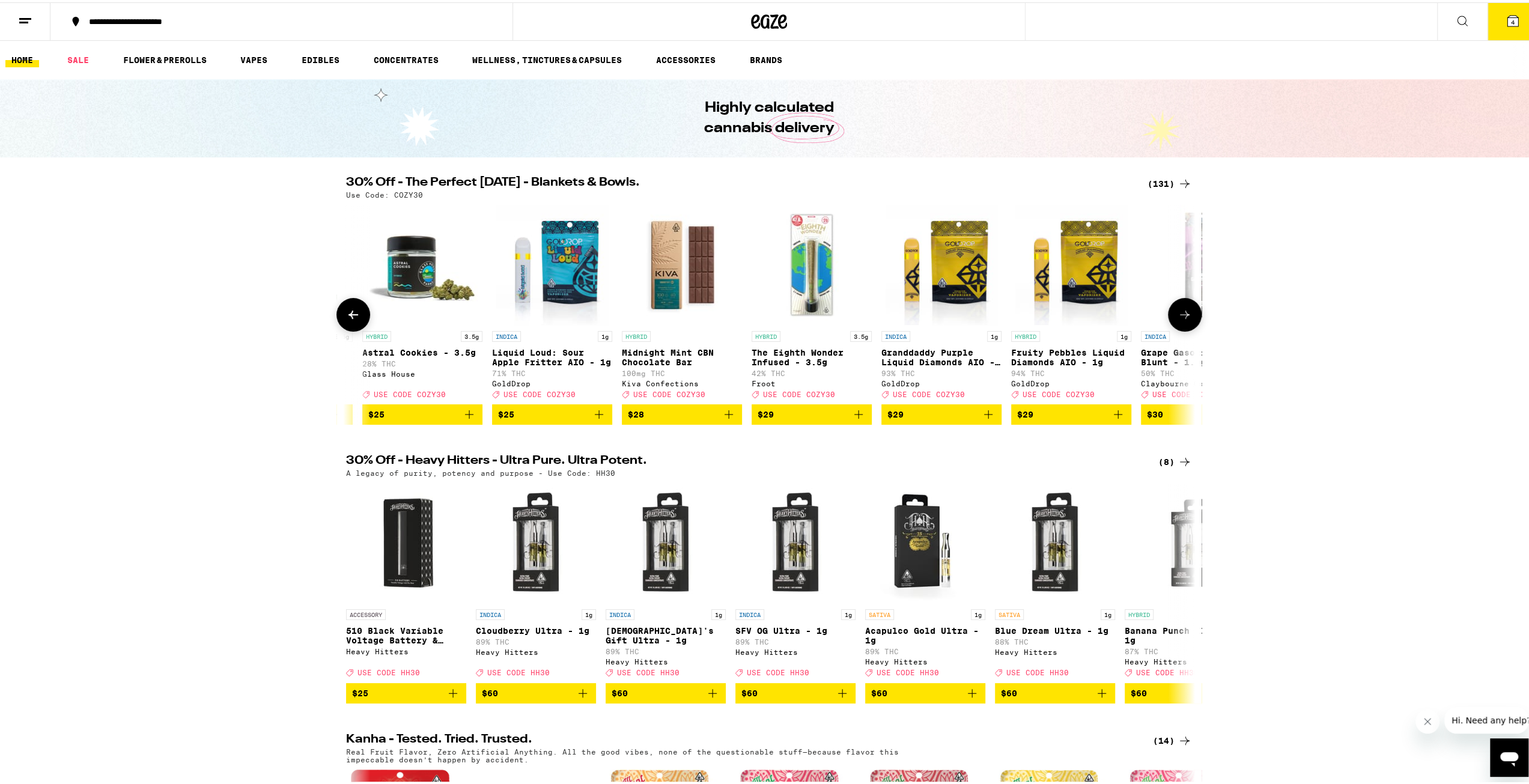
click at [358, 316] on button at bounding box center [353, 312] width 34 height 34
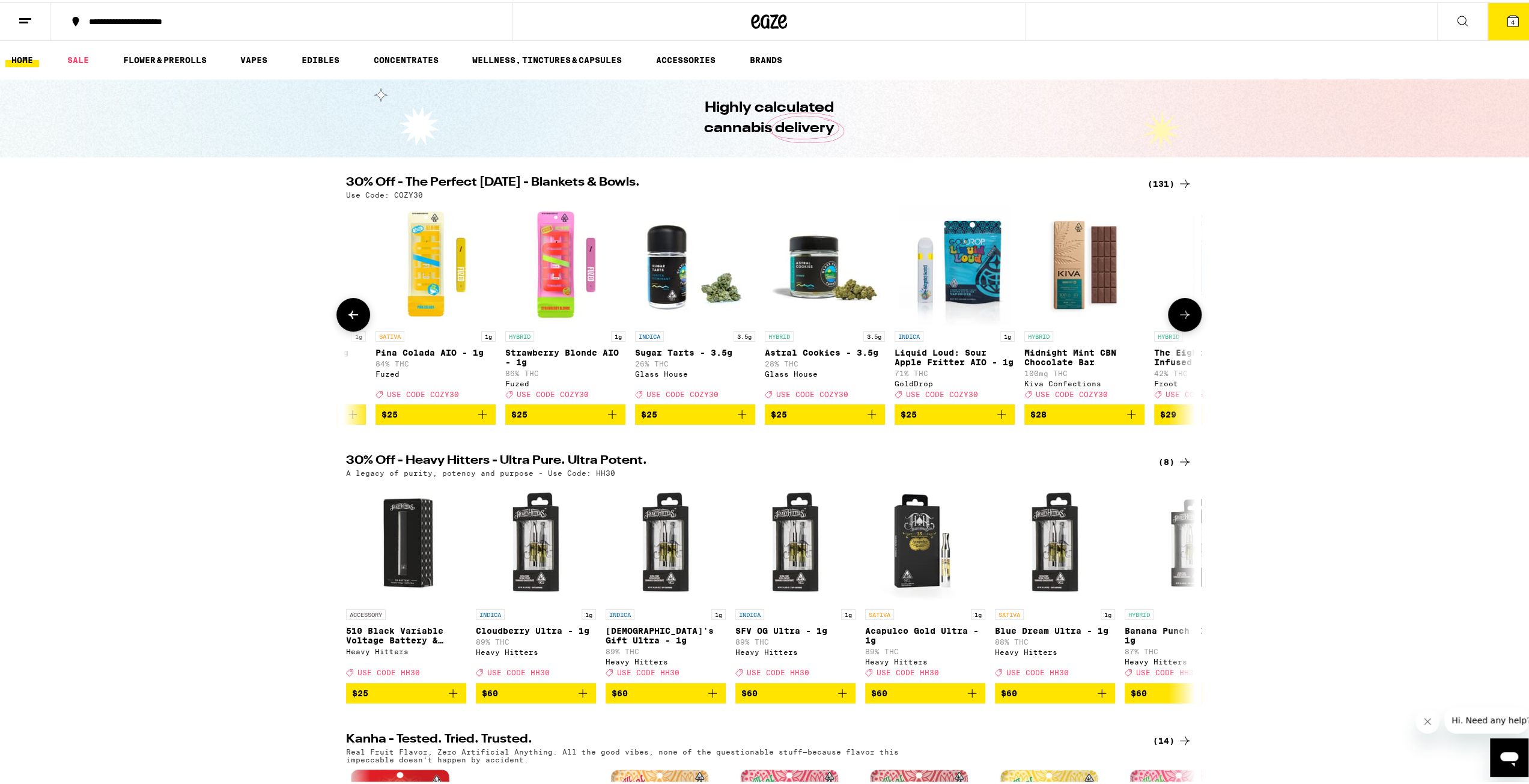
click at [358, 316] on button at bounding box center [353, 312] width 34 height 34
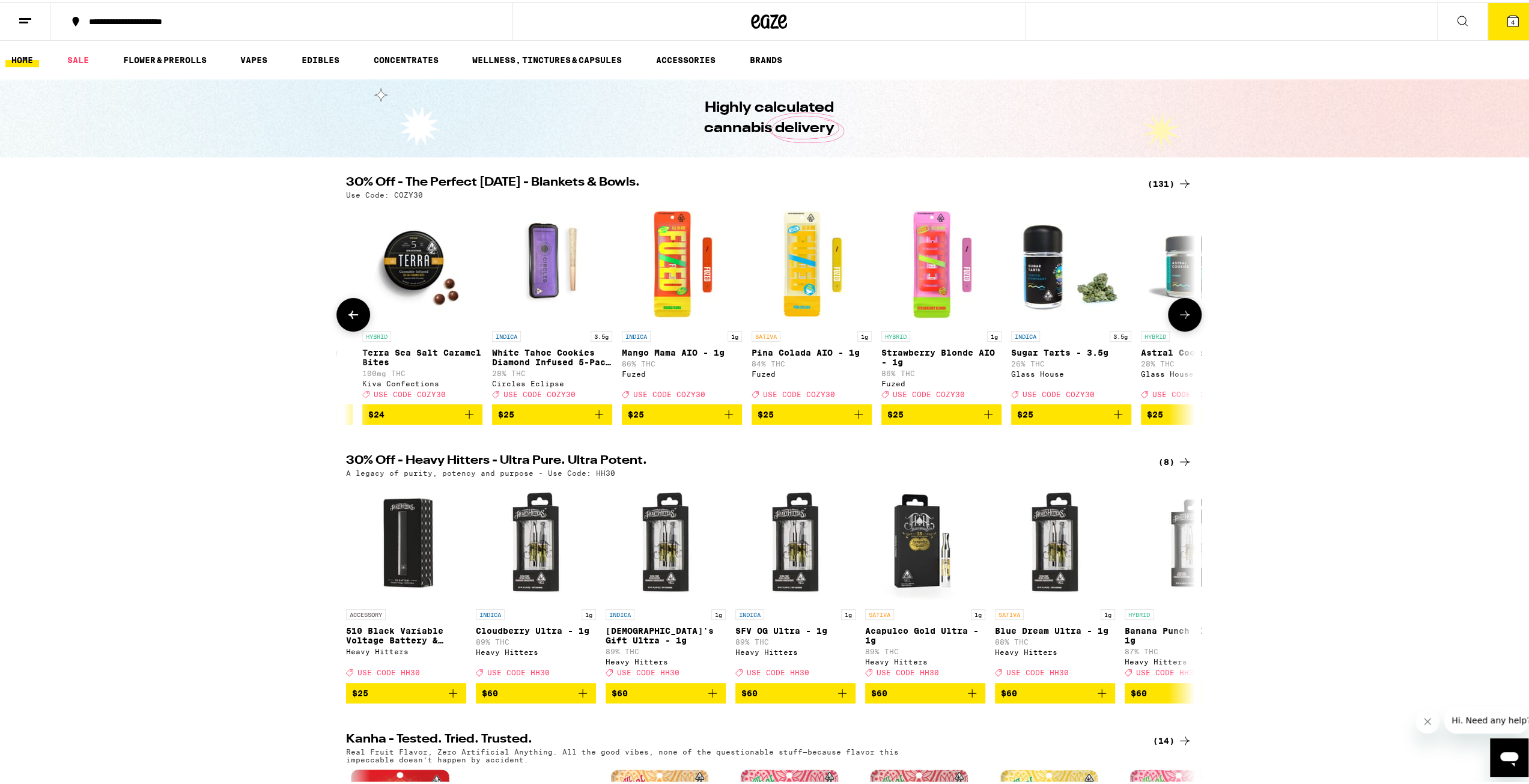
click at [358, 316] on button at bounding box center [353, 312] width 34 height 34
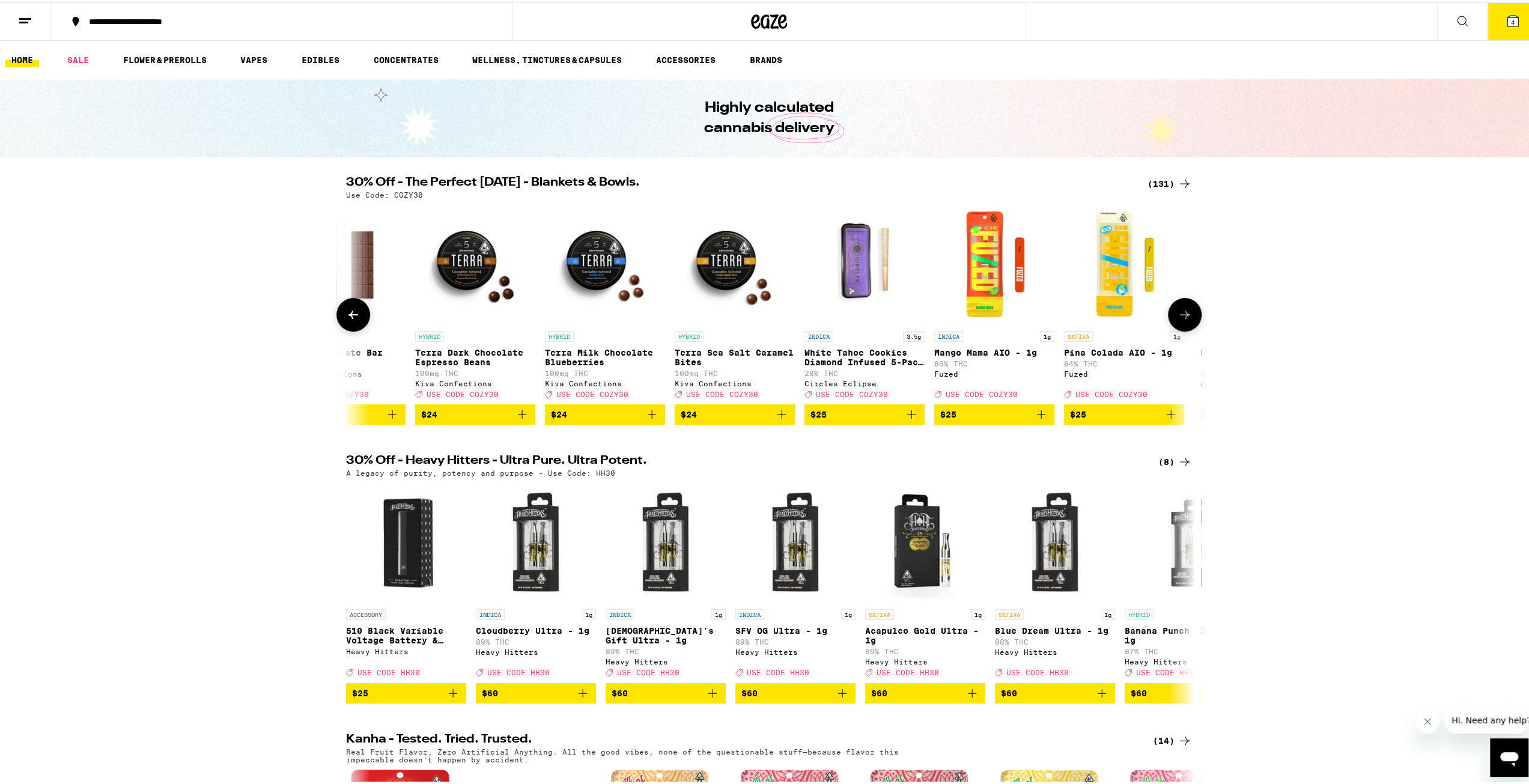
click at [358, 316] on button at bounding box center [353, 312] width 34 height 34
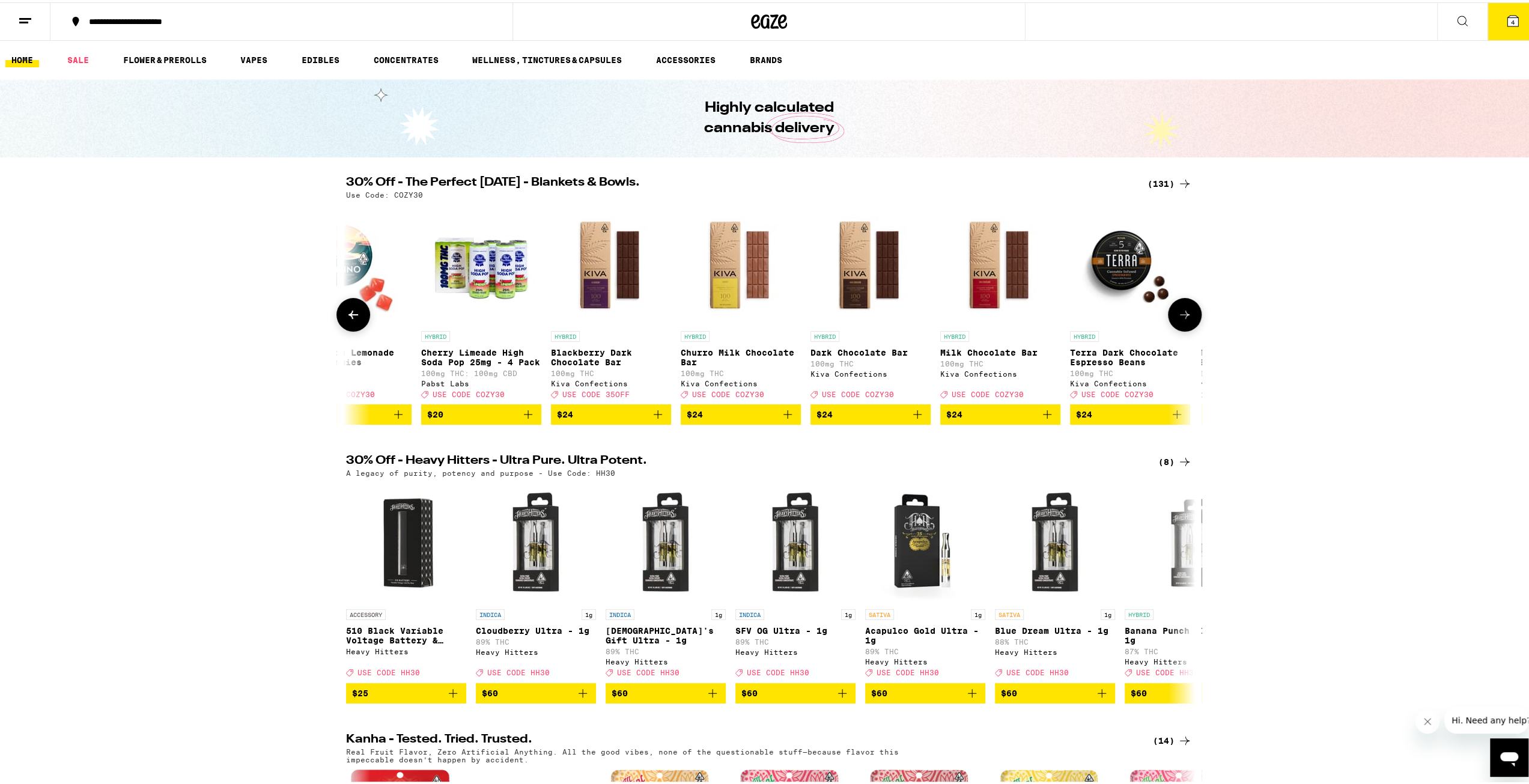
click at [358, 316] on button at bounding box center [353, 312] width 34 height 34
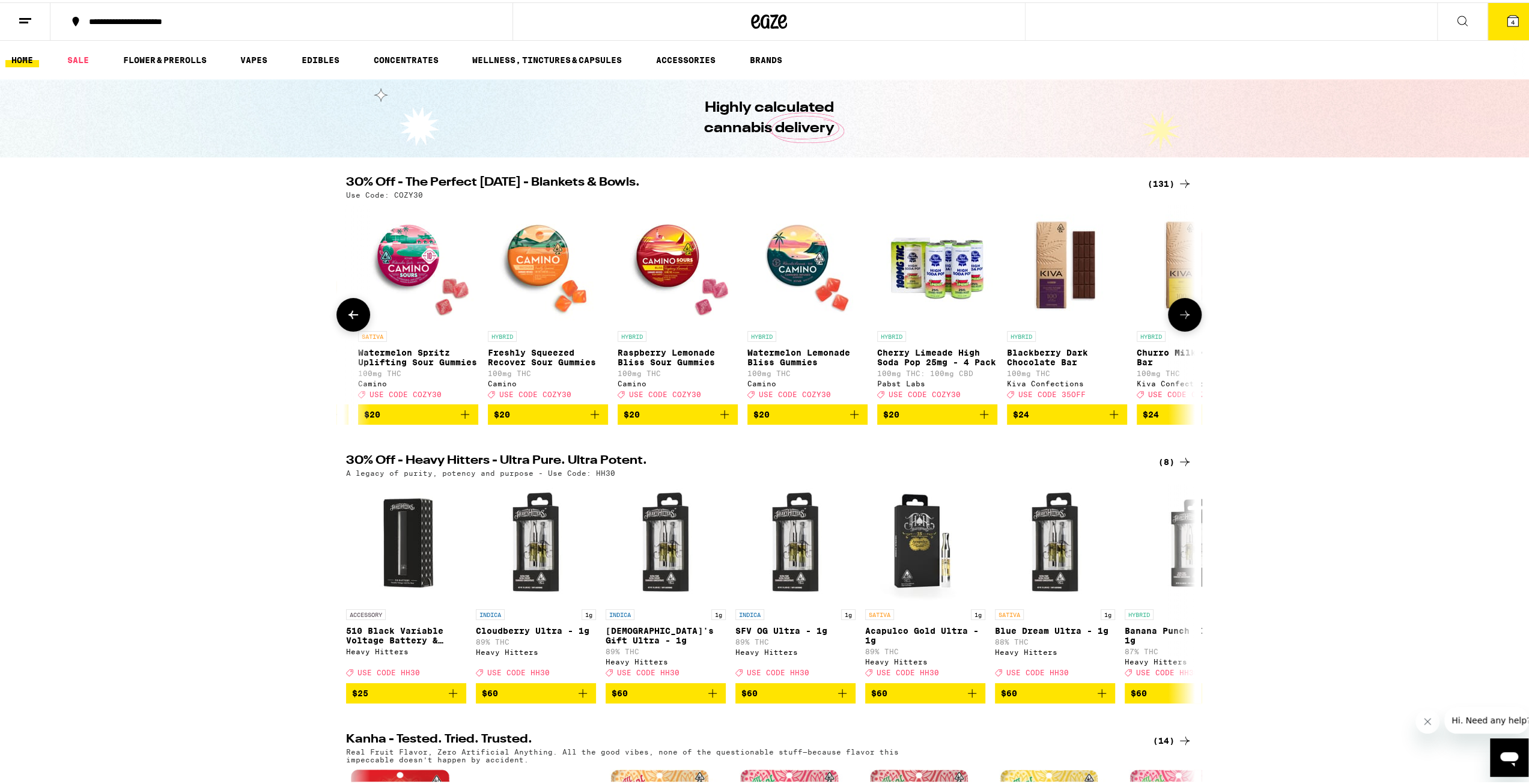
click at [358, 316] on button at bounding box center [353, 312] width 34 height 34
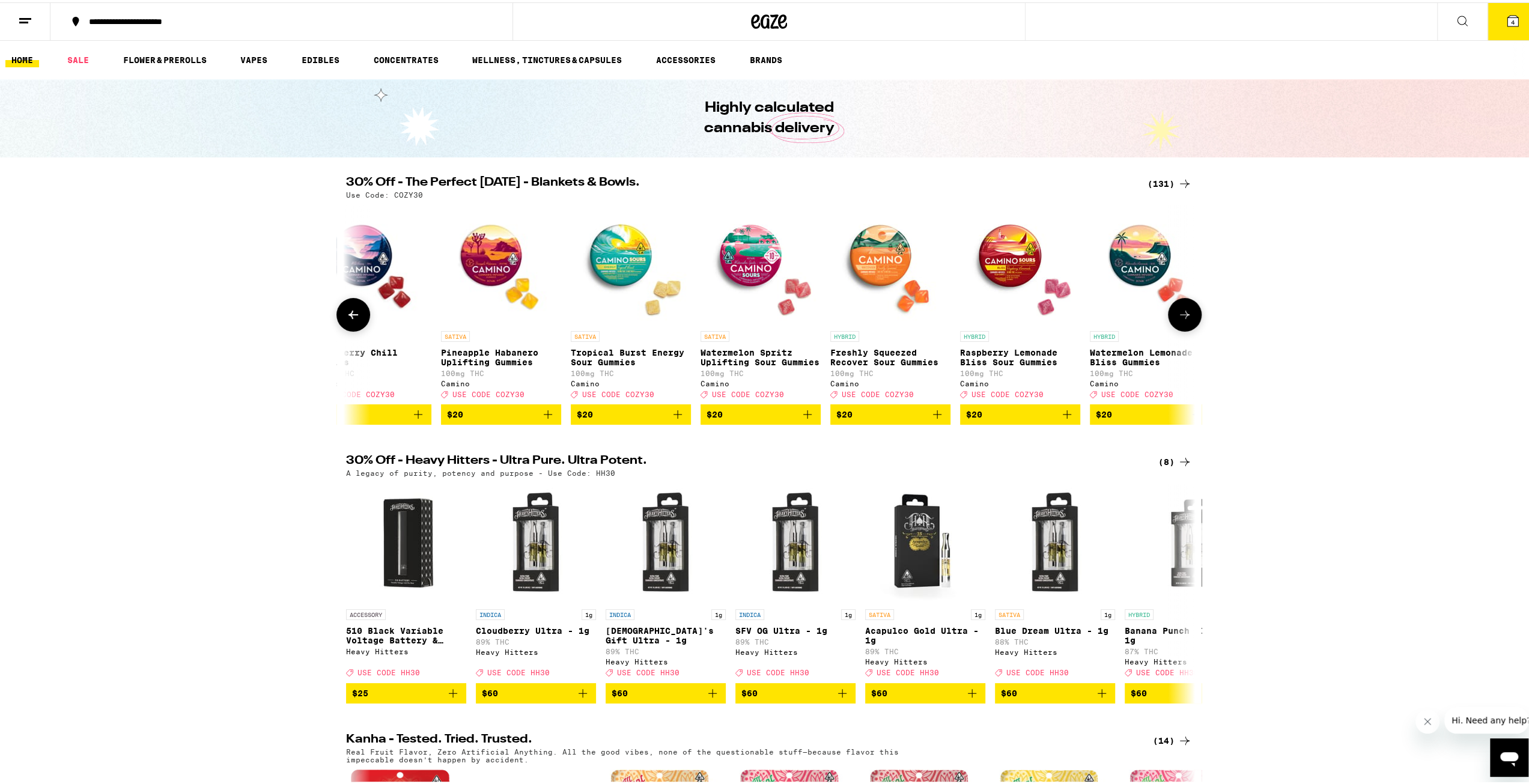
click at [358, 316] on button at bounding box center [353, 312] width 34 height 34
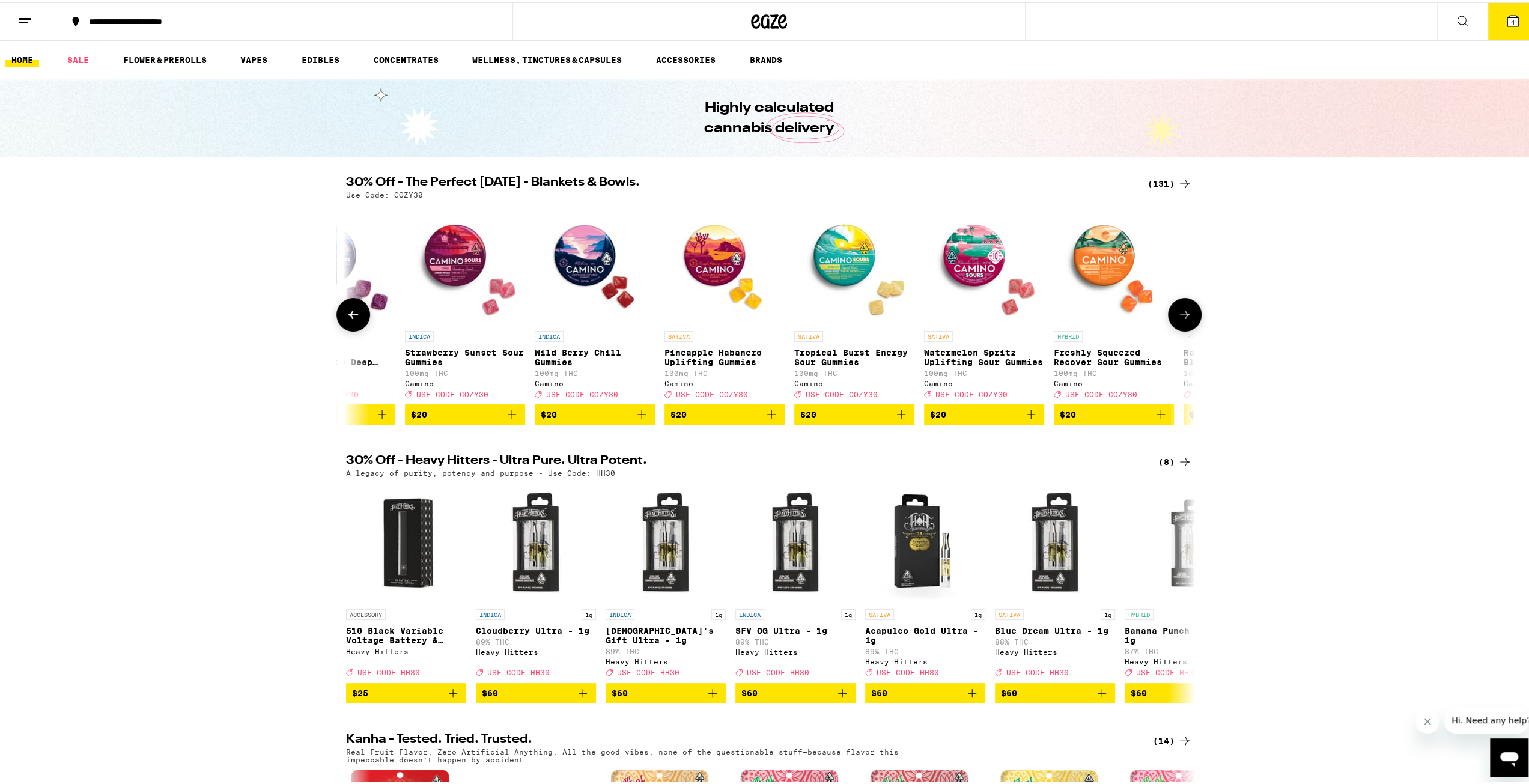
click at [358, 316] on button at bounding box center [353, 312] width 34 height 34
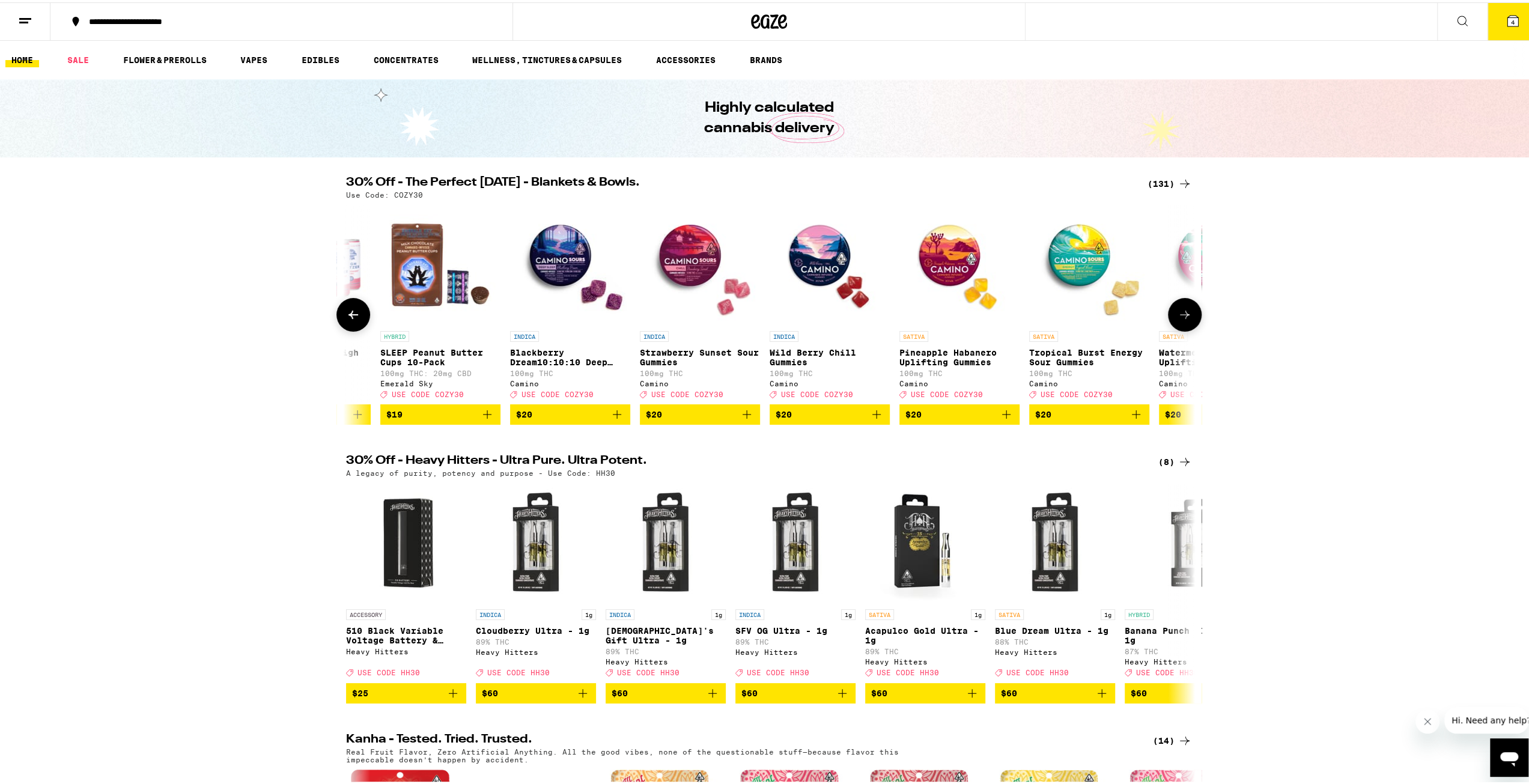
click at [358, 316] on button at bounding box center [353, 312] width 34 height 34
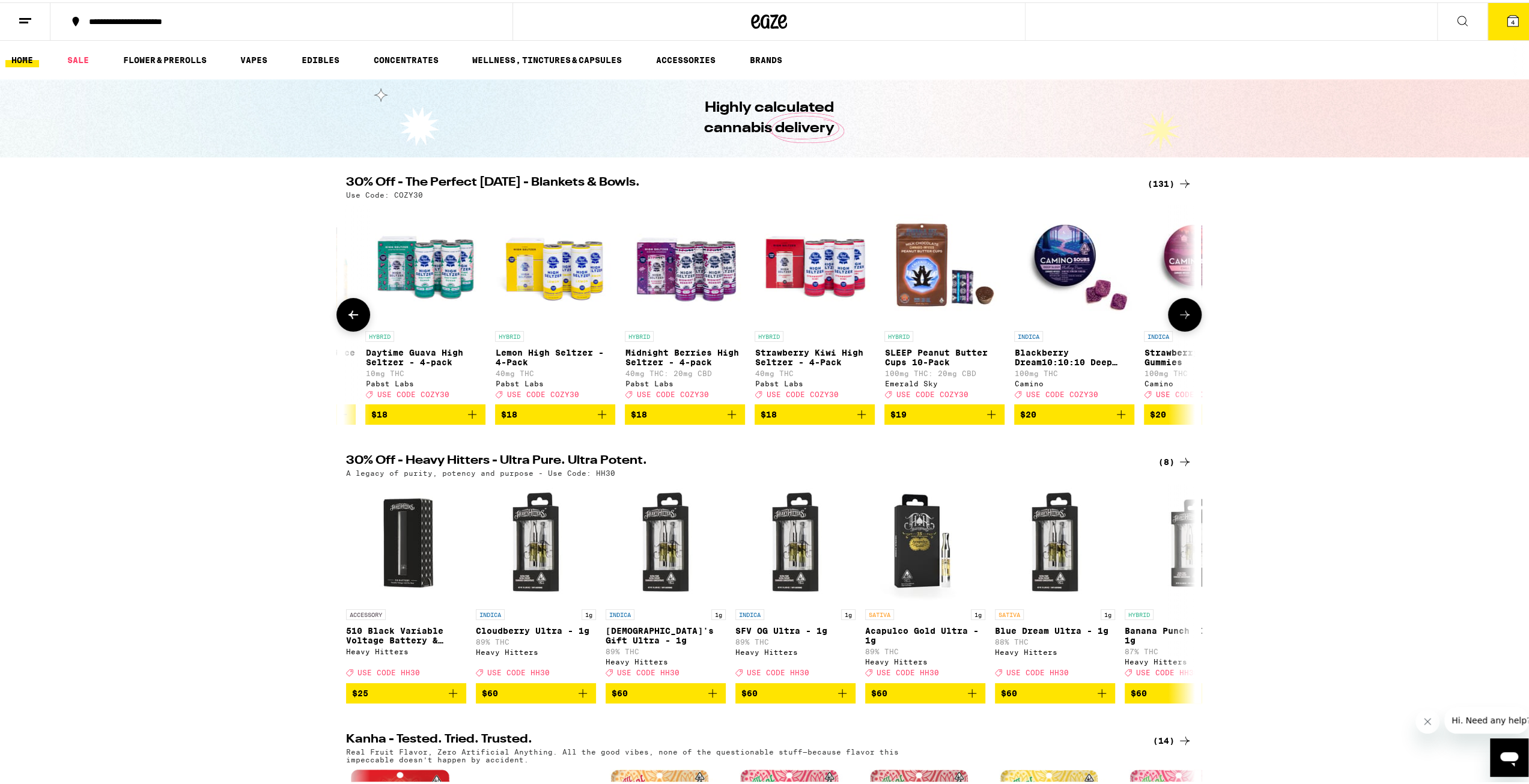
click at [358, 316] on button at bounding box center [353, 312] width 34 height 34
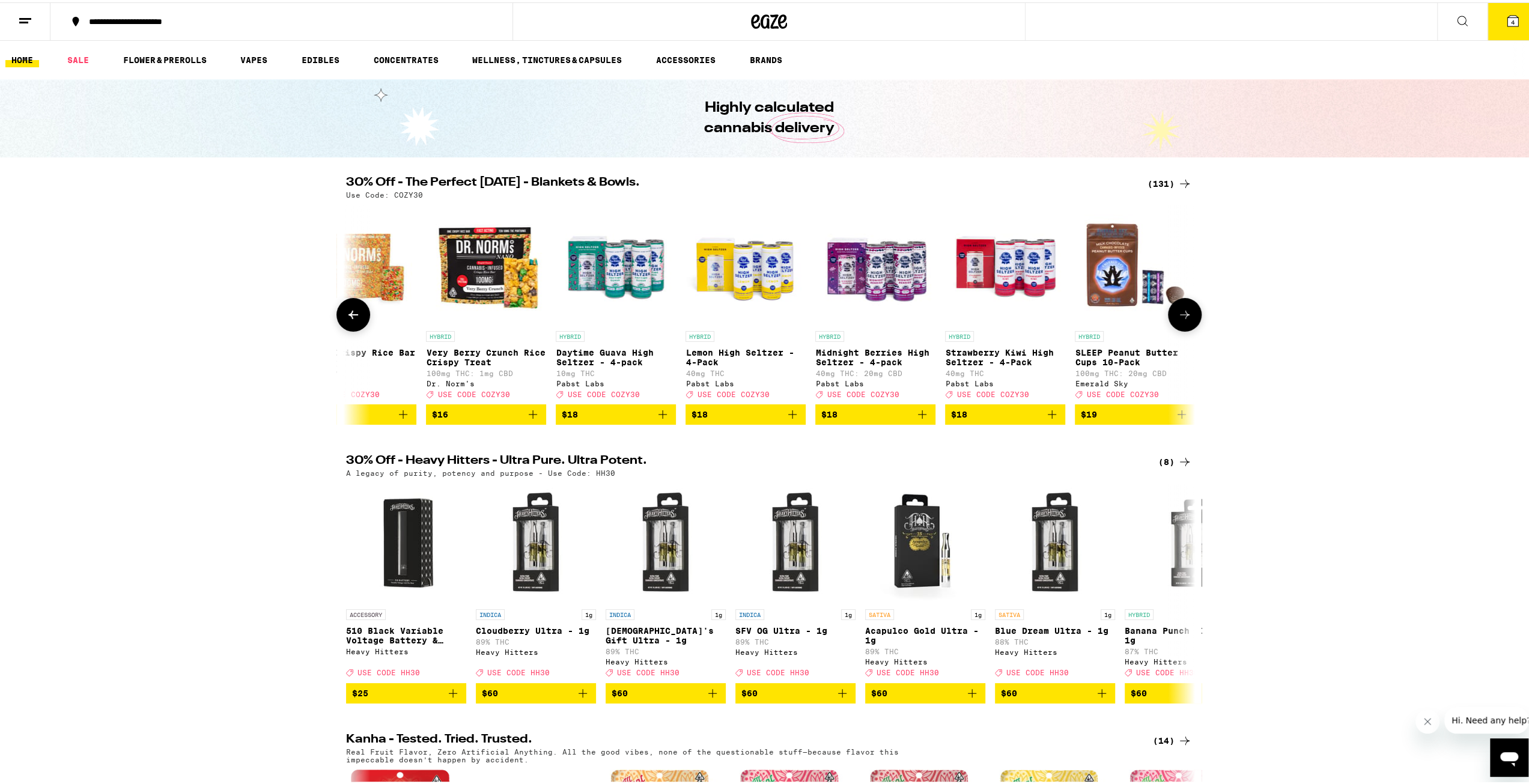
click at [358, 316] on button at bounding box center [353, 312] width 34 height 34
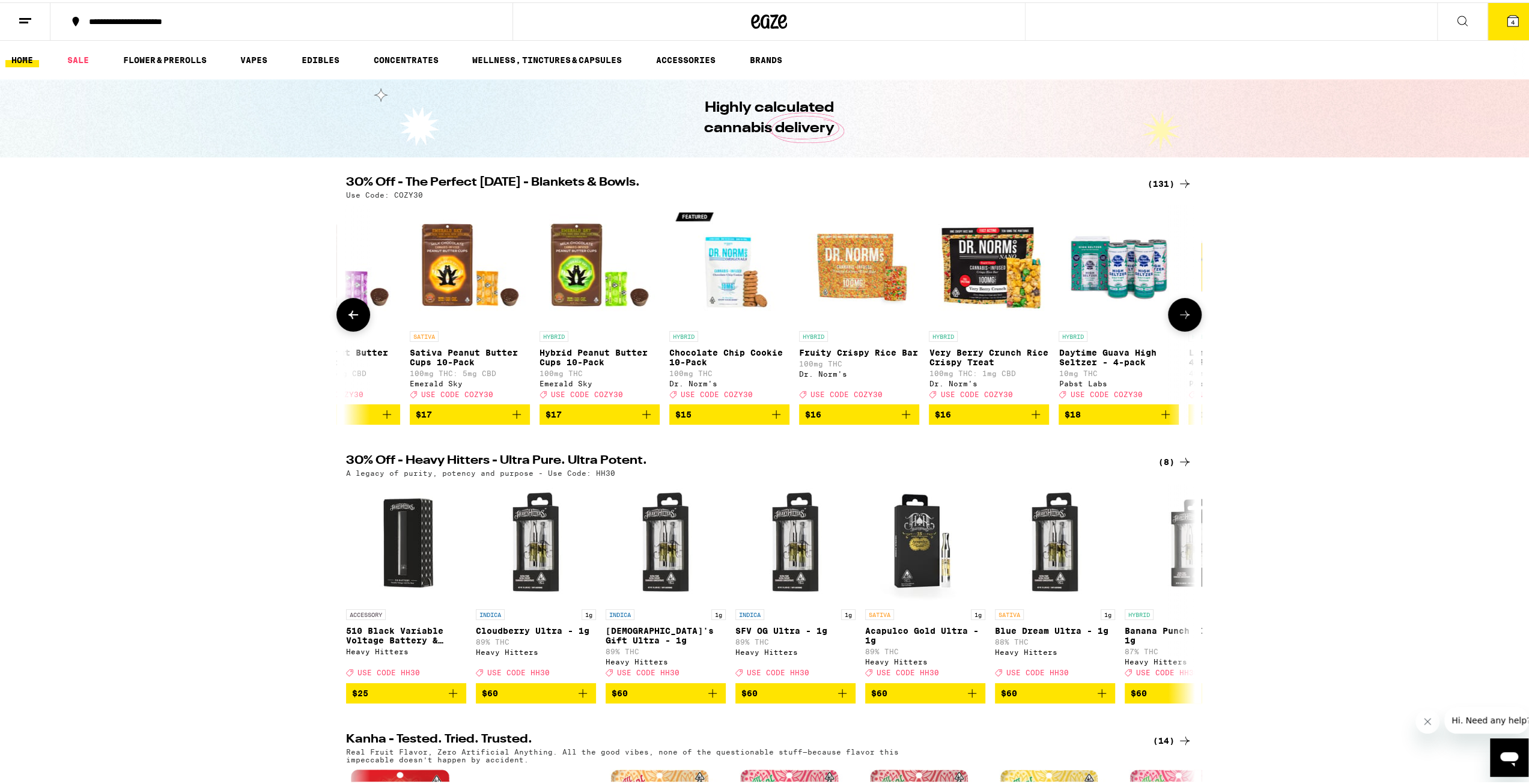
click at [358, 316] on button at bounding box center [353, 312] width 34 height 34
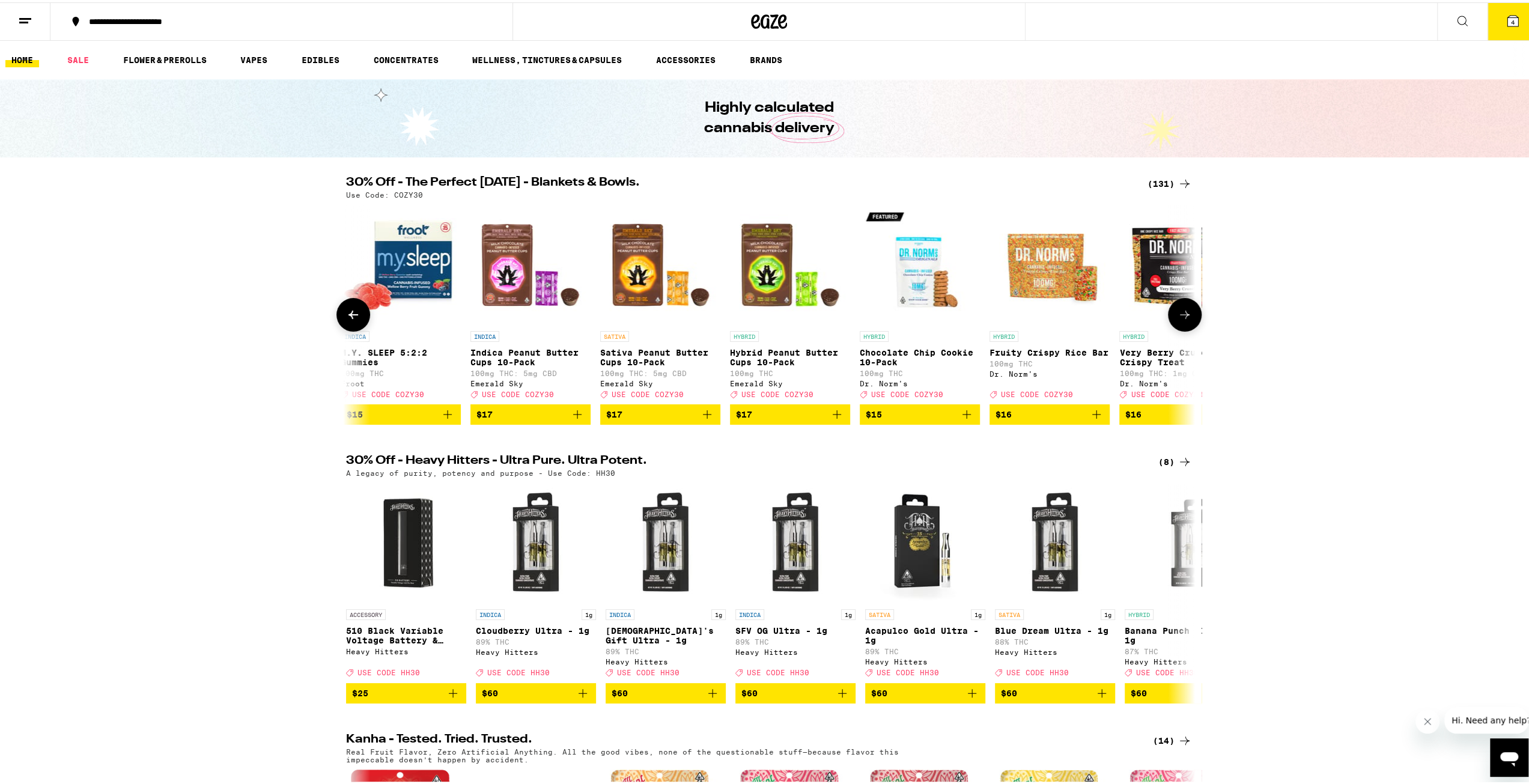
click at [358, 316] on button at bounding box center [353, 312] width 34 height 34
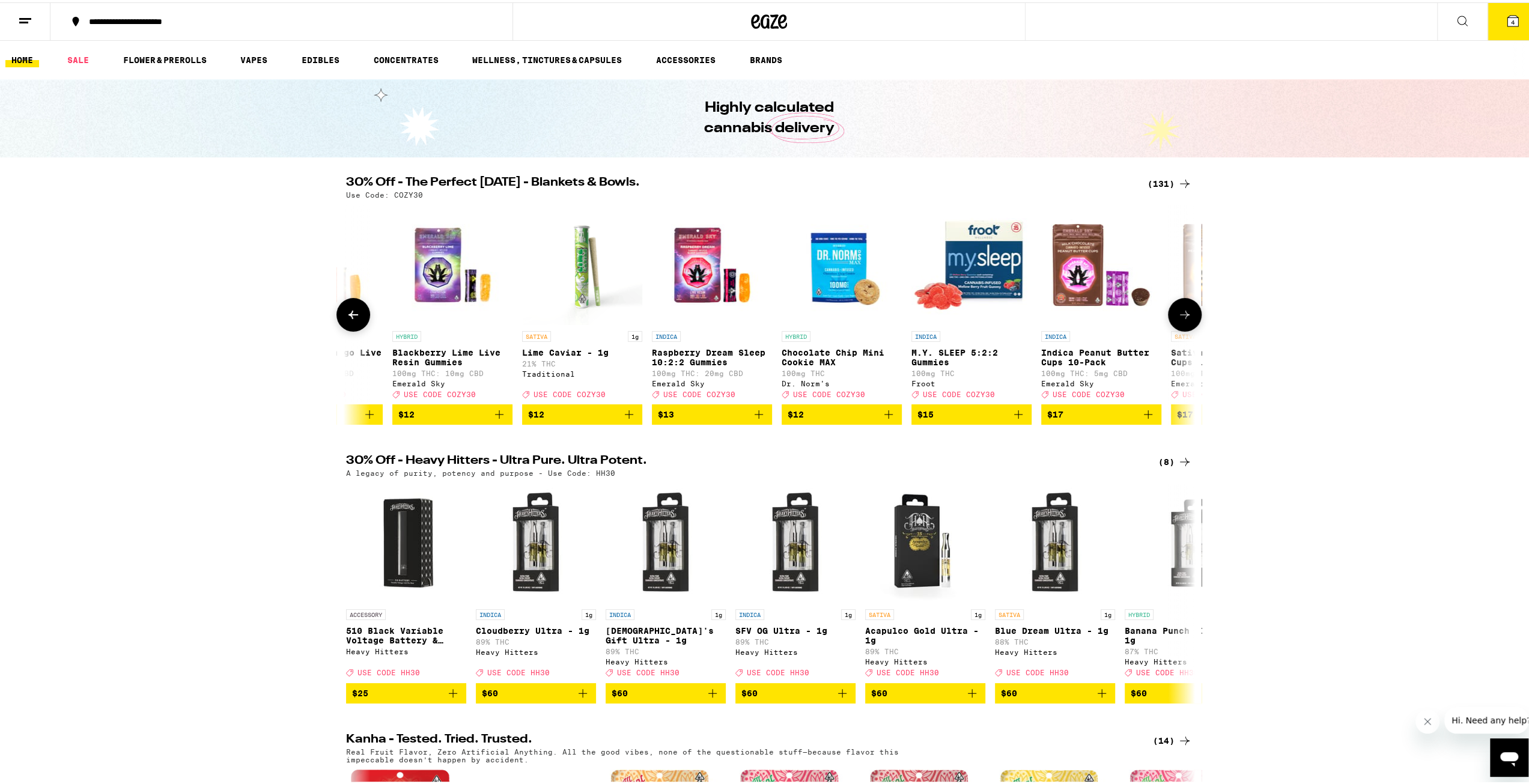
click at [358, 316] on button at bounding box center [353, 312] width 34 height 34
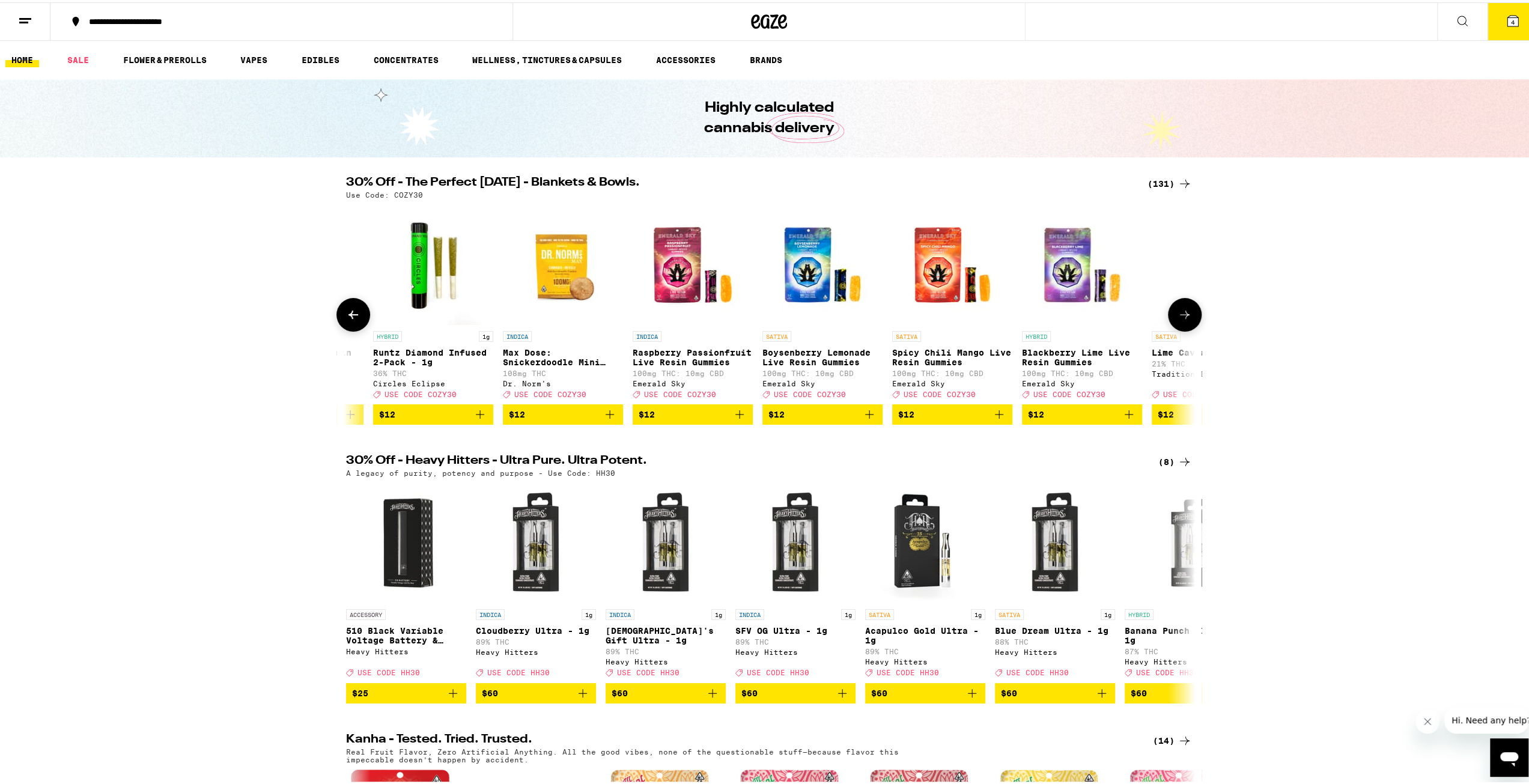
click at [358, 316] on button at bounding box center [353, 312] width 34 height 34
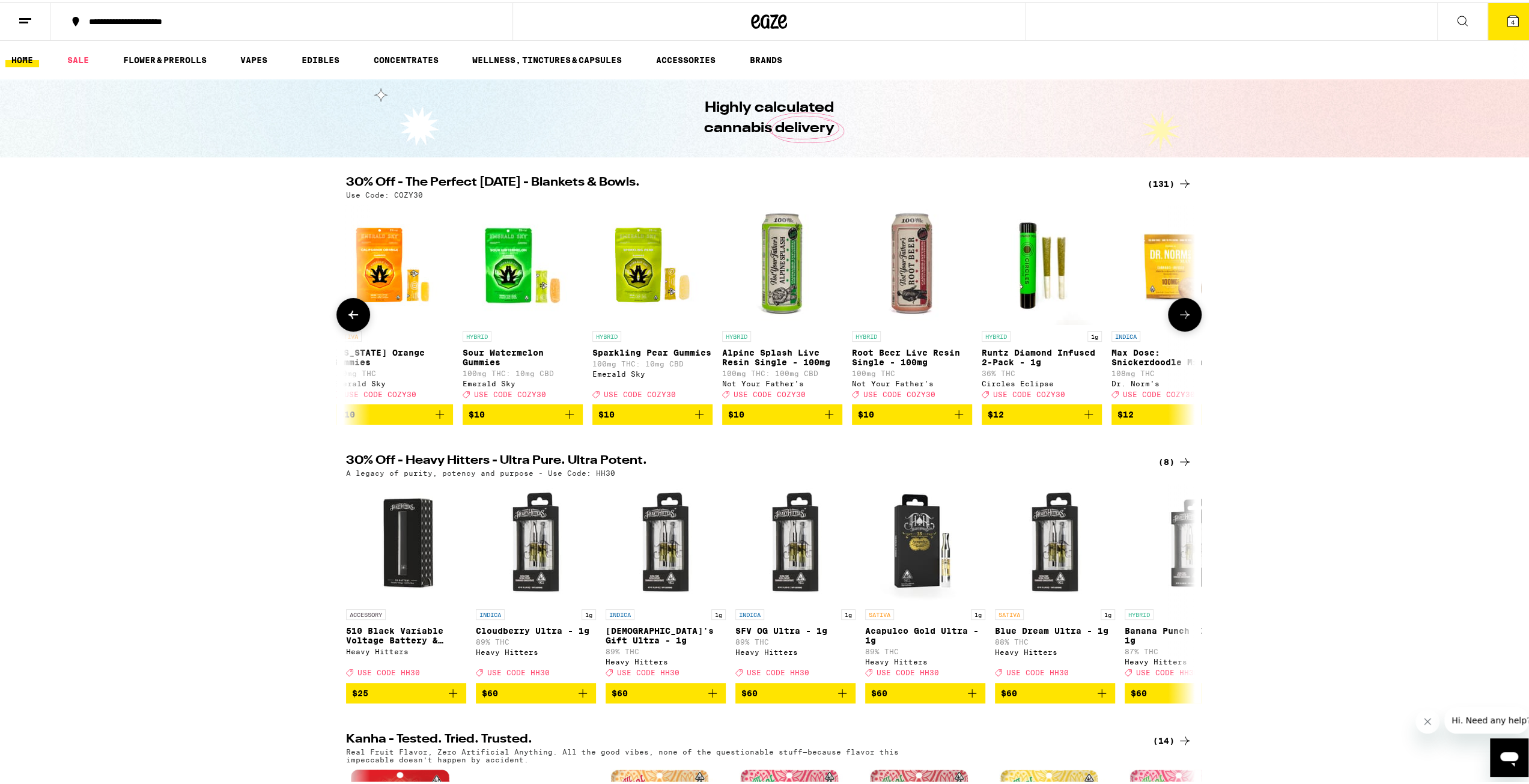
click at [358, 316] on button at bounding box center [353, 312] width 34 height 34
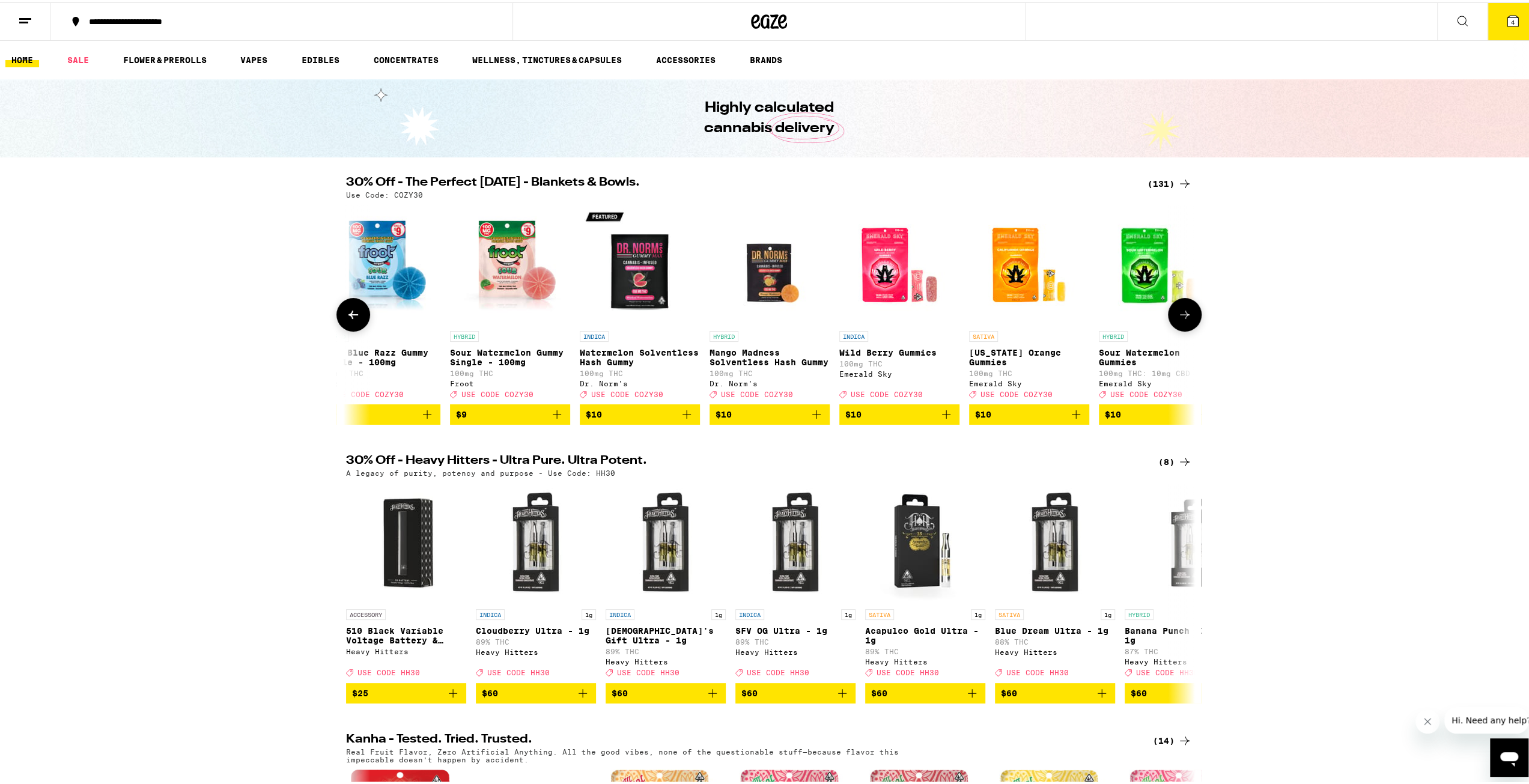
click at [358, 316] on button at bounding box center [353, 312] width 34 height 34
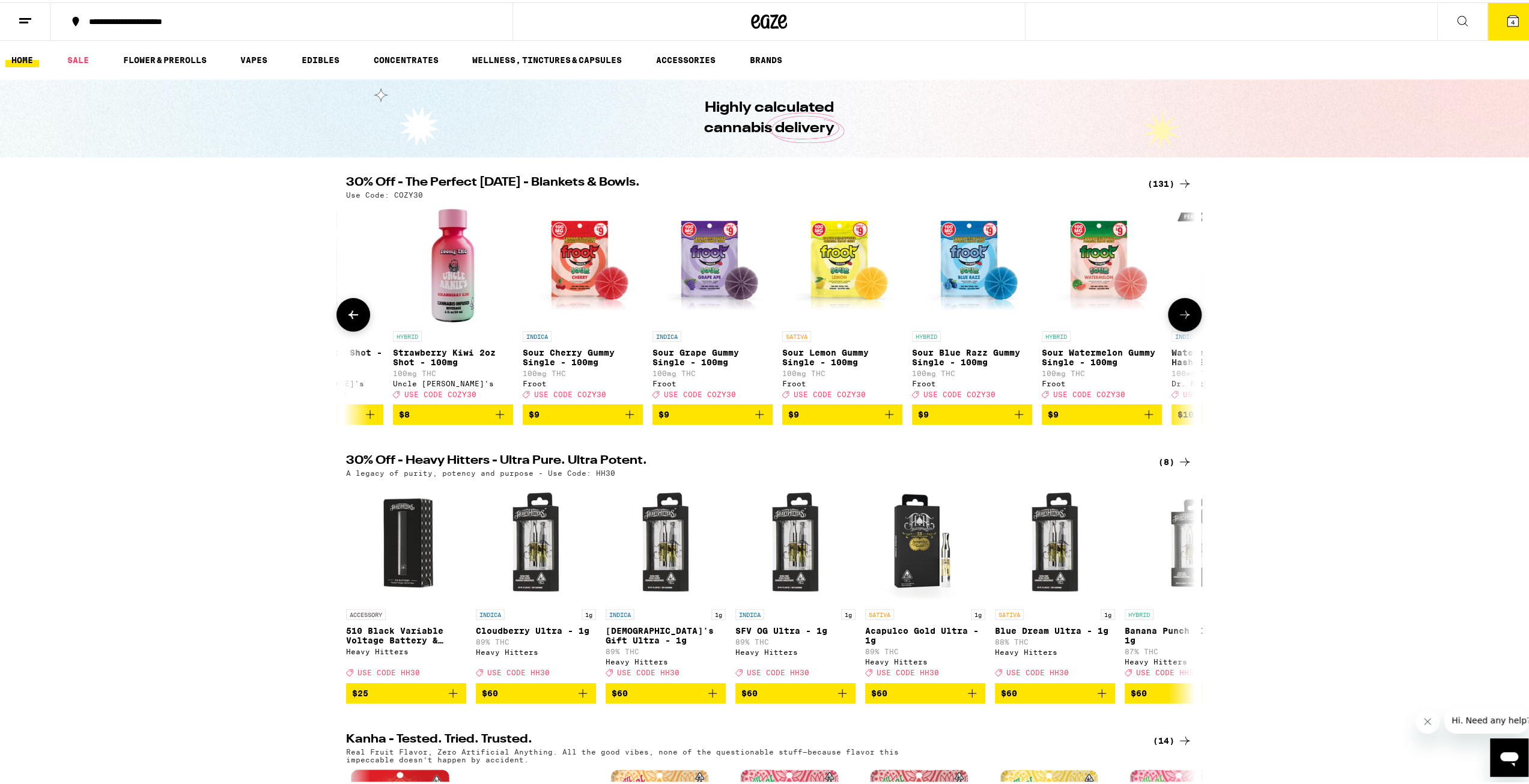
click at [358, 316] on button at bounding box center [353, 312] width 34 height 34
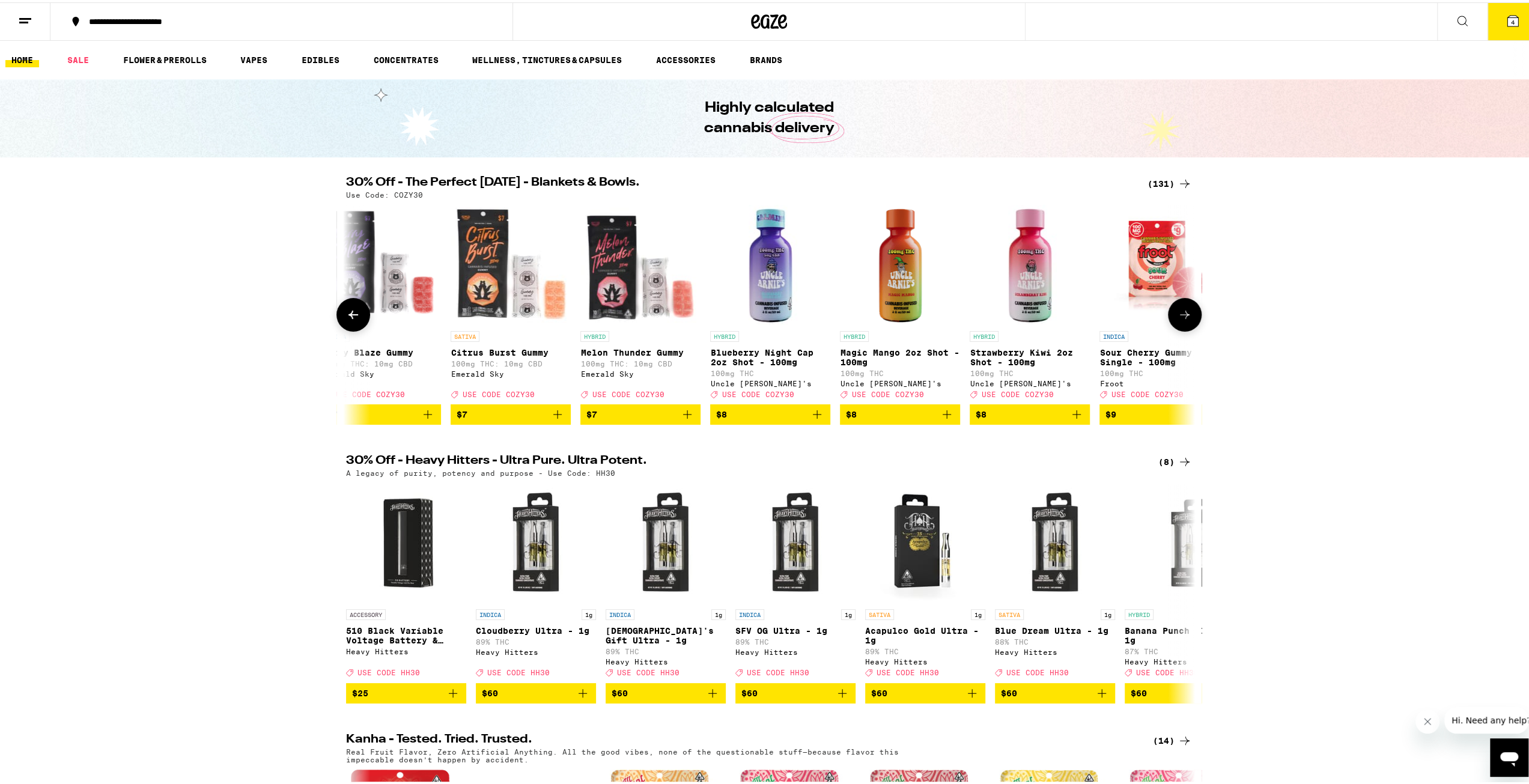
click at [358, 316] on button at bounding box center [353, 312] width 34 height 34
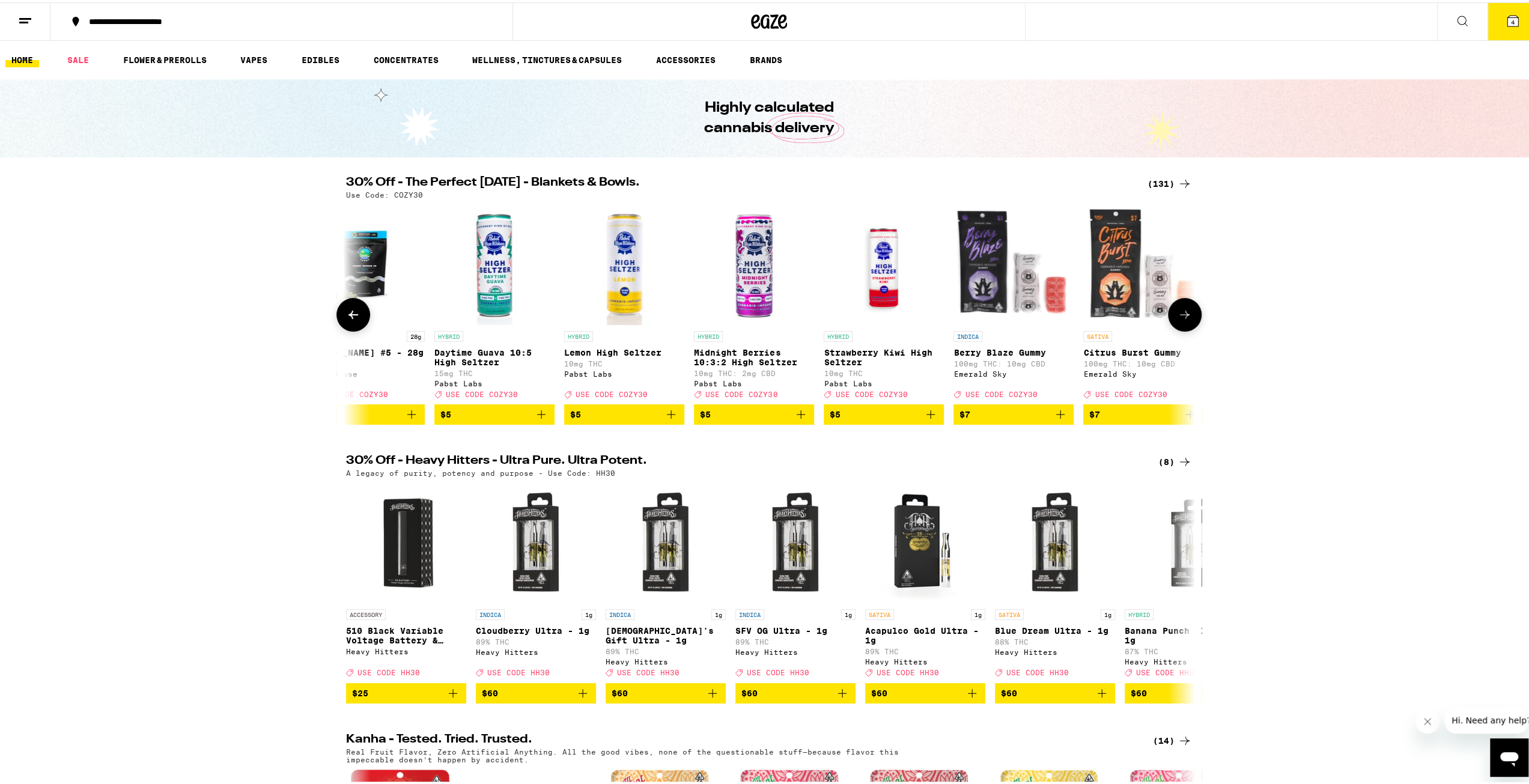
click at [358, 316] on button at bounding box center [353, 312] width 34 height 34
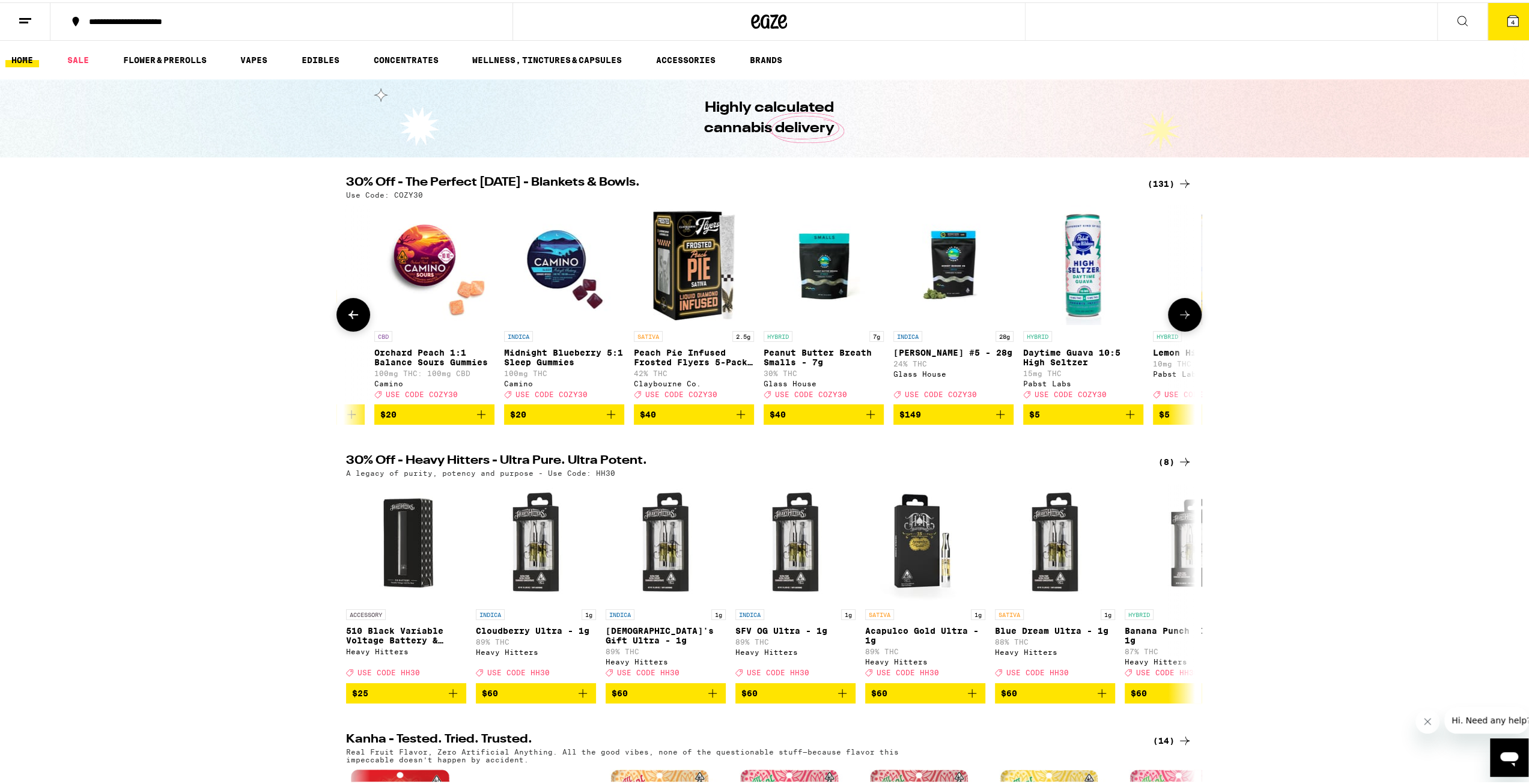
click at [358, 316] on button at bounding box center [353, 312] width 34 height 34
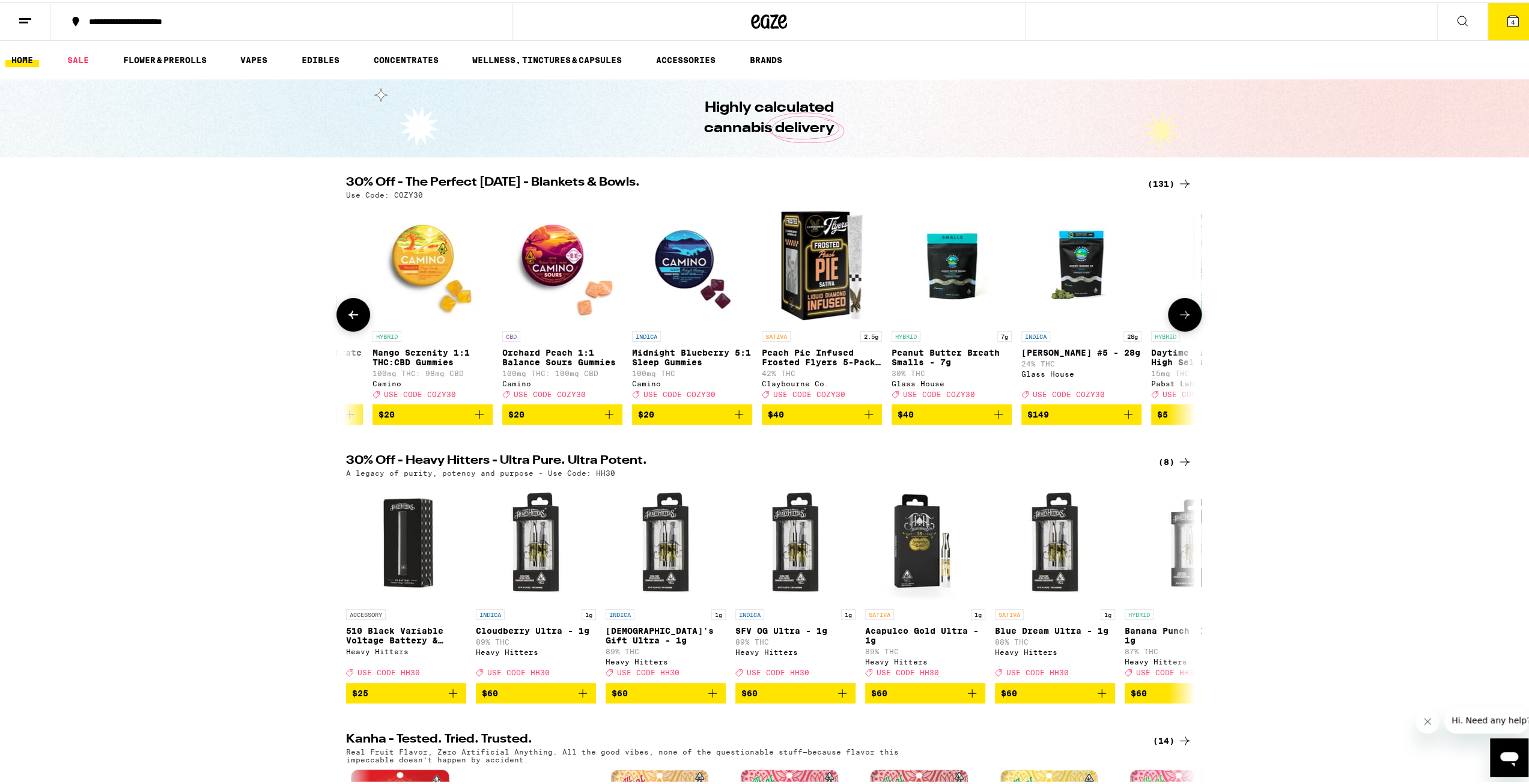
click at [358, 316] on button at bounding box center [353, 312] width 34 height 34
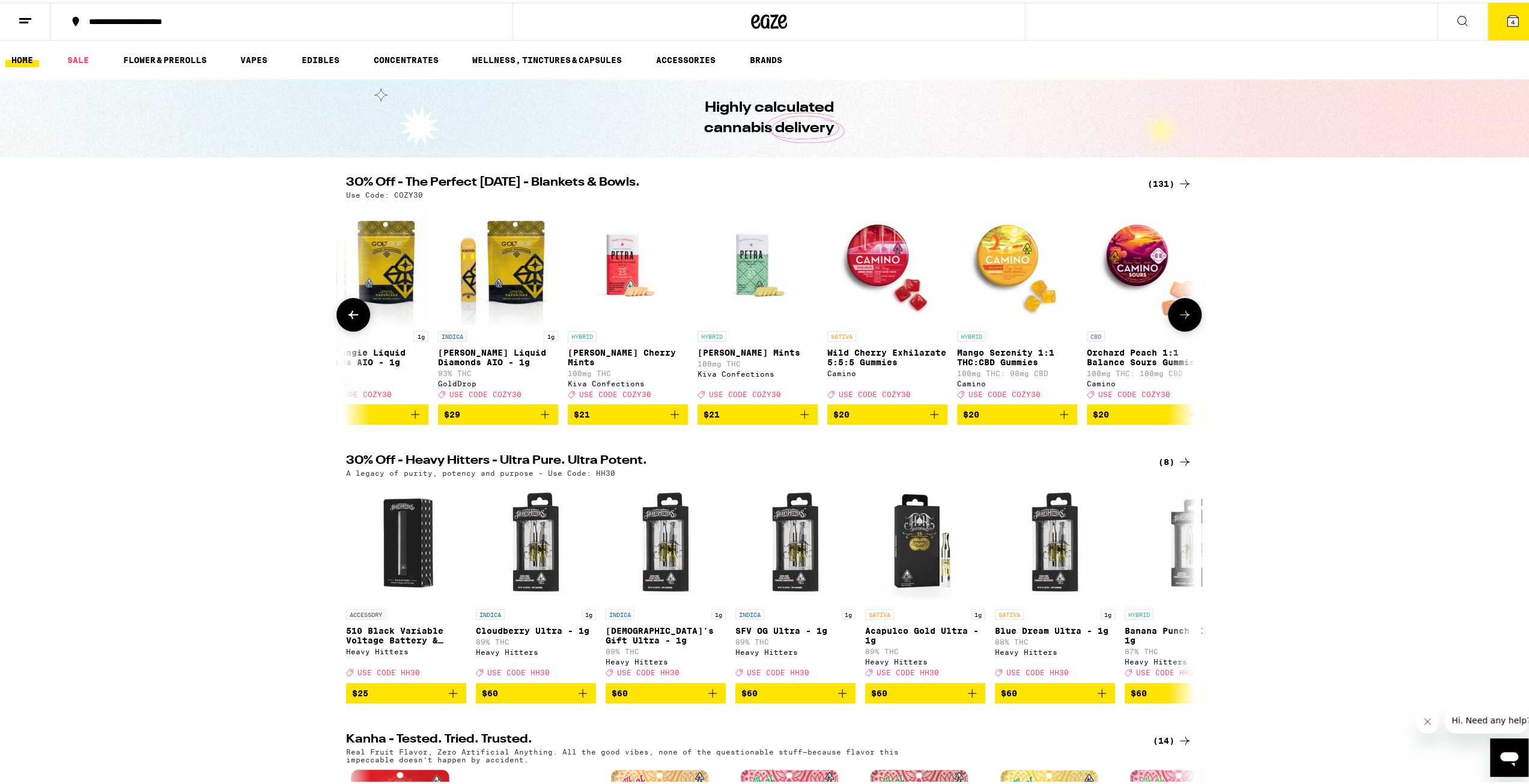
click at [358, 316] on button at bounding box center [353, 312] width 34 height 34
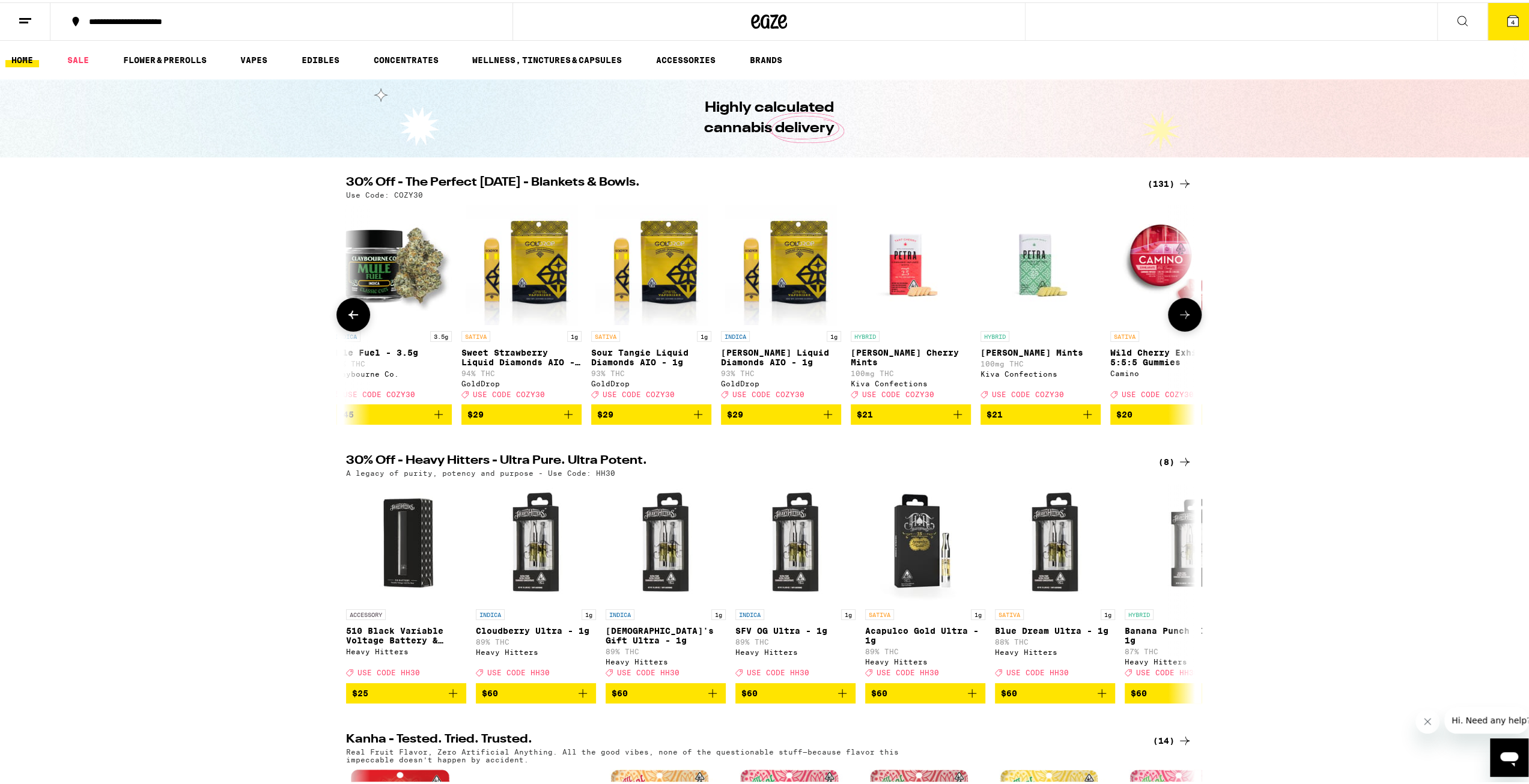
click at [358, 316] on button at bounding box center [353, 312] width 34 height 34
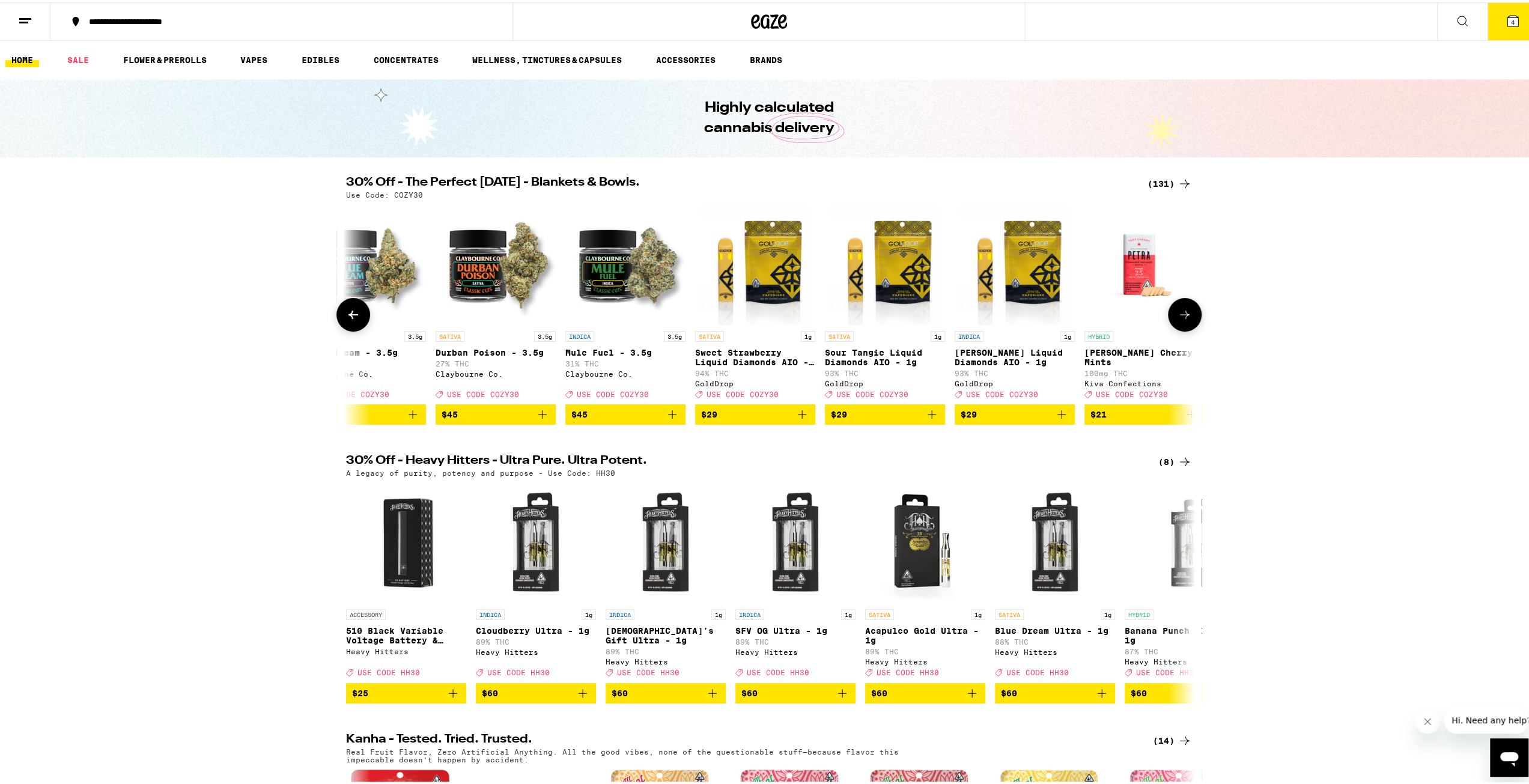
click at [358, 316] on button at bounding box center [353, 312] width 34 height 34
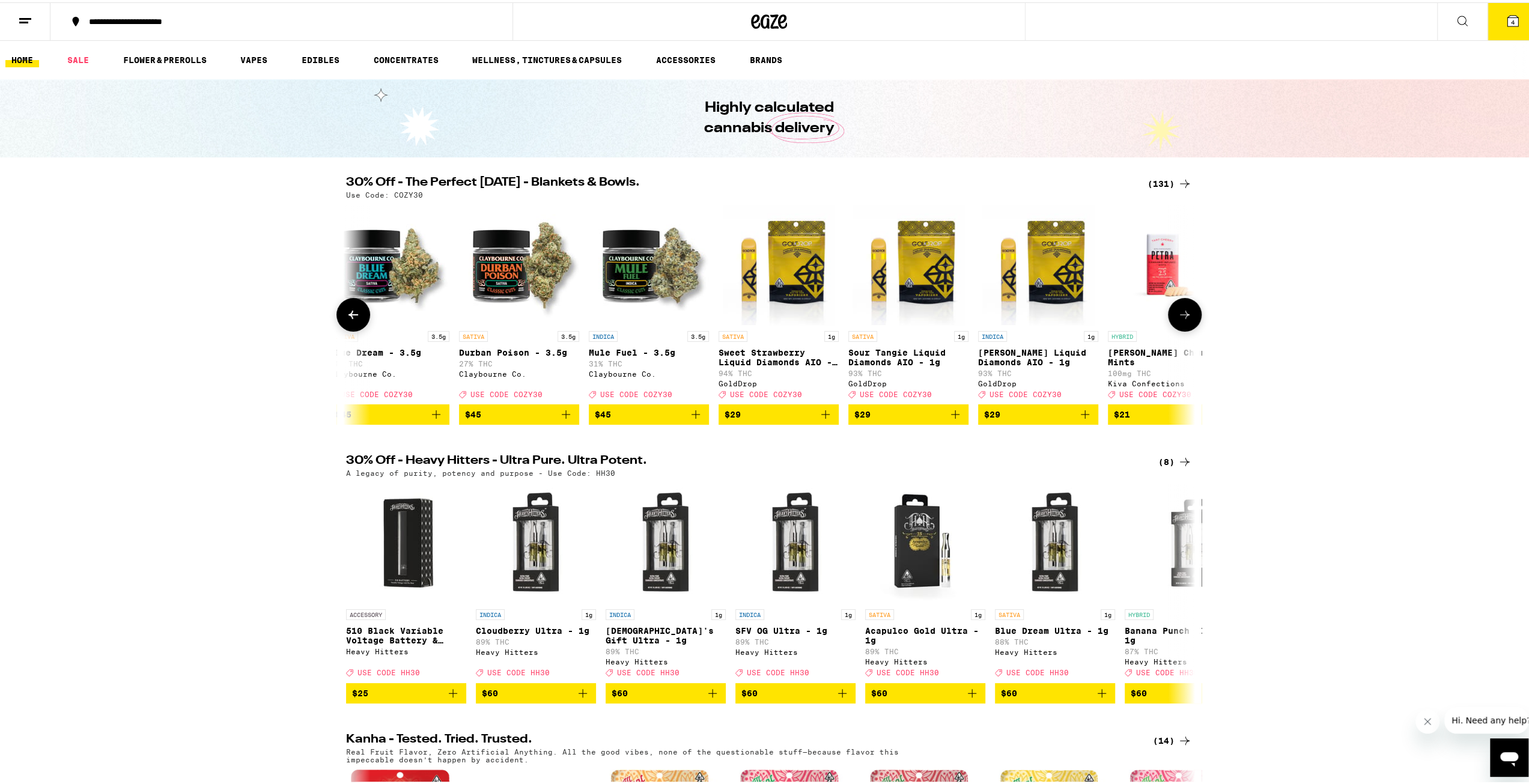
scroll to position [0, 4]
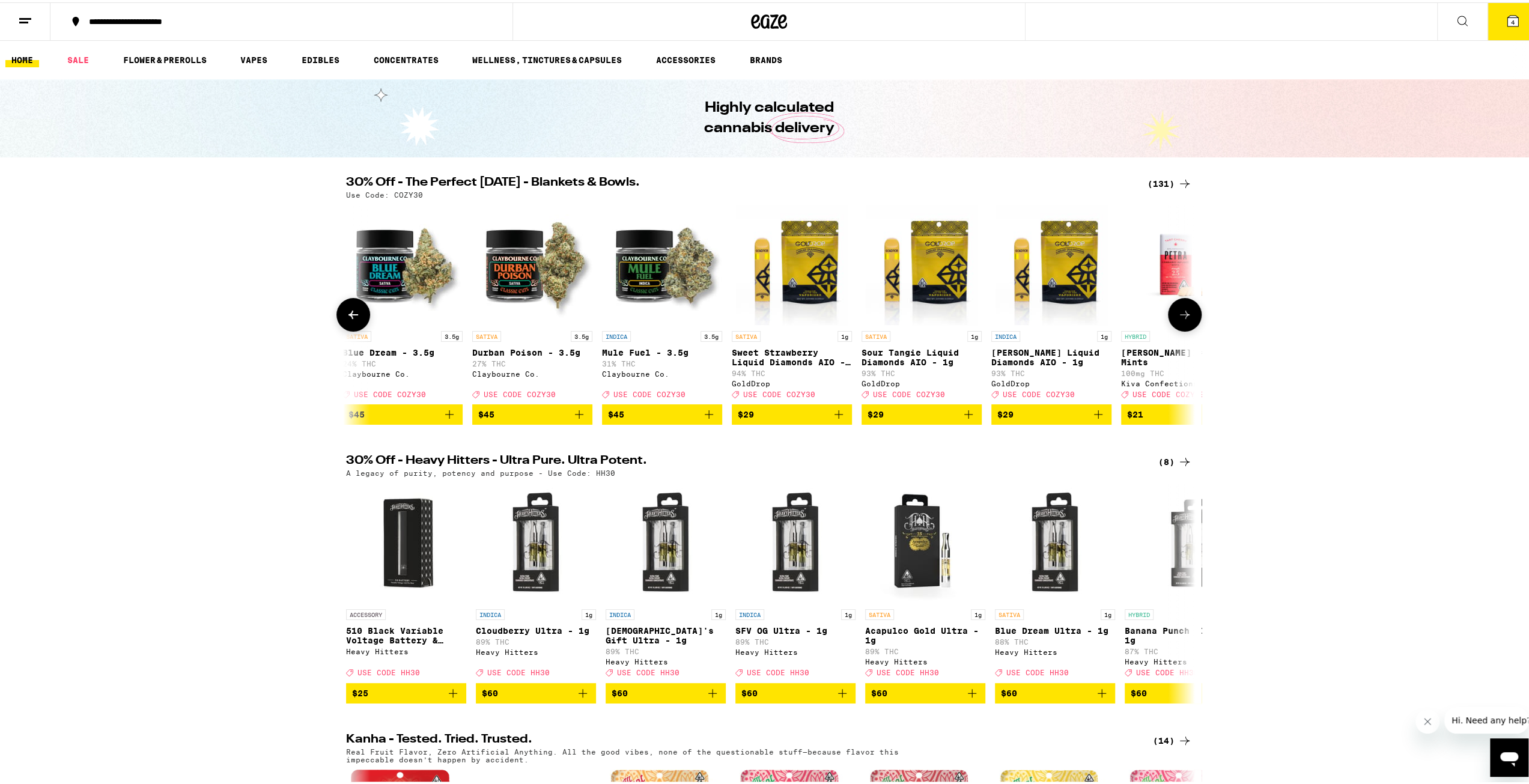
click at [358, 316] on button at bounding box center [353, 312] width 34 height 34
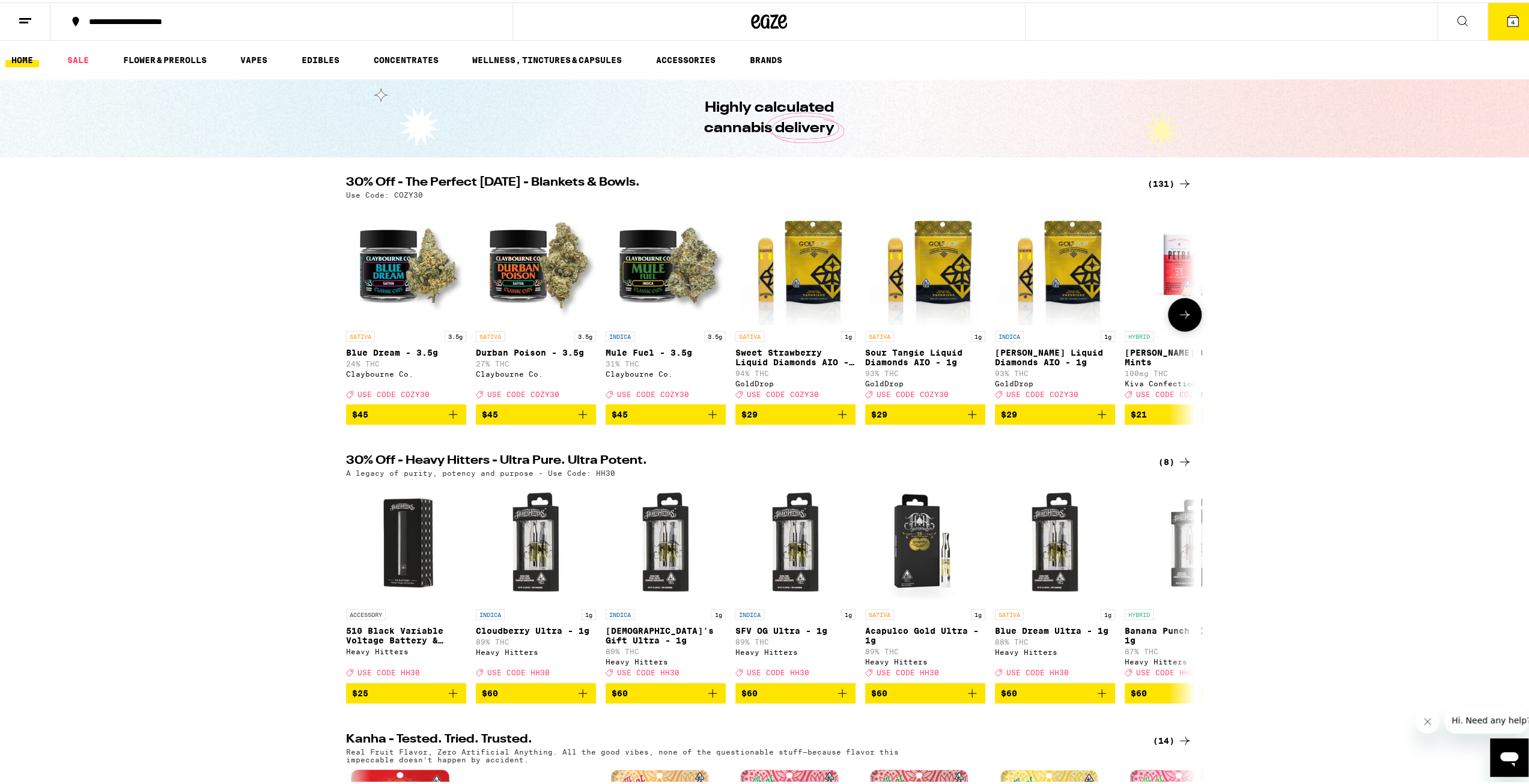
click at [450, 419] on icon "Add to bag" at bounding box center [453, 412] width 14 height 14
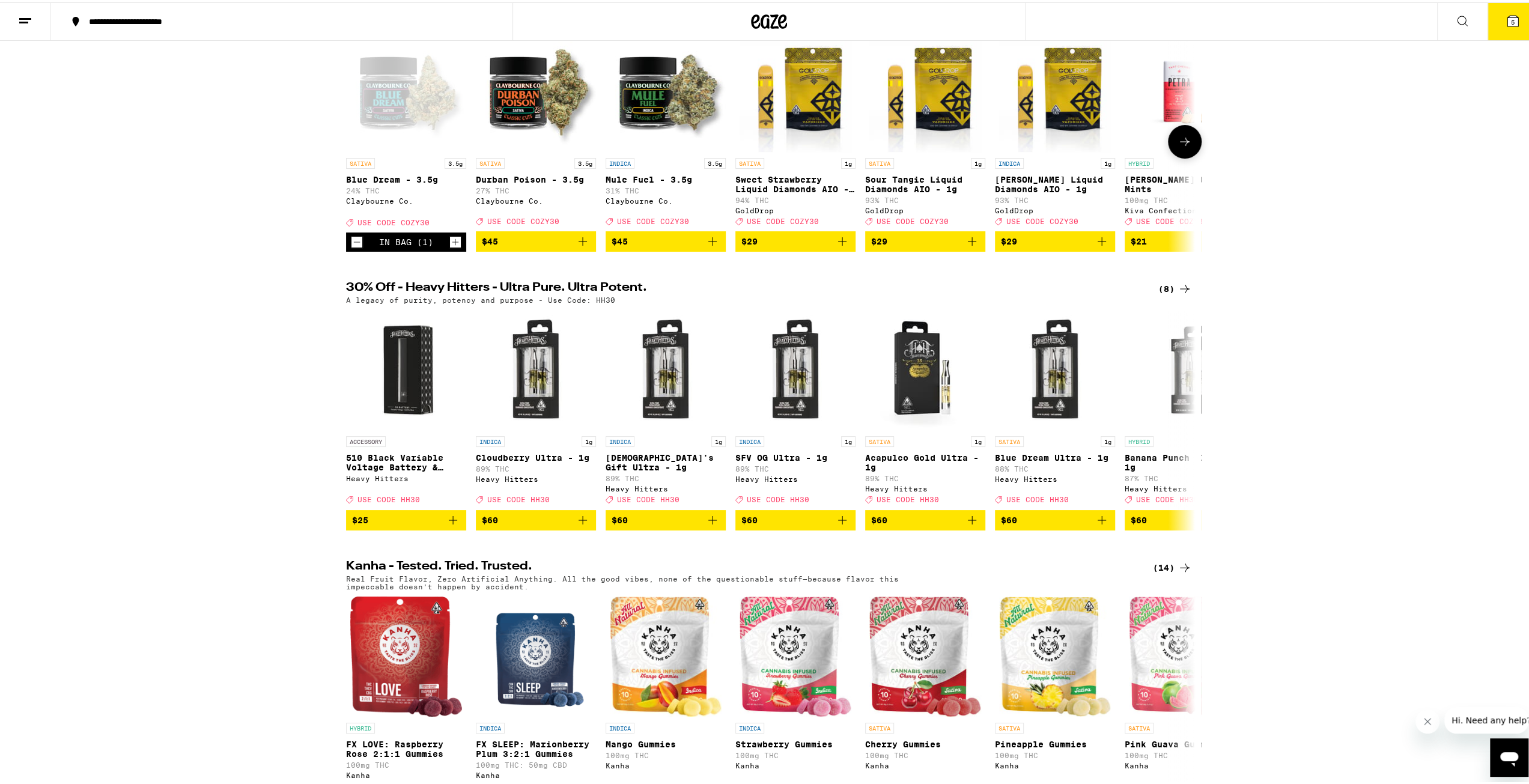
scroll to position [180, 0]
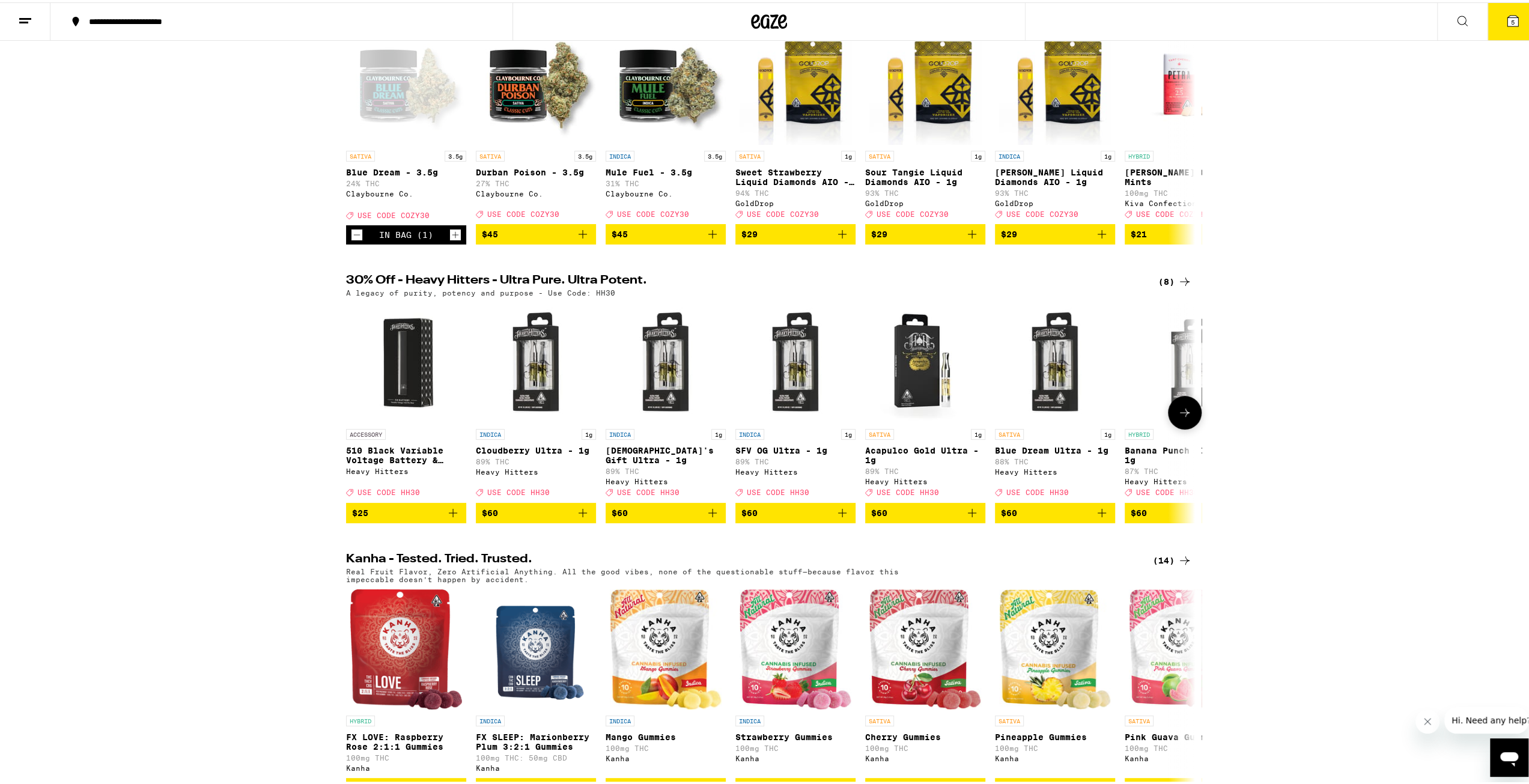
click at [1178, 419] on button at bounding box center [1185, 410] width 34 height 34
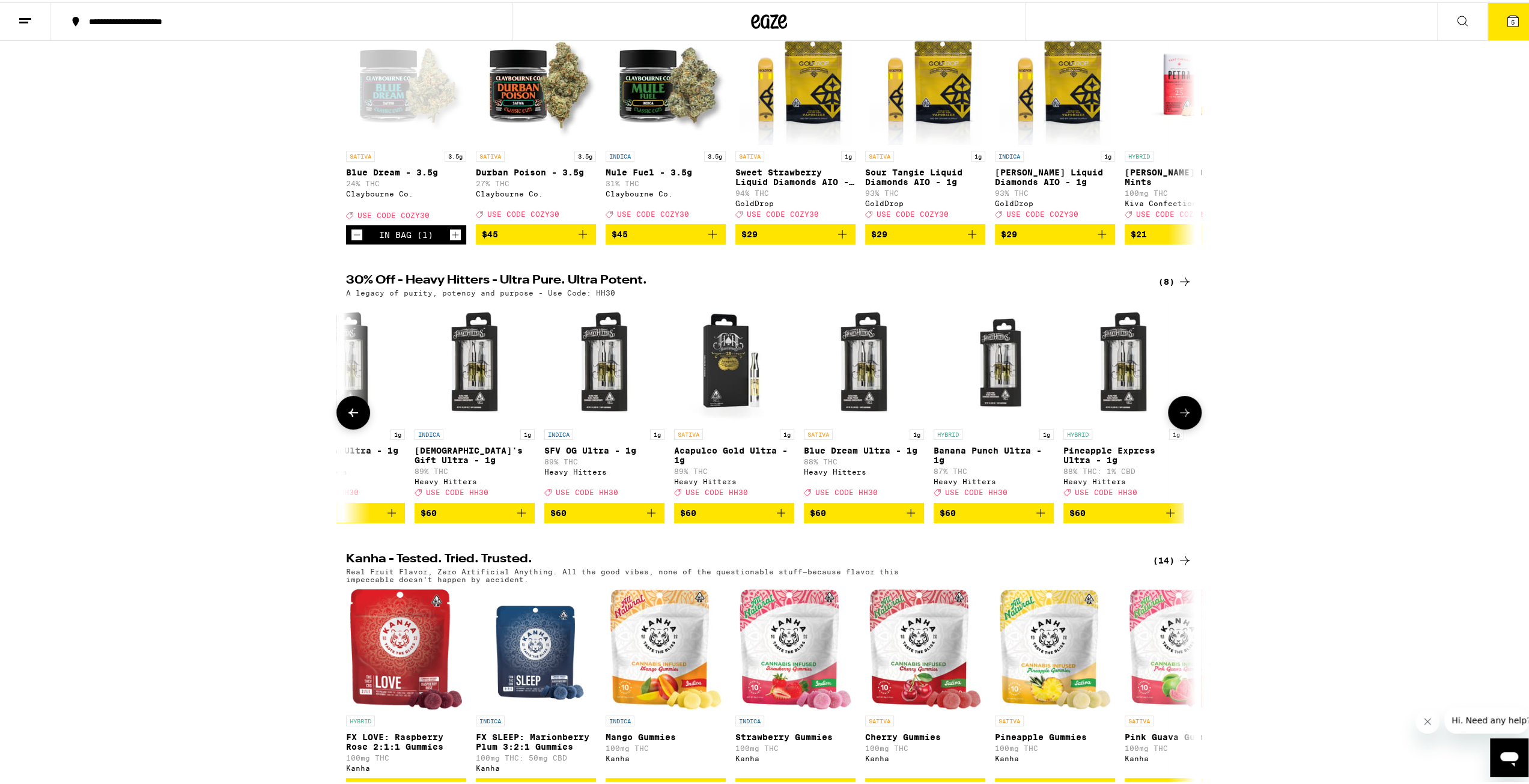
scroll to position [0, 192]
click at [1178, 426] on div at bounding box center [1185, 410] width 34 height 34
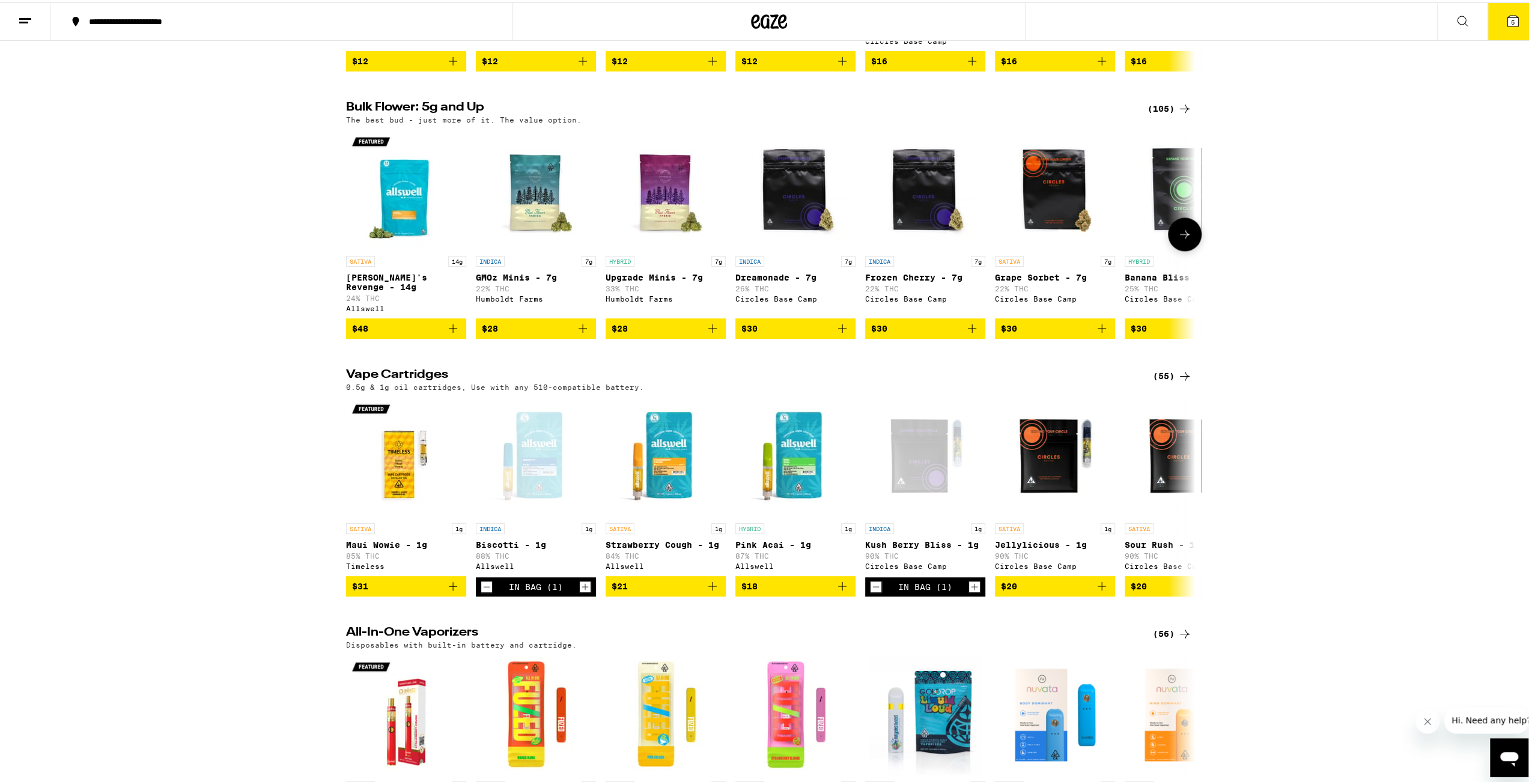
scroll to position [1682, 0]
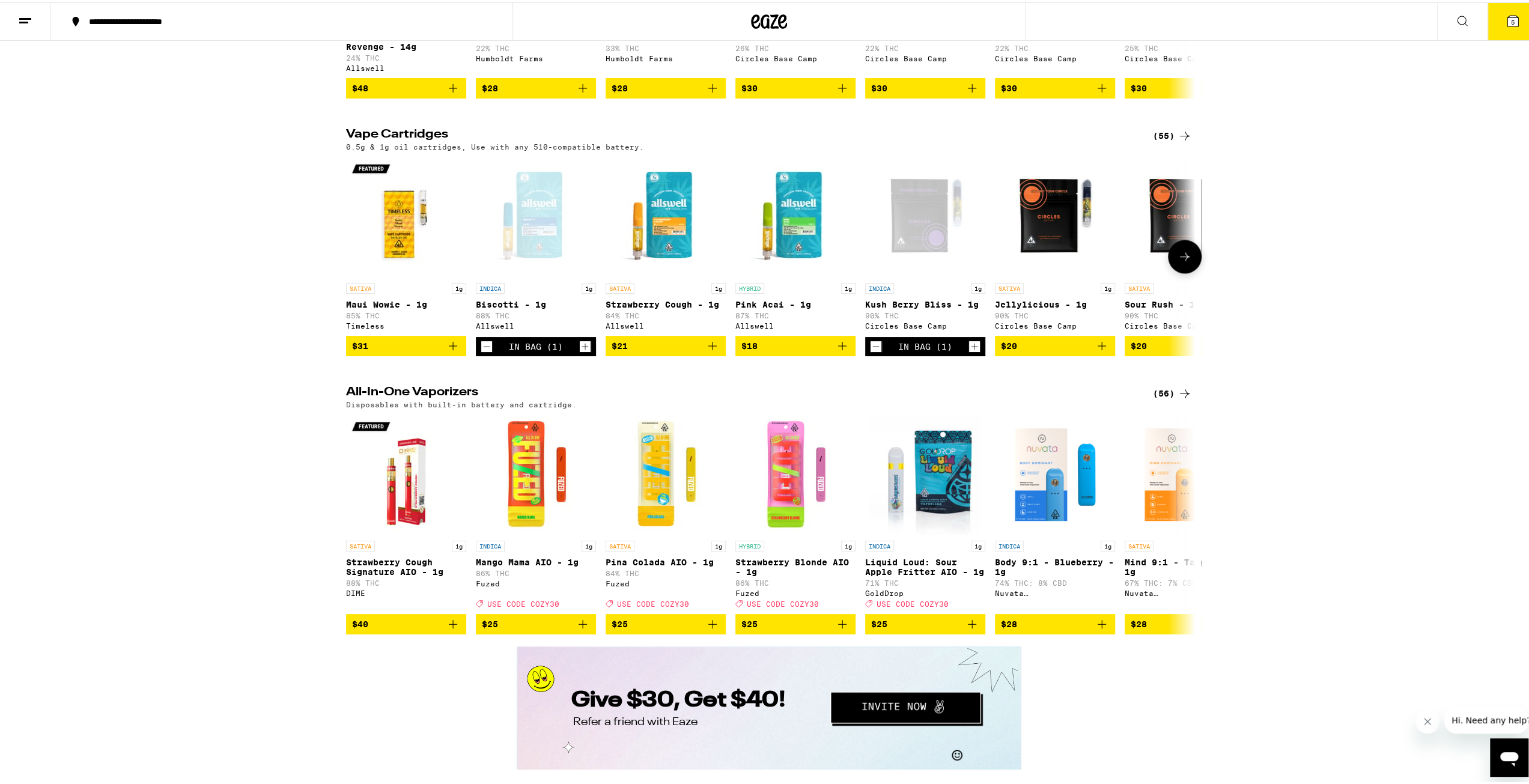
click at [873, 351] on icon "Decrement" at bounding box center [876, 344] width 11 height 14
click at [1168, 140] on div "(55)" at bounding box center [1172, 133] width 39 height 14
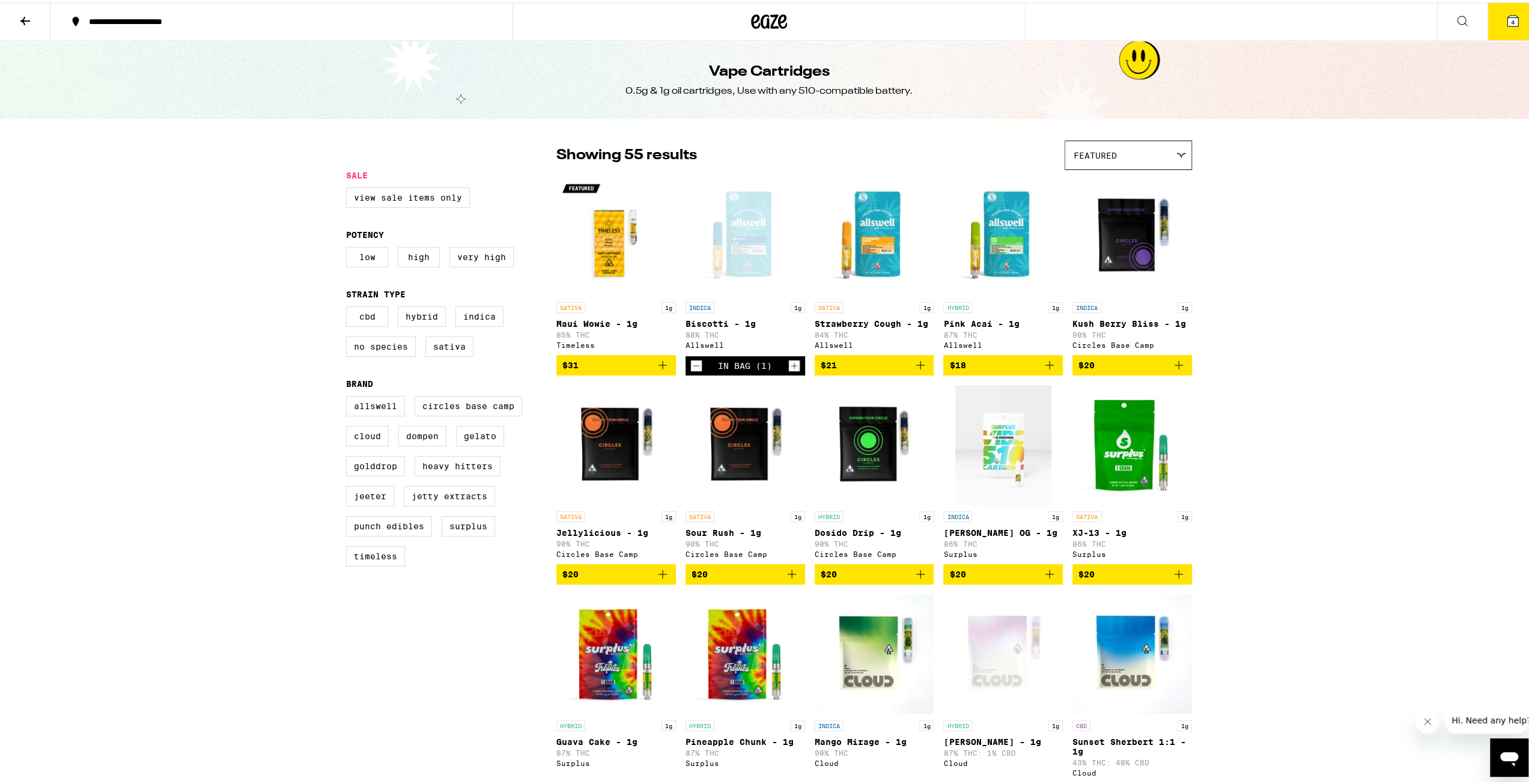
click at [1511, 22] on span "4" at bounding box center [1513, 20] width 4 height 7
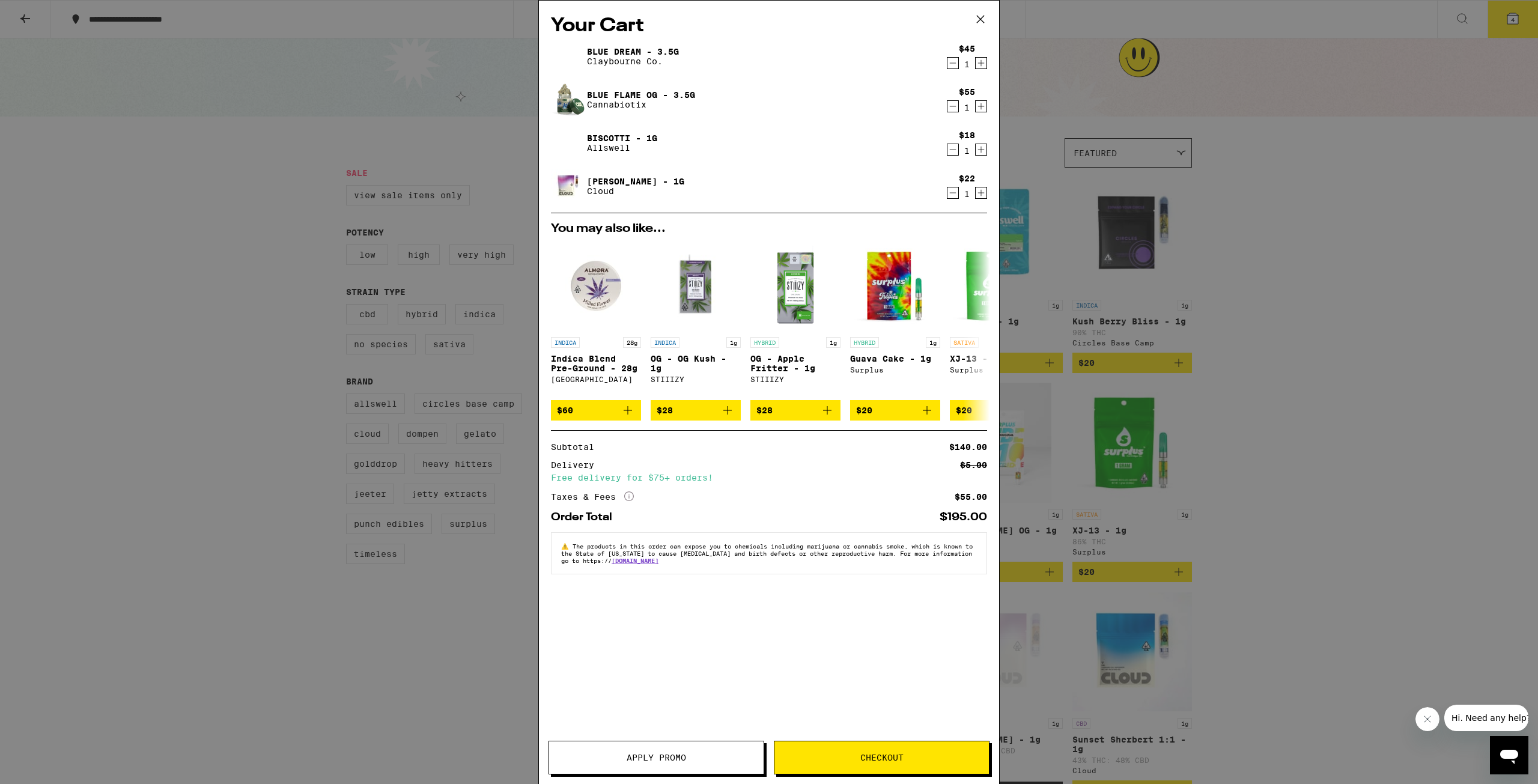
click at [951, 106] on icon "Decrement" at bounding box center [953, 106] width 11 height 14
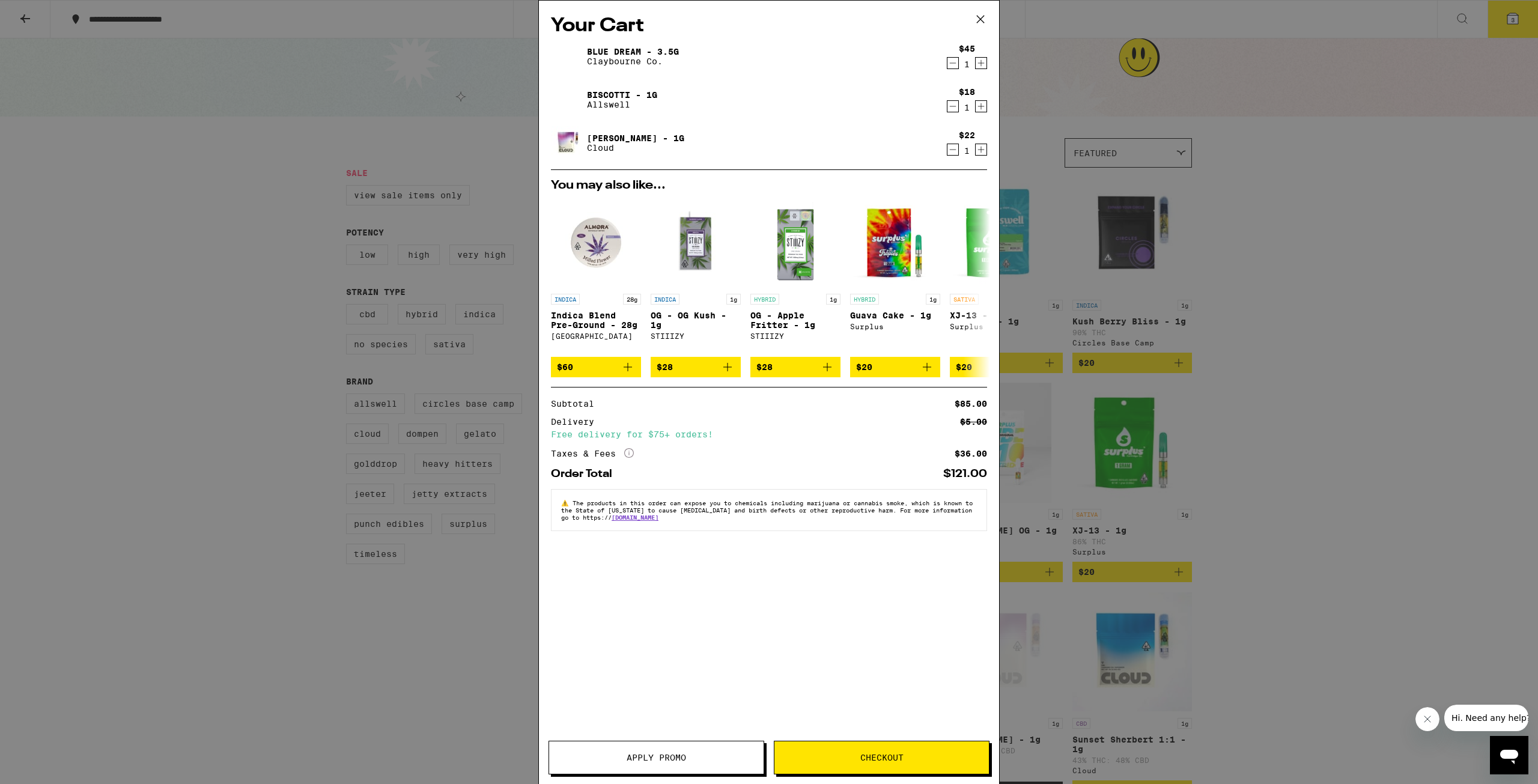
click at [952, 148] on icon "Decrement" at bounding box center [953, 149] width 11 height 14
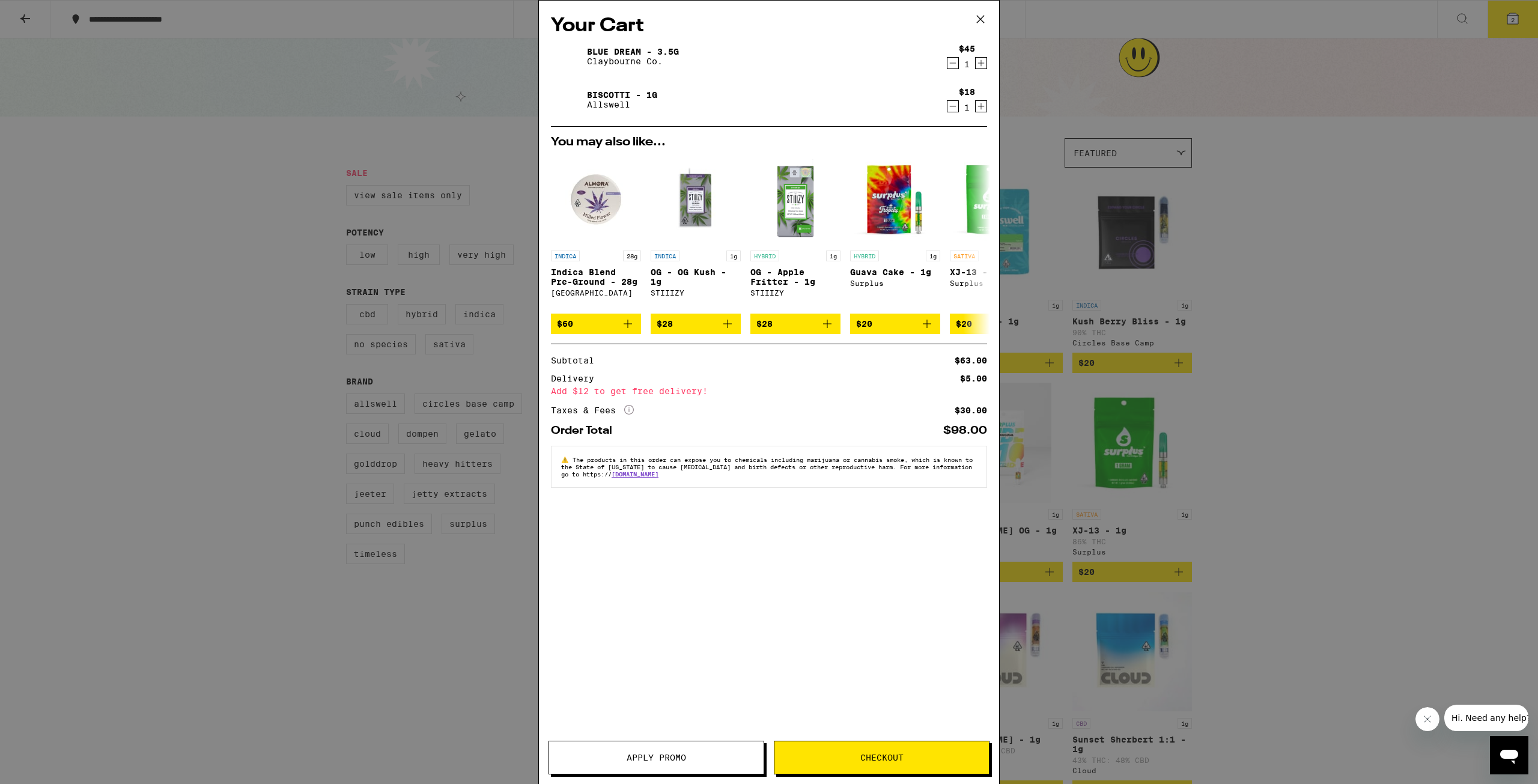
click at [981, 20] on icon at bounding box center [981, 19] width 18 height 18
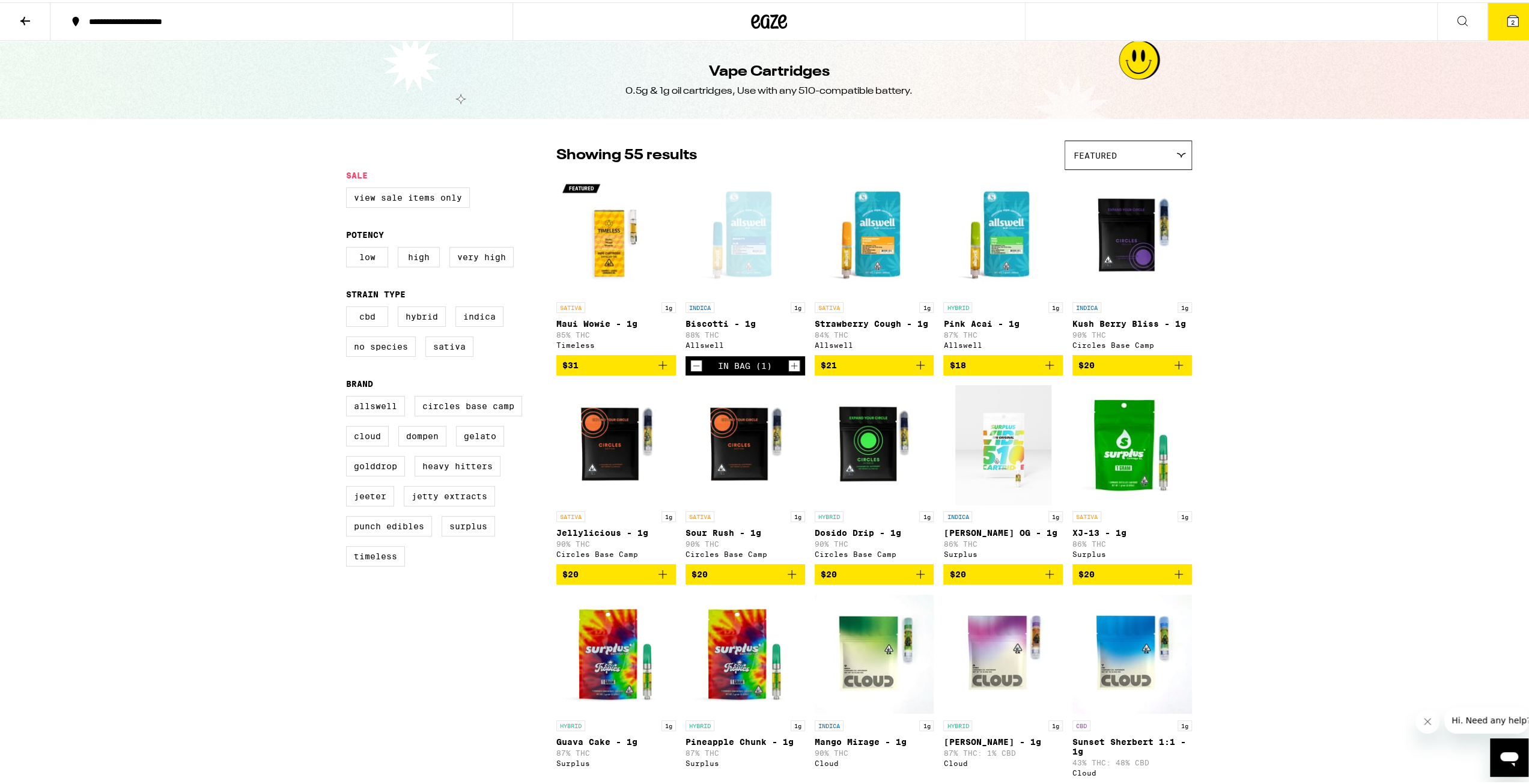
click at [1507, 17] on icon at bounding box center [1513, 19] width 11 height 11
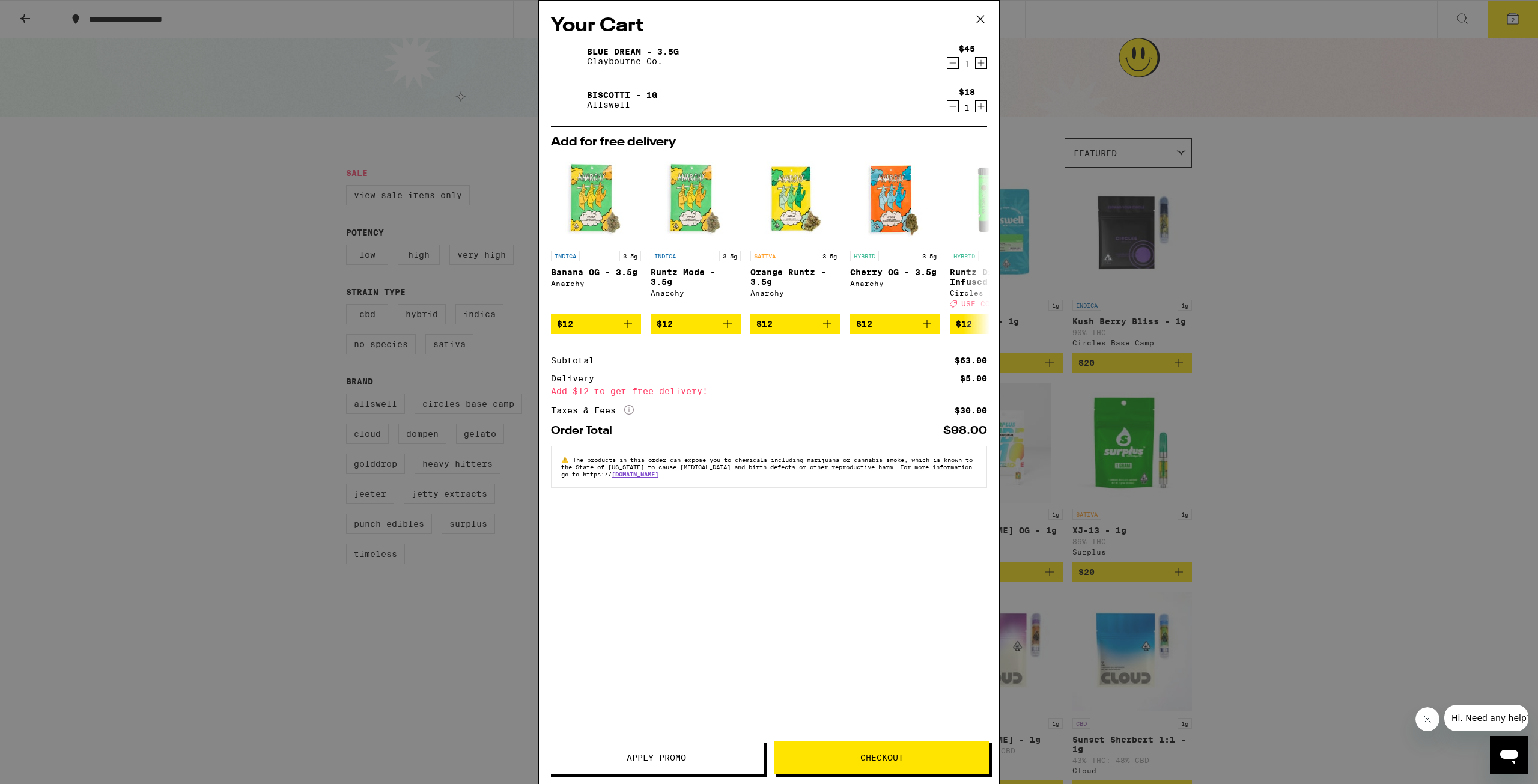
click at [953, 105] on icon "Decrement" at bounding box center [953, 106] width 11 height 14
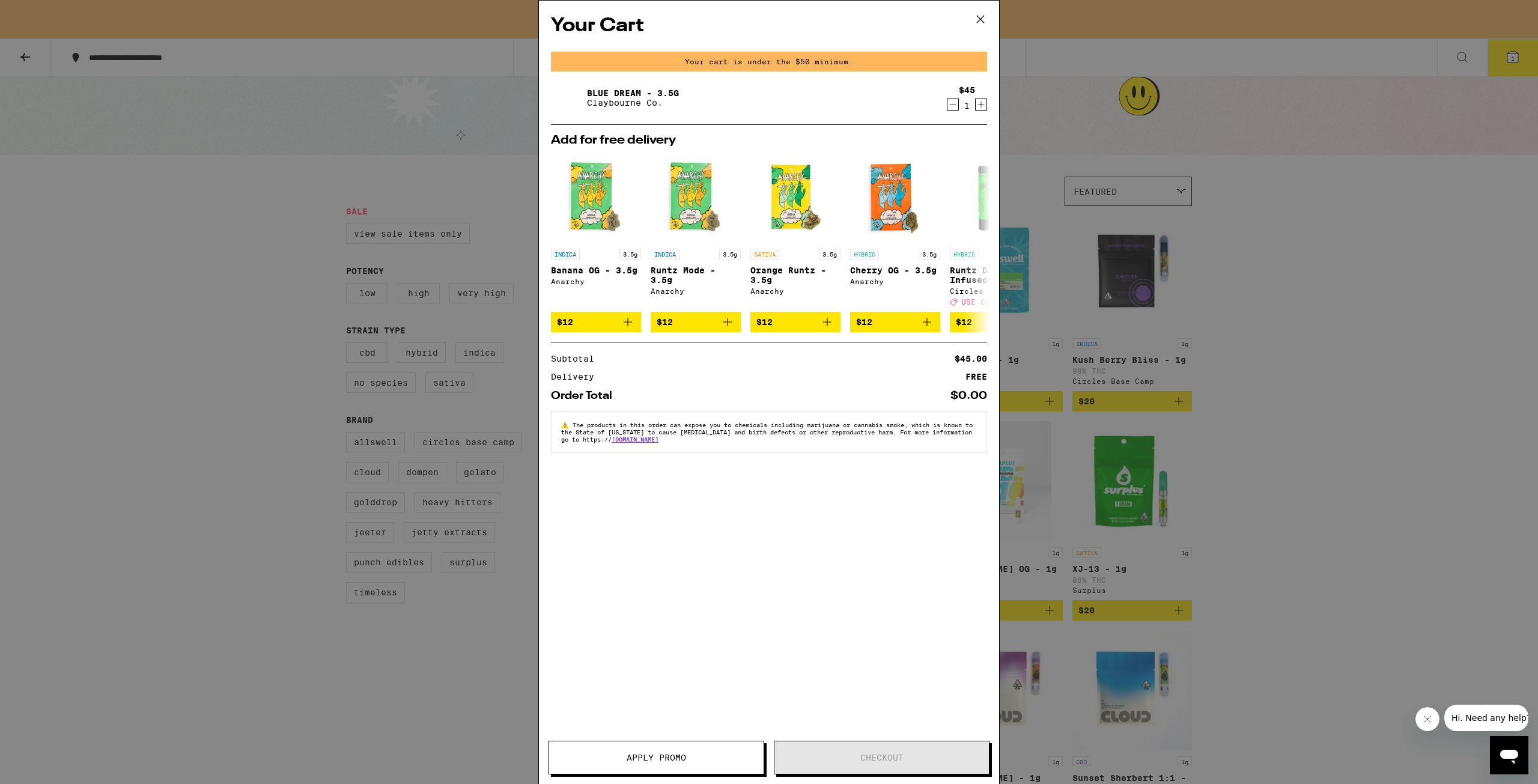
click at [954, 103] on icon "Decrement" at bounding box center [953, 104] width 11 height 14
